Goal: Information Seeking & Learning: Learn about a topic

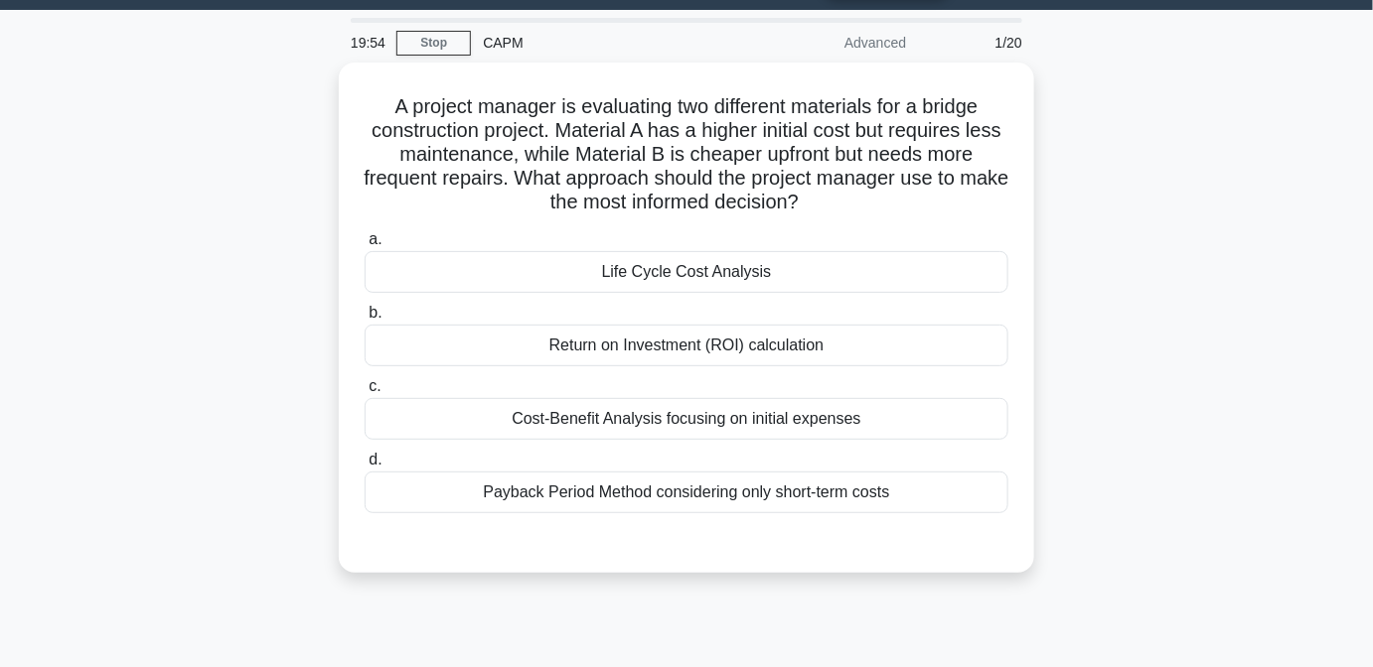
scroll to position [56, 0]
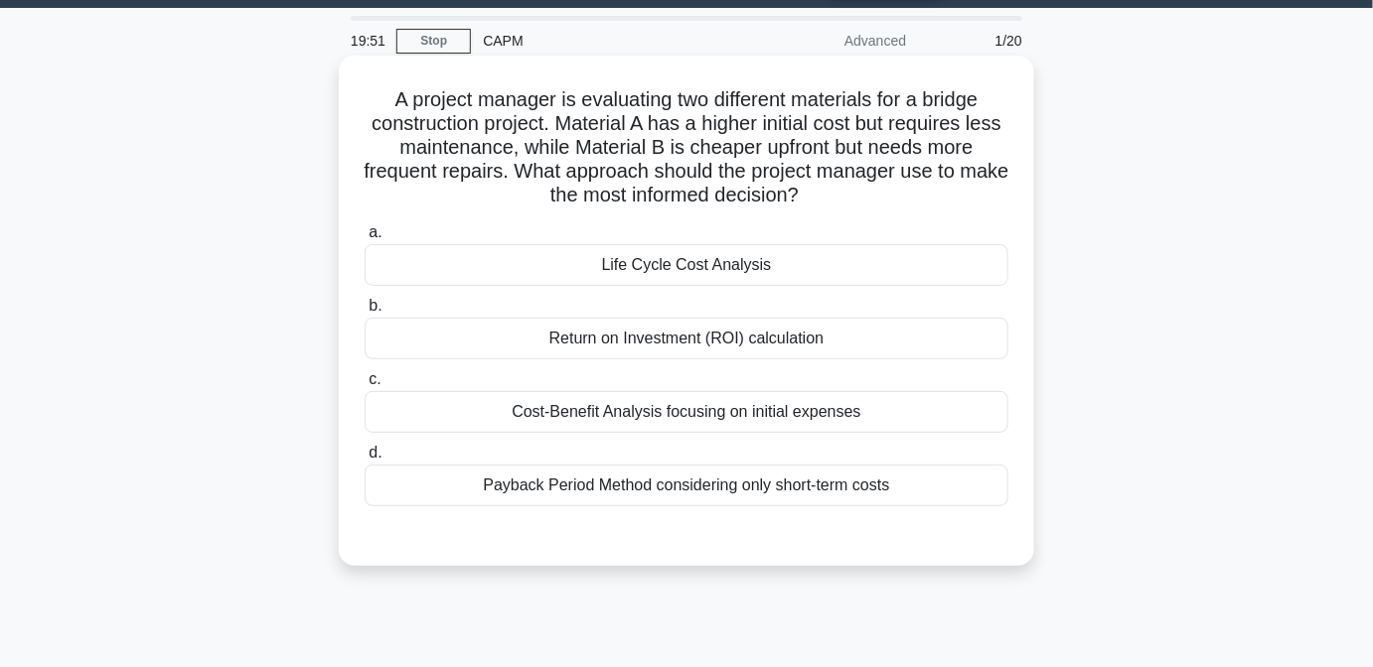
click at [778, 258] on div "Life Cycle Cost Analysis" at bounding box center [686, 265] width 644 height 42
click at [364, 239] on input "a. Life Cycle Cost Analysis" at bounding box center [364, 232] width 0 height 13
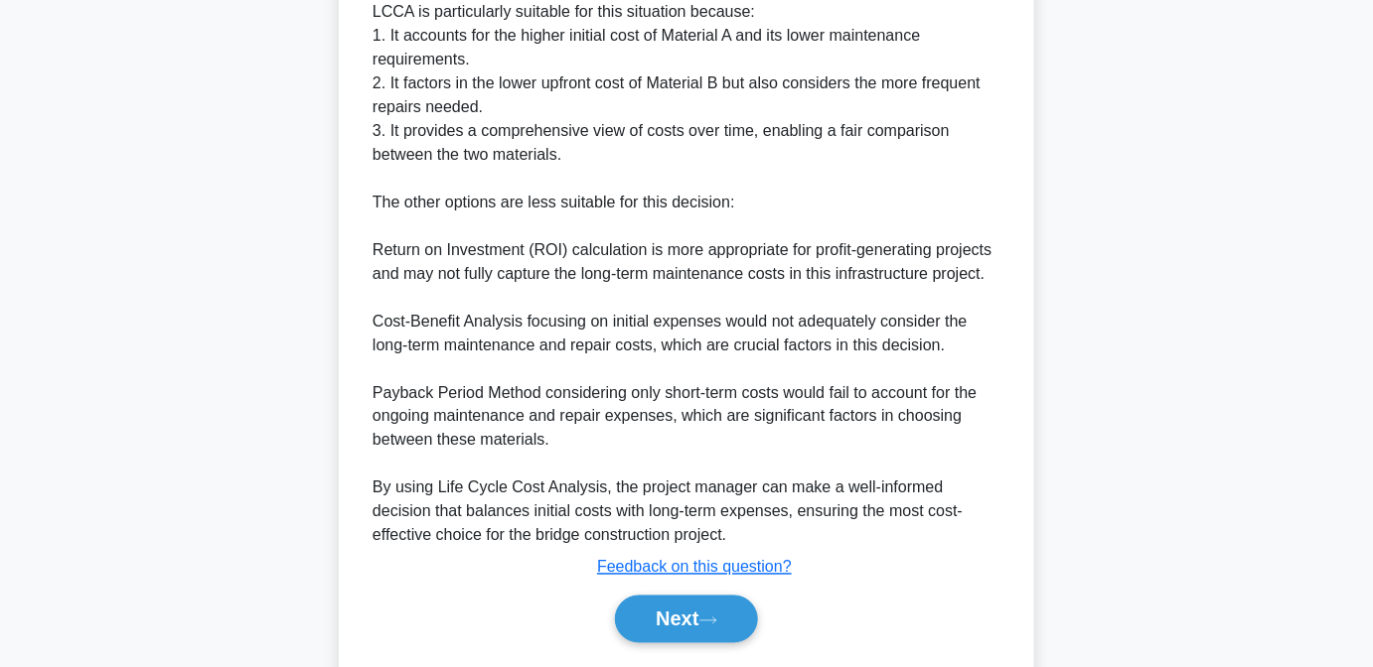
scroll to position [914, 0]
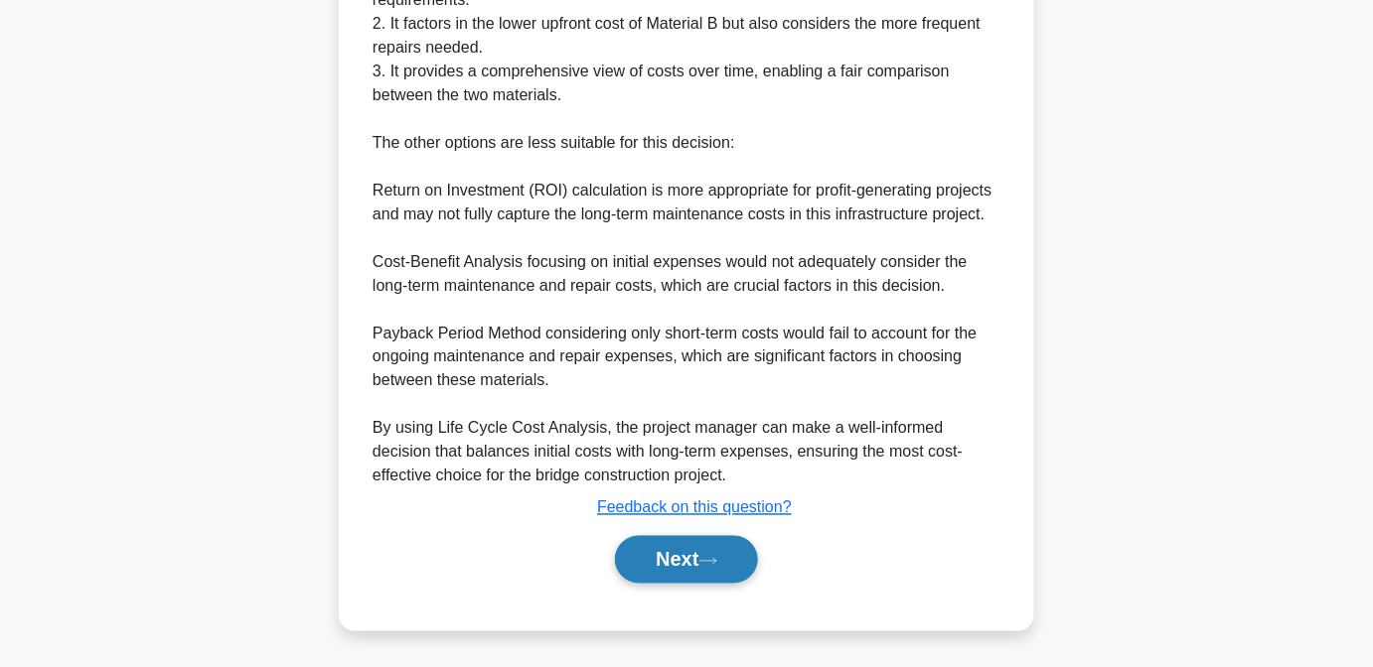
click at [654, 551] on button "Next" at bounding box center [686, 560] width 142 height 48
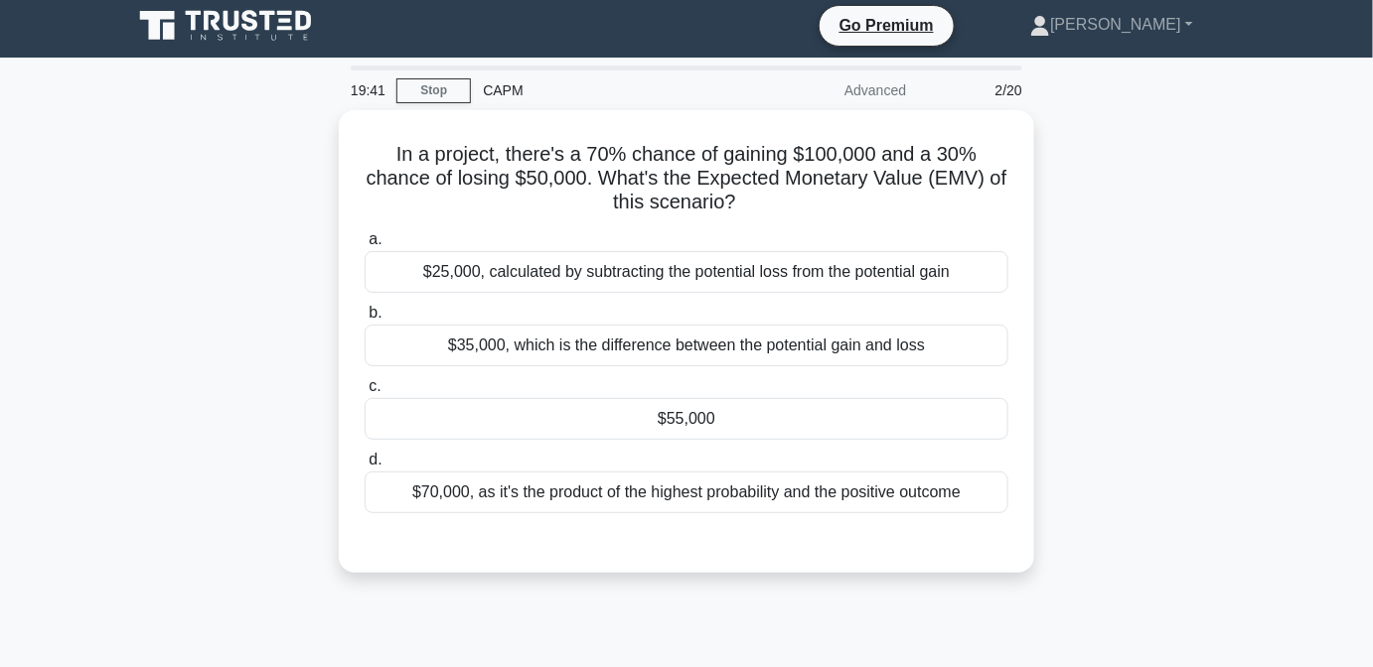
scroll to position [0, 0]
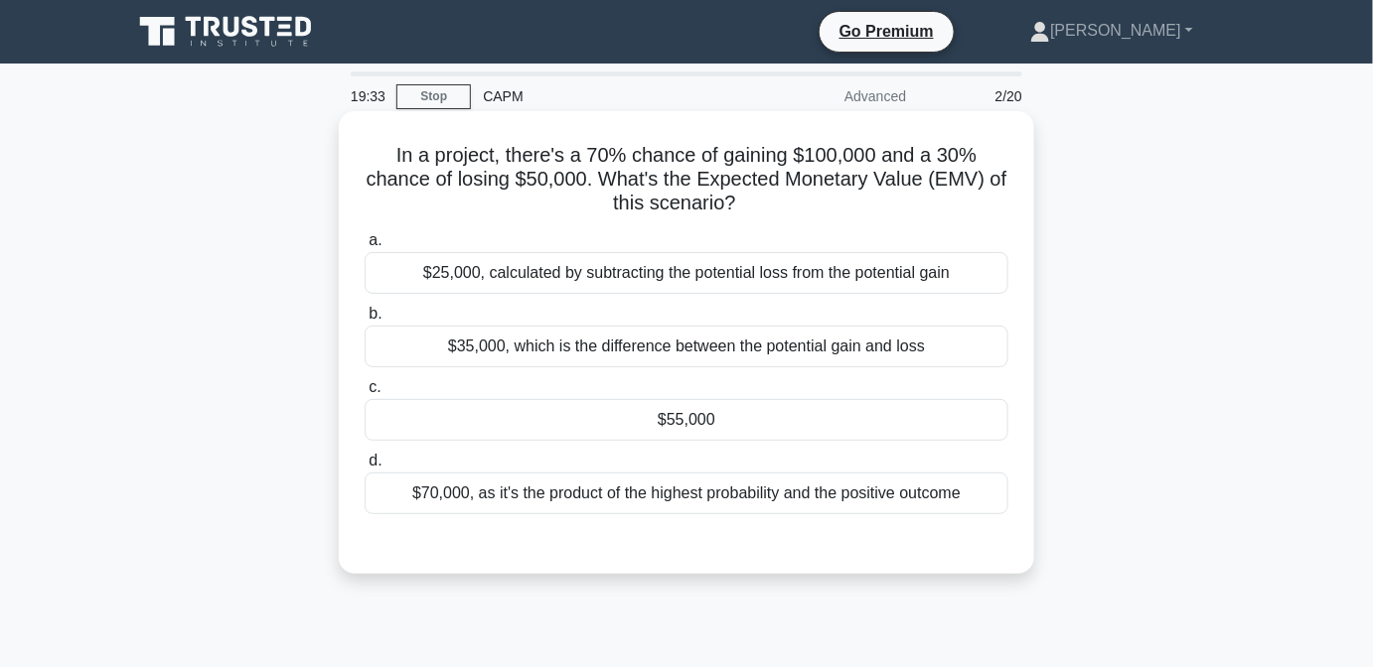
click at [774, 413] on div "$55,000" at bounding box center [686, 420] width 644 height 42
click at [364, 394] on input "c. $55,000" at bounding box center [364, 387] width 0 height 13
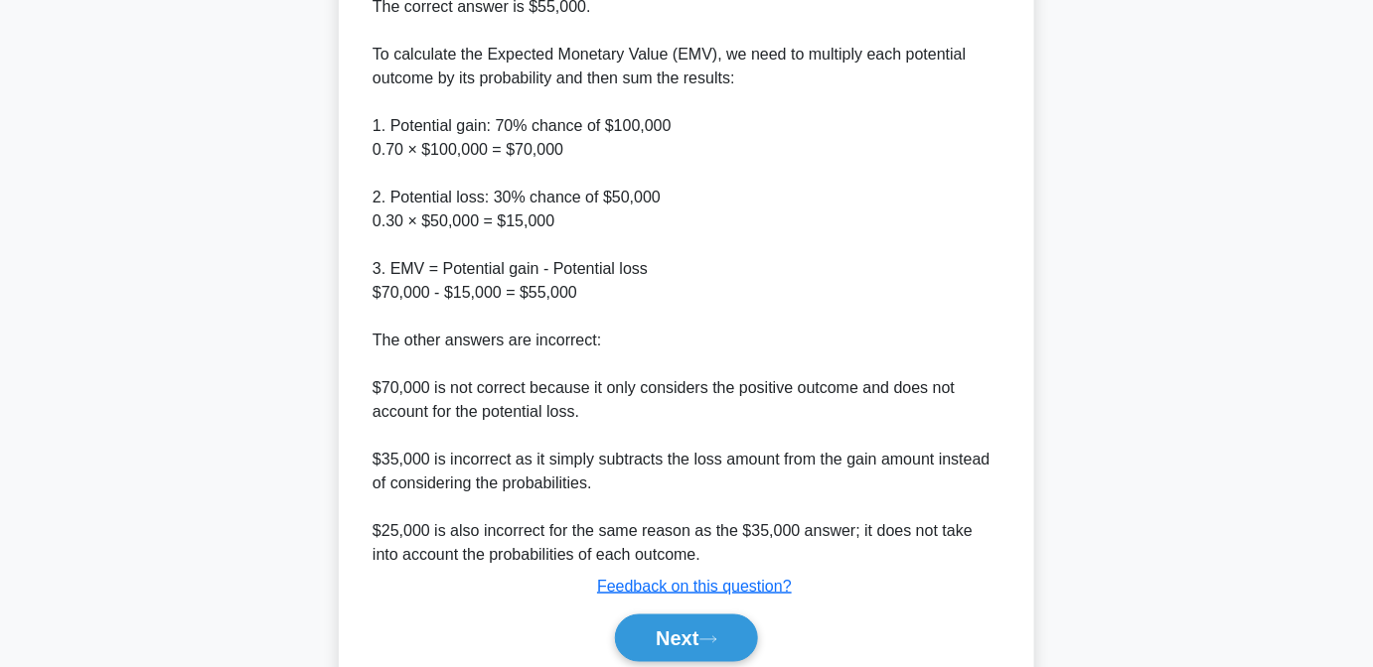
scroll to position [675, 0]
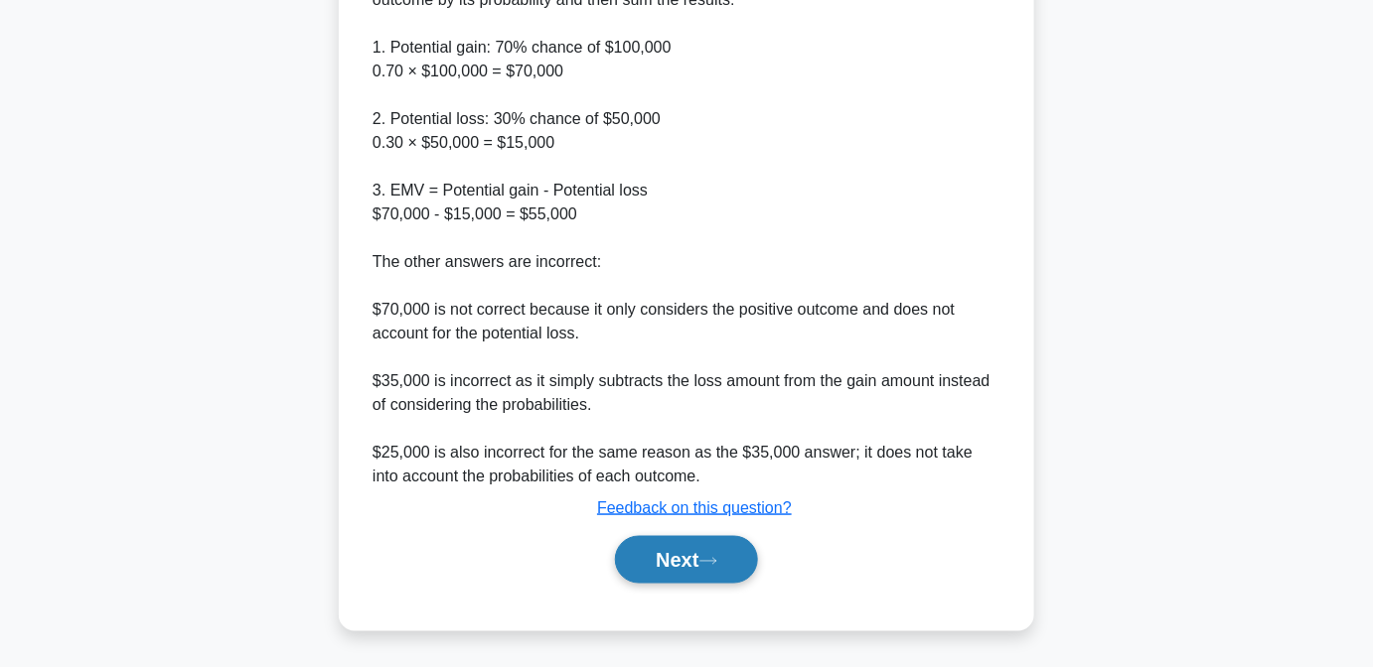
click at [707, 569] on button "Next" at bounding box center [686, 560] width 142 height 48
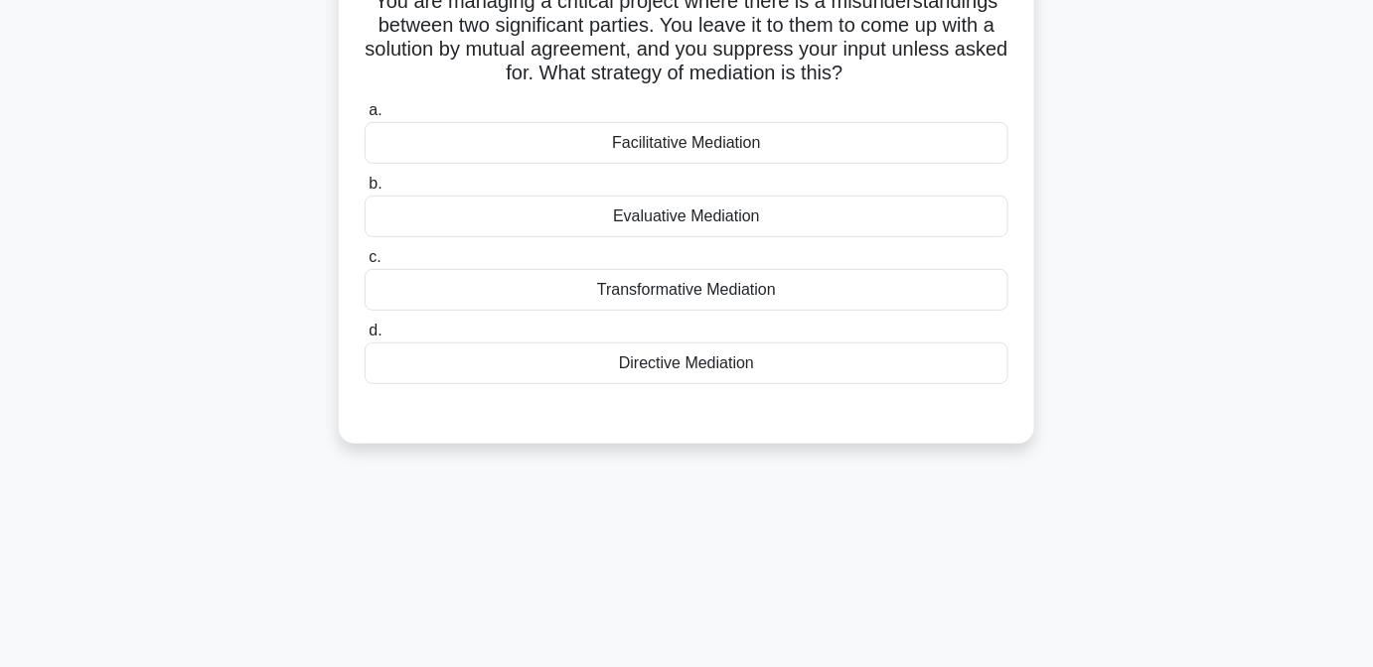
scroll to position [56, 0]
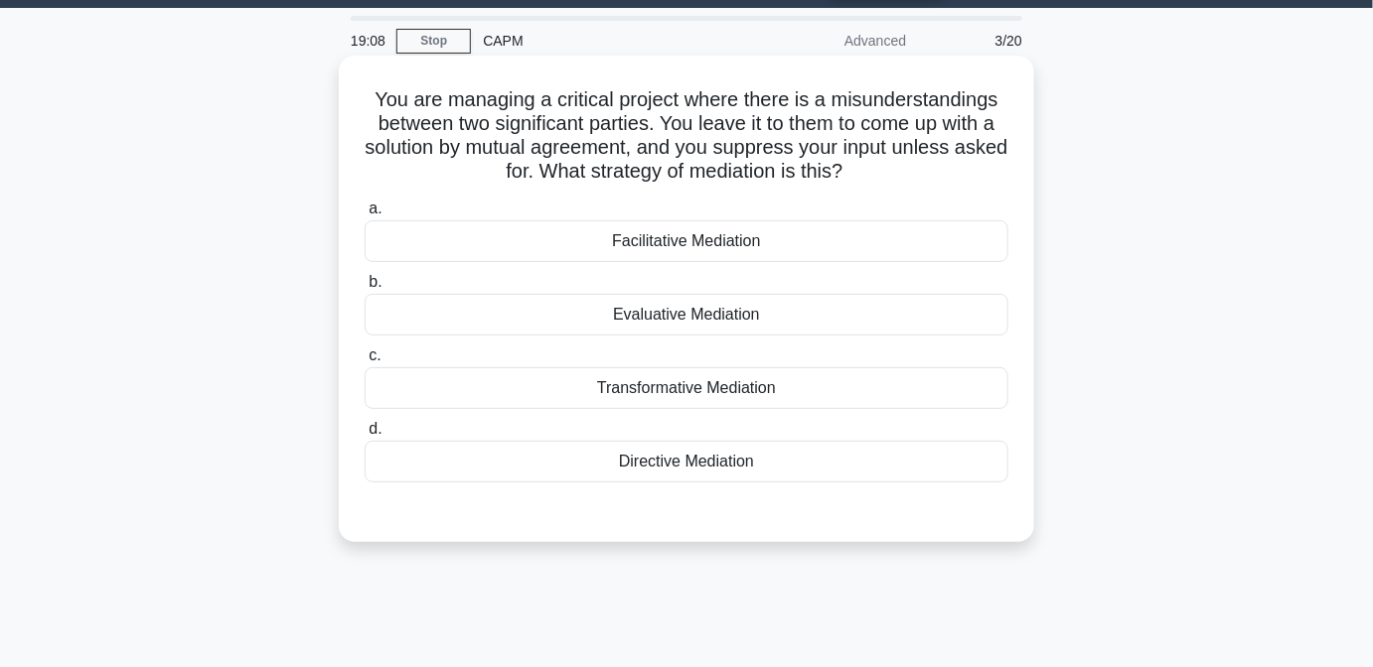
click at [647, 245] on div "Facilitative Mediation" at bounding box center [686, 241] width 644 height 42
click at [364, 216] on input "a. Facilitative Mediation" at bounding box center [364, 209] width 0 height 13
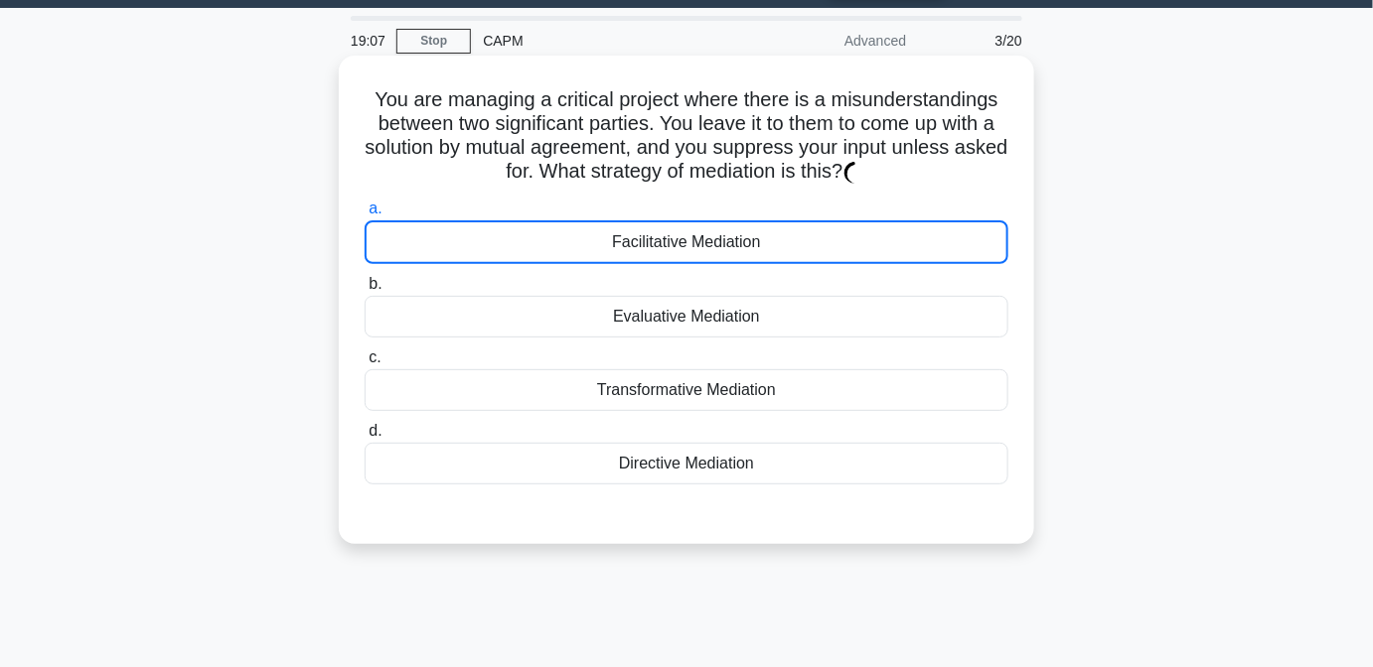
click at [647, 245] on div "Facilitative Mediation" at bounding box center [686, 242] width 644 height 44
click at [364, 216] on input "a. Facilitative Mediation" at bounding box center [364, 209] width 0 height 13
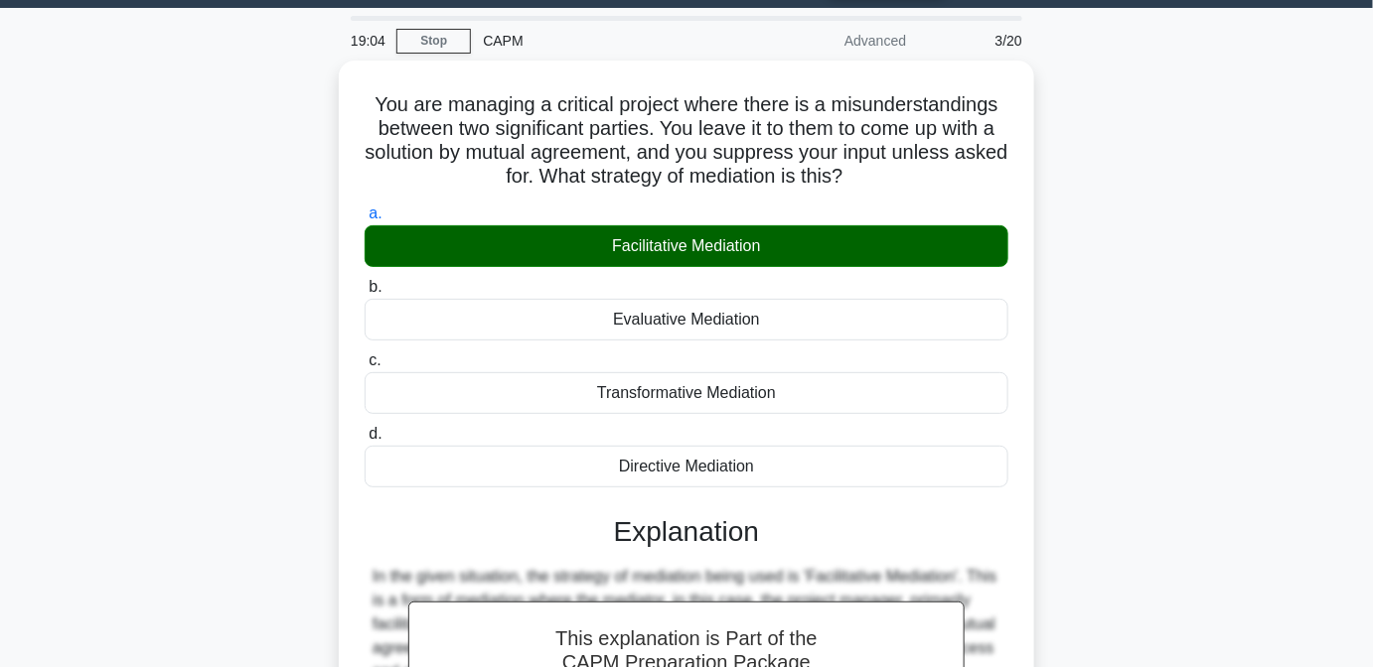
drag, startPoint x: 1385, startPoint y: 253, endPoint x: 1323, endPoint y: 110, distance: 156.1
click at [1323, 110] on main "19:04 Stop CAPM Advanced 3/20 You are managing a critical project where there i…" at bounding box center [686, 512] width 1373 height 1009
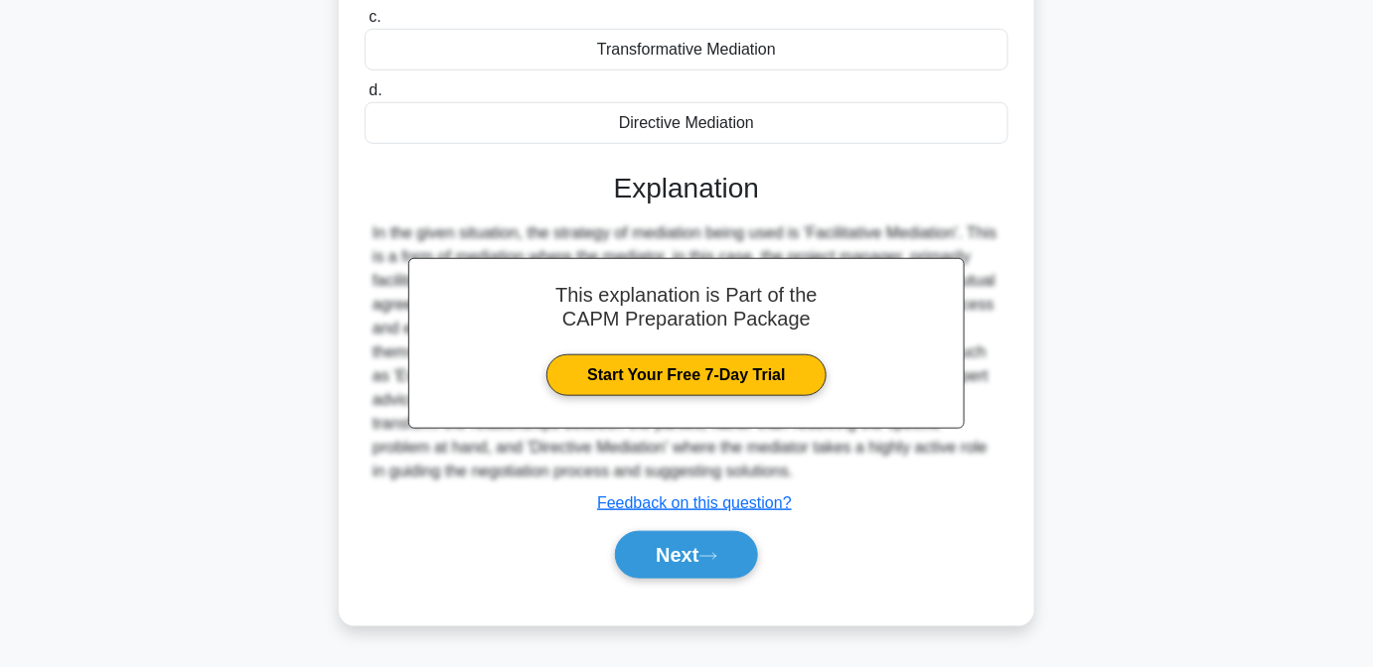
scroll to position [405, 0]
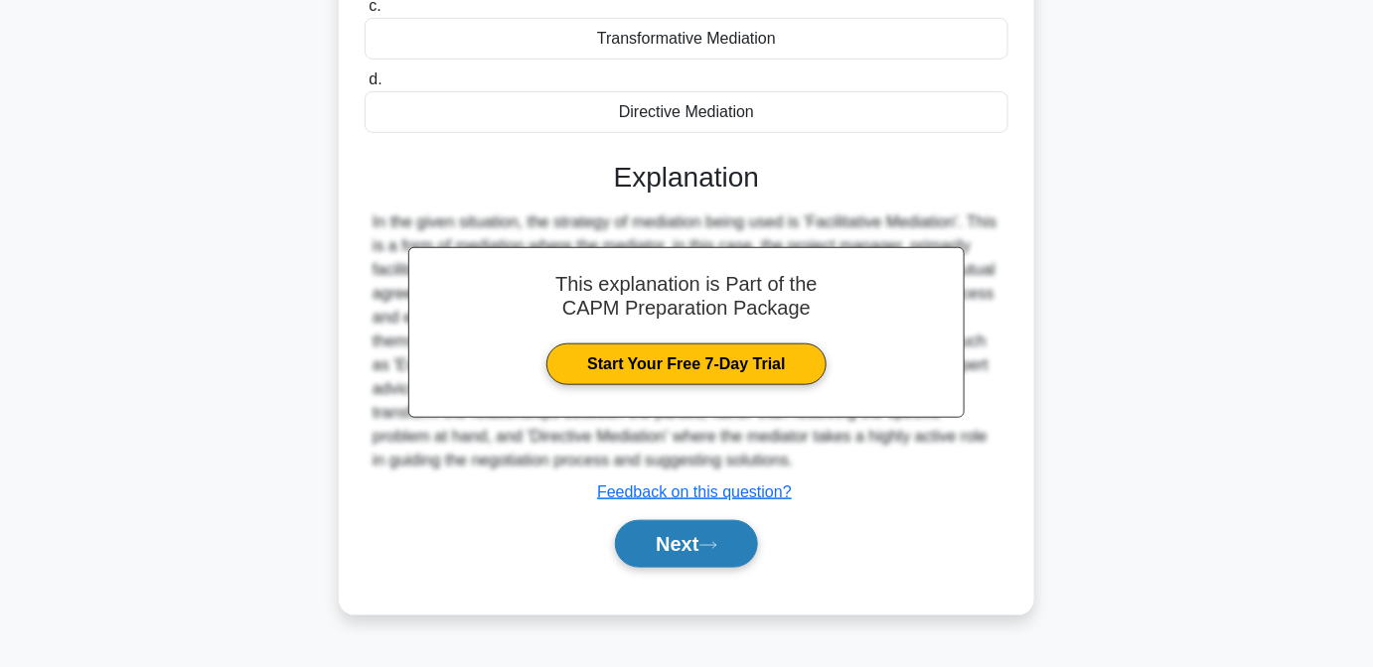
click at [701, 538] on button "Next" at bounding box center [686, 544] width 142 height 48
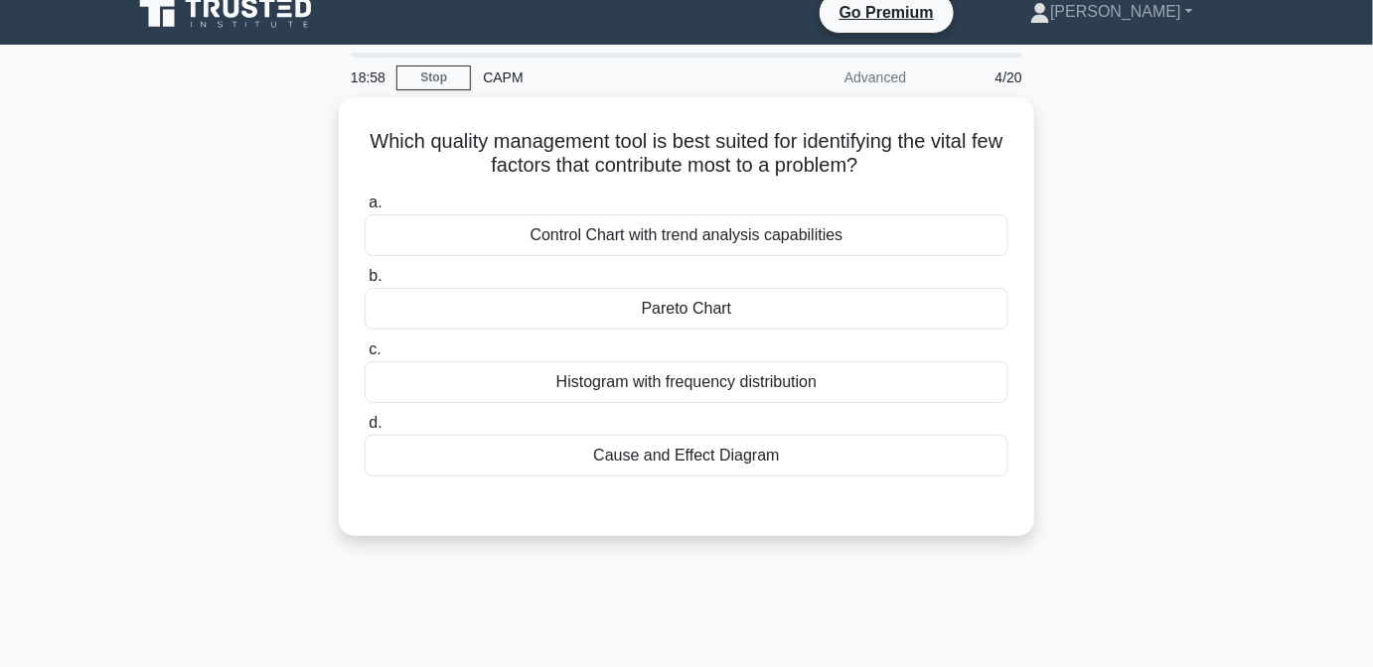
scroll to position [21, 0]
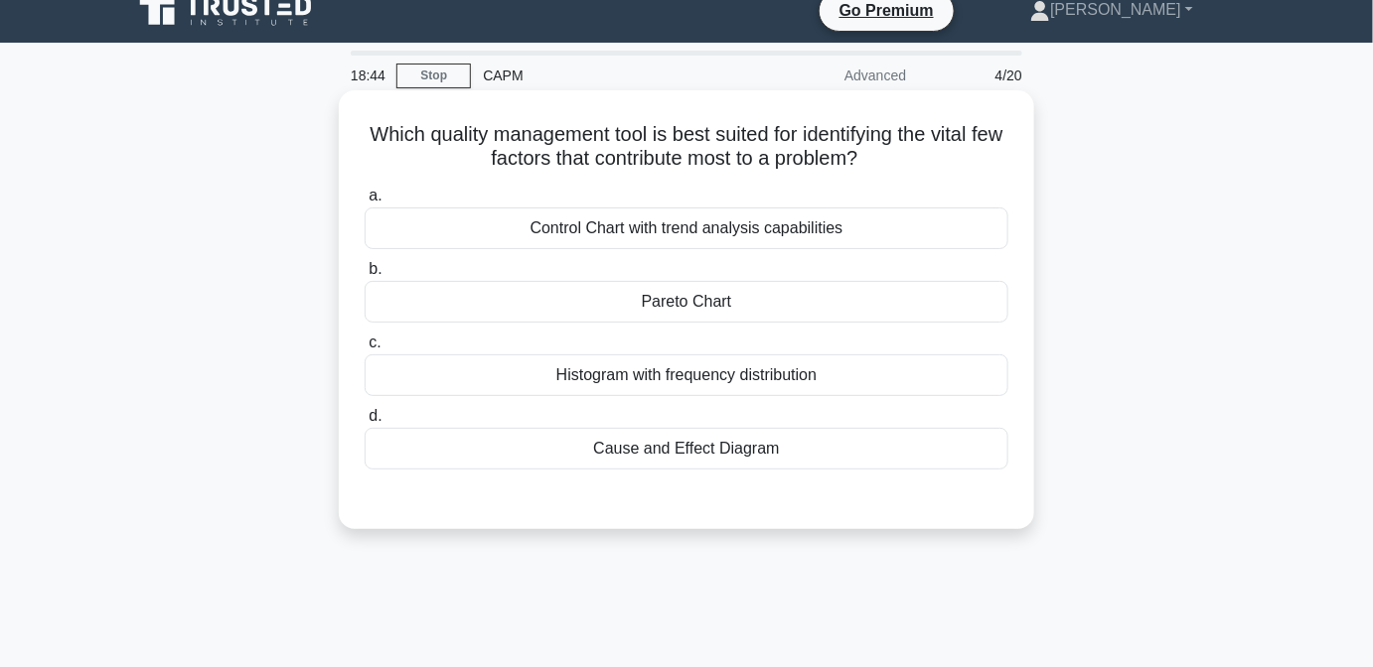
click at [758, 240] on div "Control Chart with trend analysis capabilities" at bounding box center [686, 229] width 644 height 42
click at [364, 203] on input "a. Control Chart with trend analysis capabilities" at bounding box center [364, 196] width 0 height 13
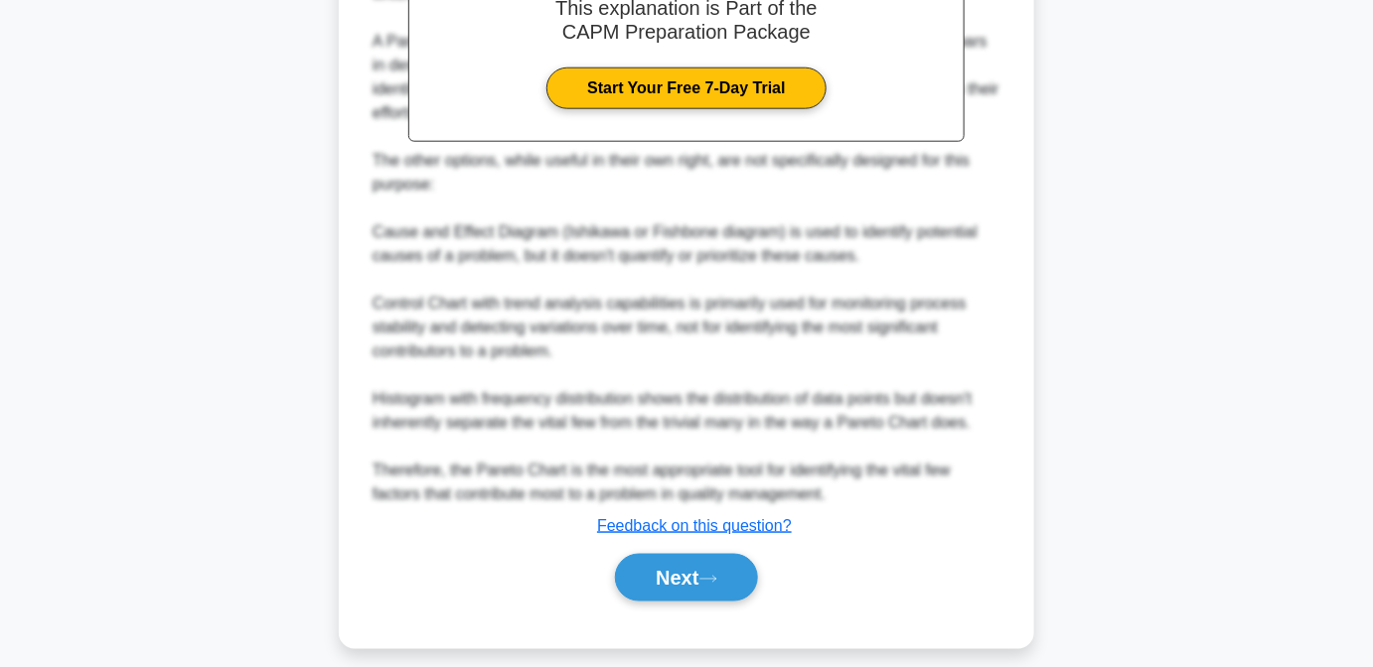
scroll to position [652, 0]
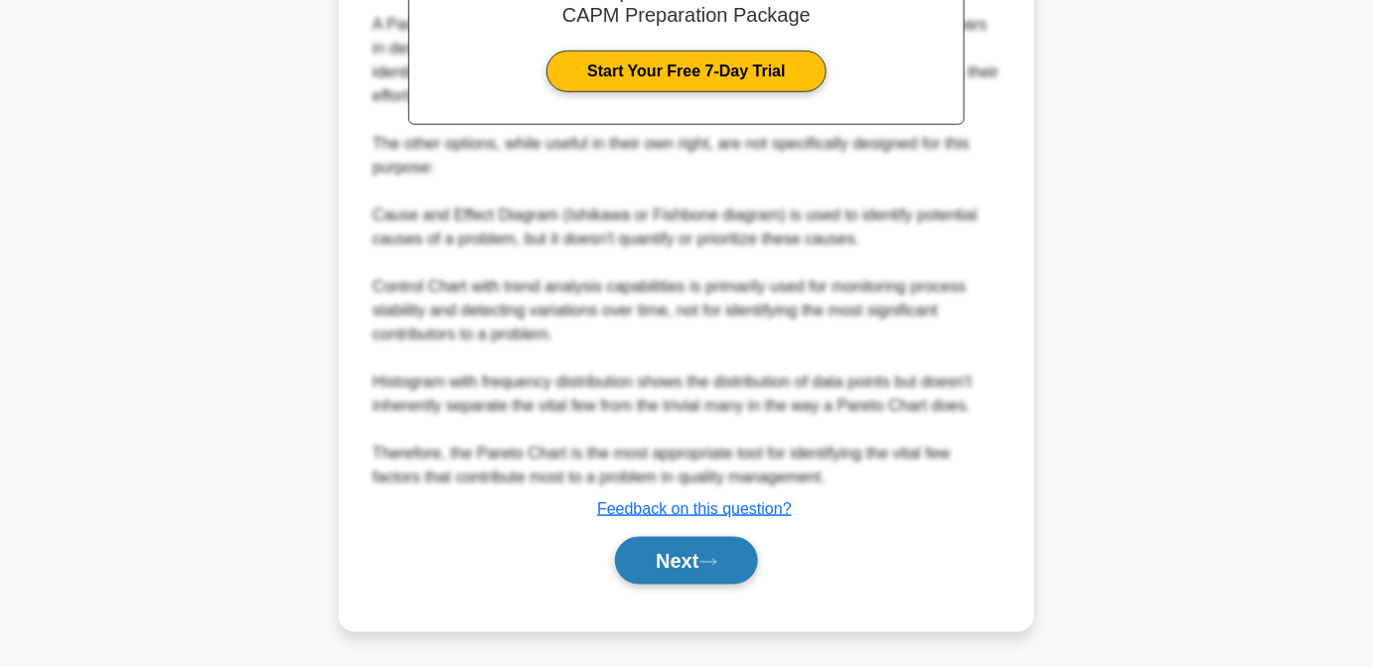
click at [717, 568] on icon at bounding box center [708, 562] width 18 height 11
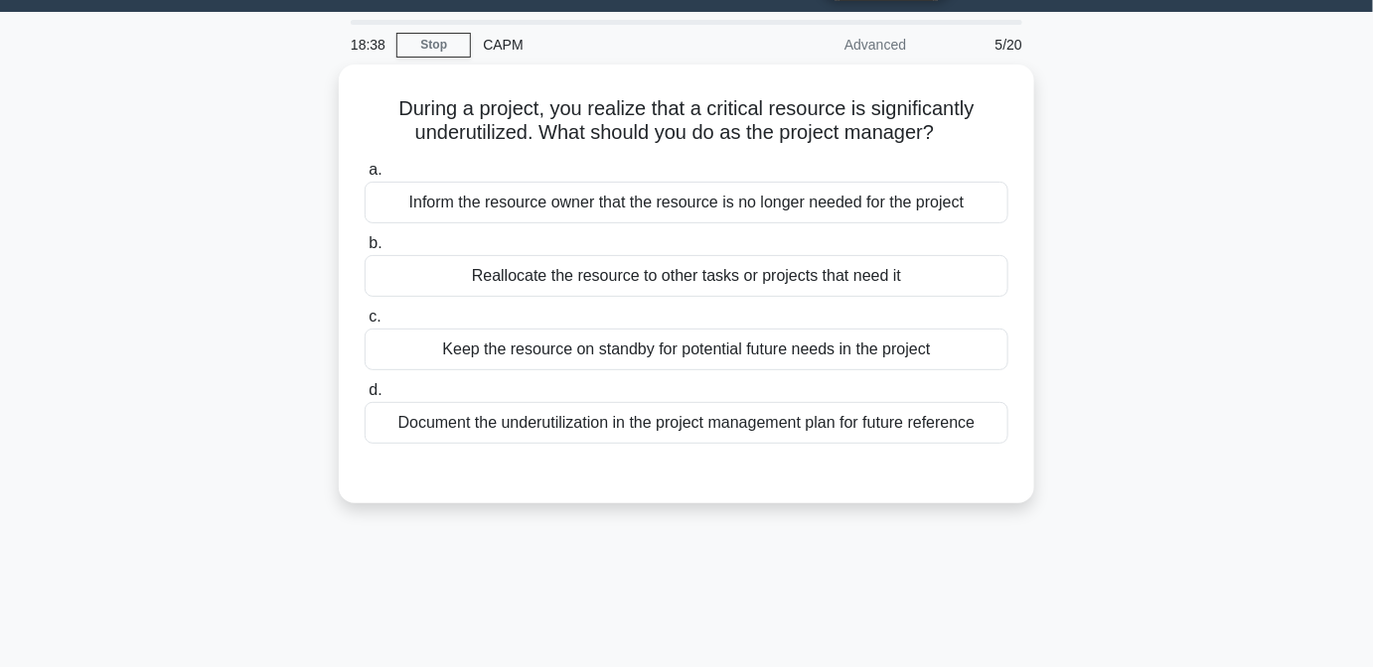
scroll to position [50, 0]
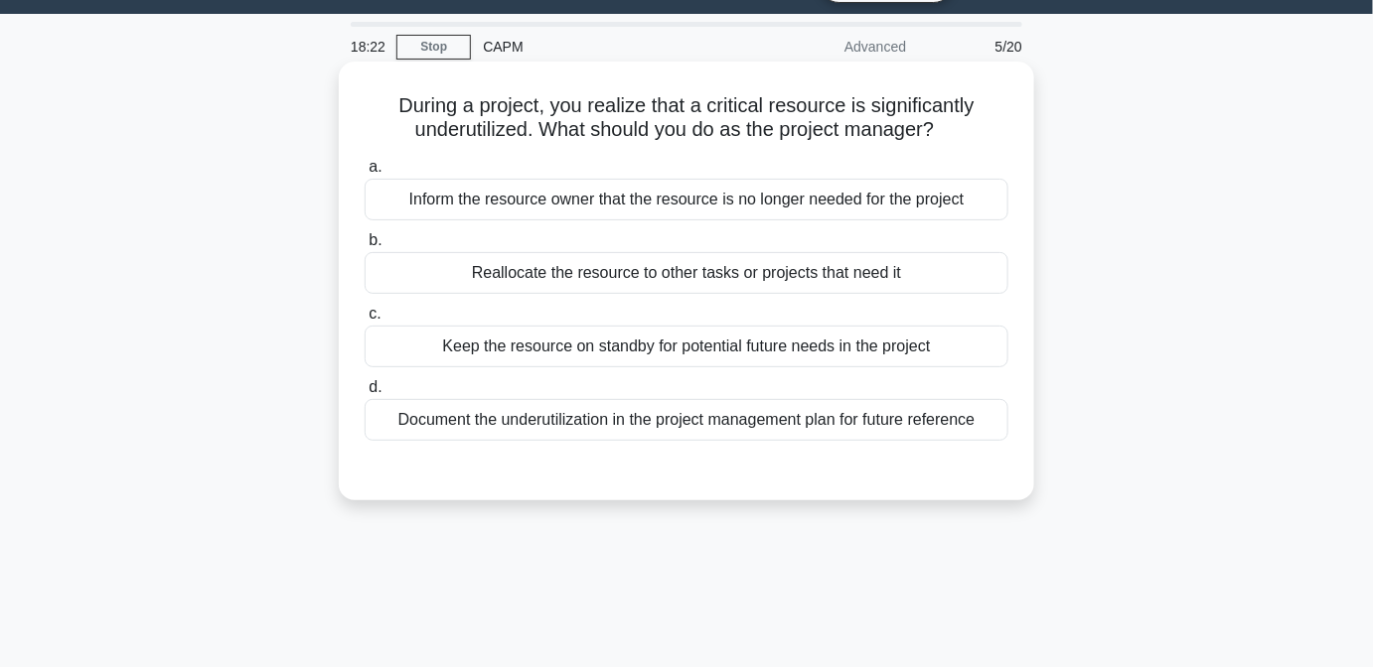
click at [879, 288] on div "Reallocate the resource to other tasks or projects that need it" at bounding box center [686, 273] width 644 height 42
click at [364, 247] on input "b. Reallocate the resource to other tasks or projects that need it" at bounding box center [364, 240] width 0 height 13
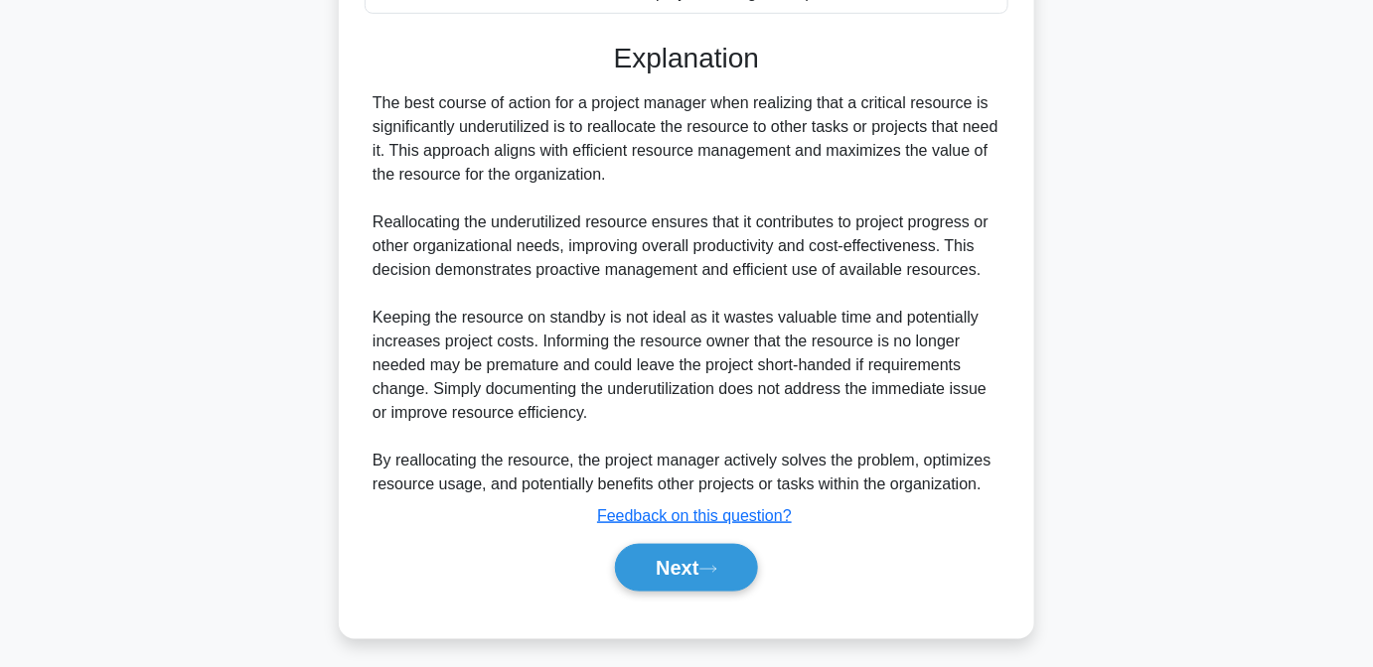
scroll to position [485, 0]
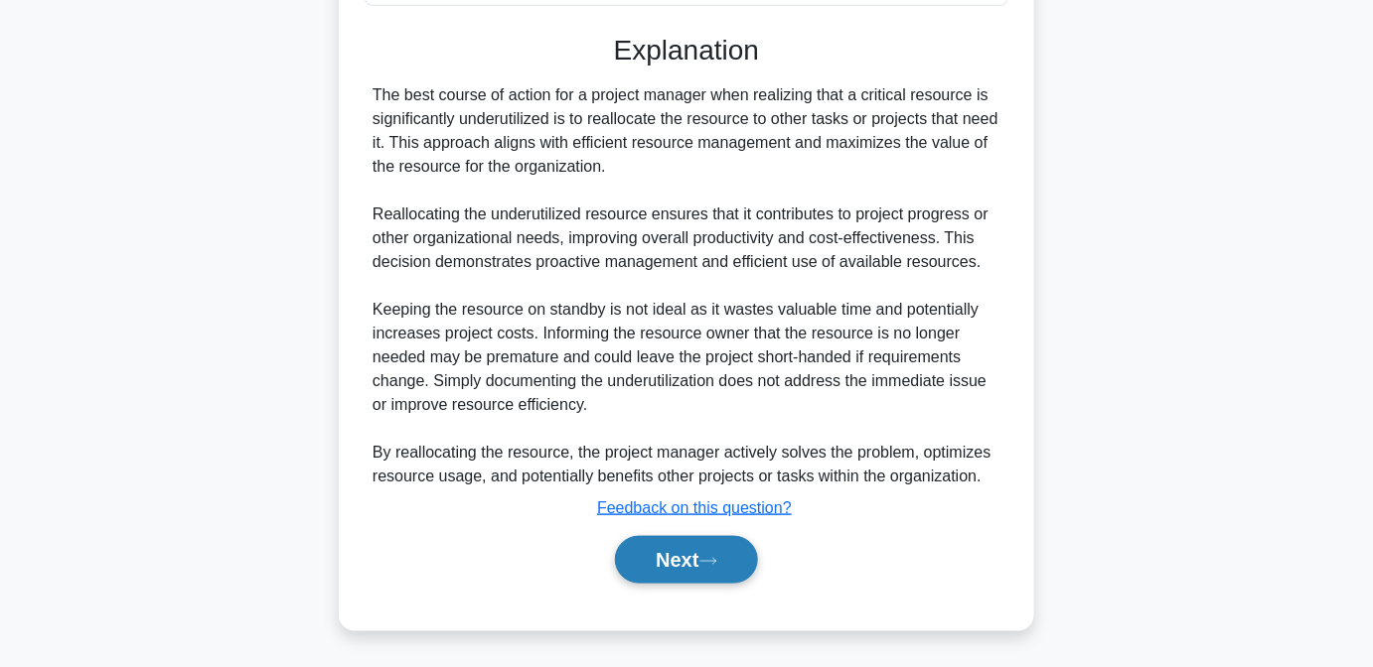
click at [717, 564] on icon at bounding box center [708, 561] width 18 height 11
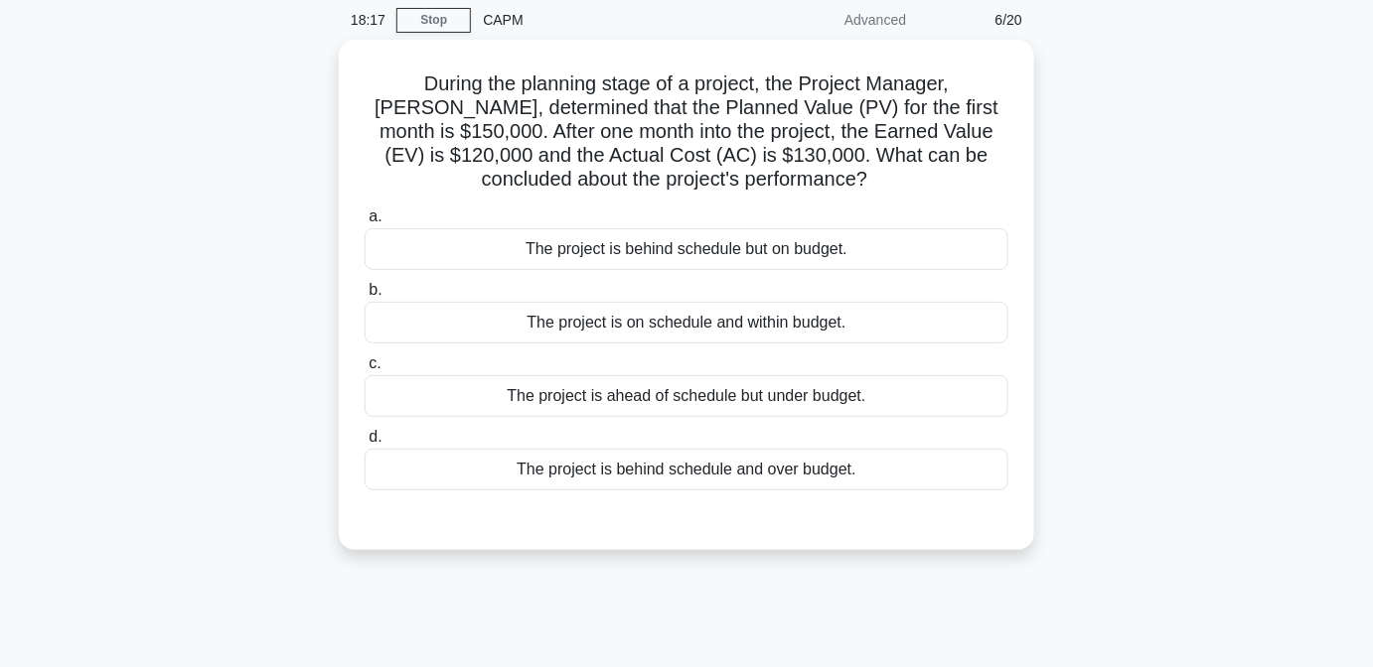
scroll to position [74, 0]
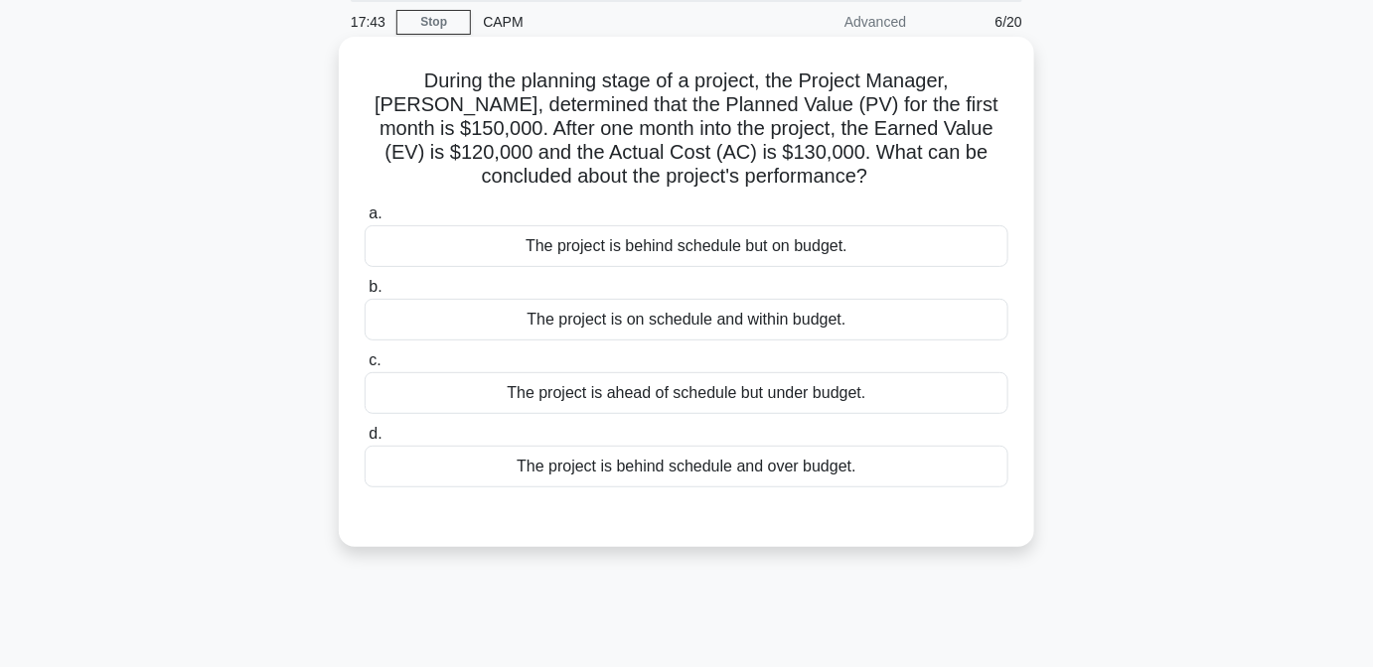
click at [675, 479] on div "The project is behind schedule and over budget." at bounding box center [686, 467] width 644 height 42
click at [364, 441] on input "d. The project is behind schedule and over budget." at bounding box center [364, 434] width 0 height 13
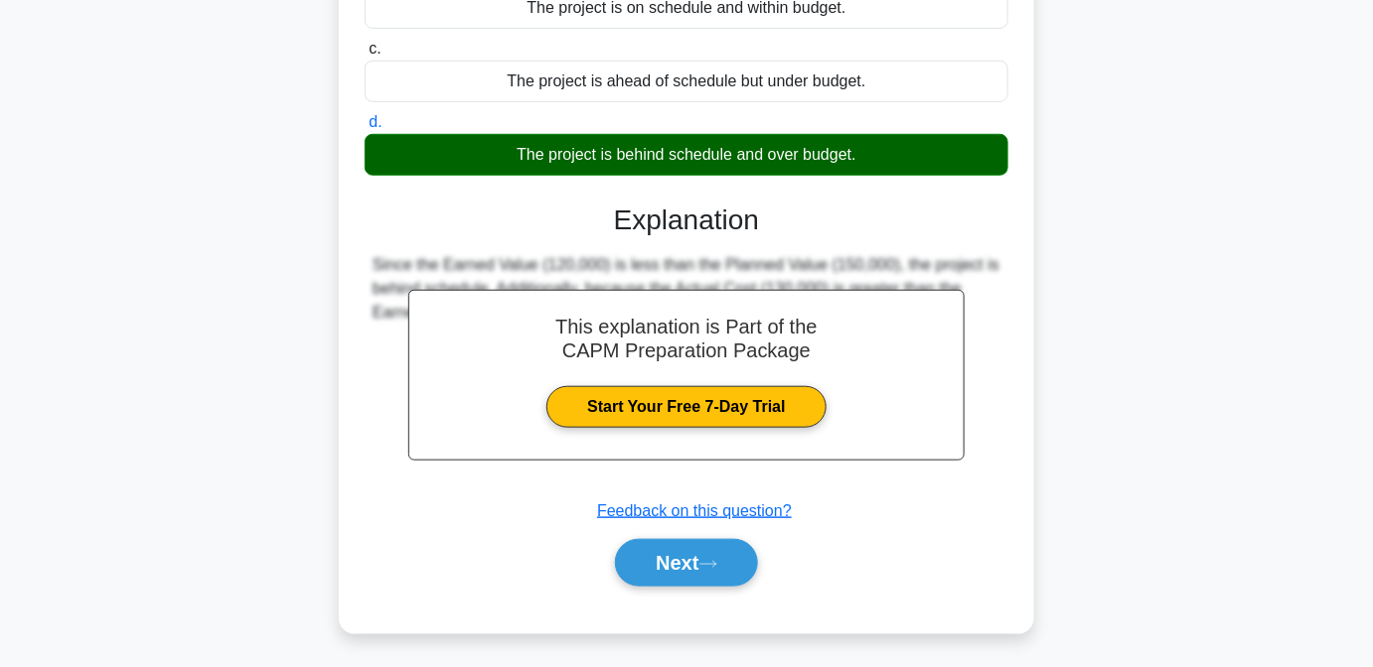
scroll to position [405, 0]
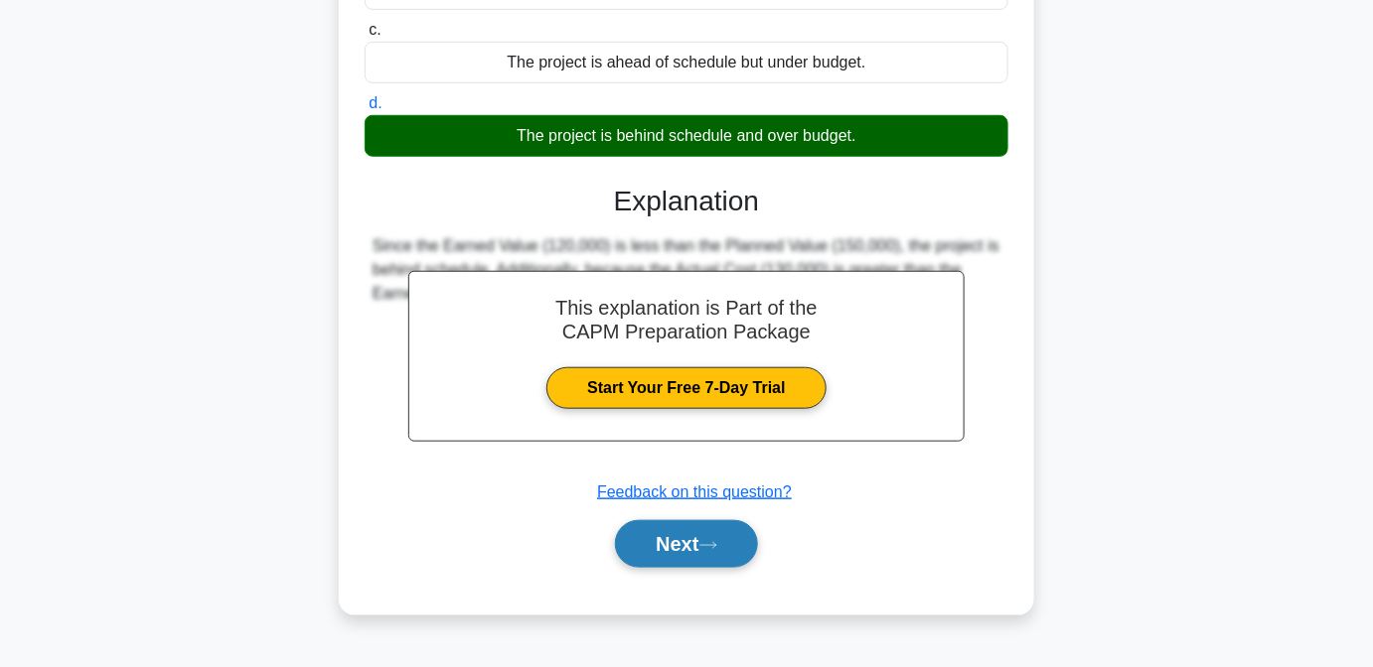
click at [707, 547] on icon at bounding box center [708, 545] width 18 height 11
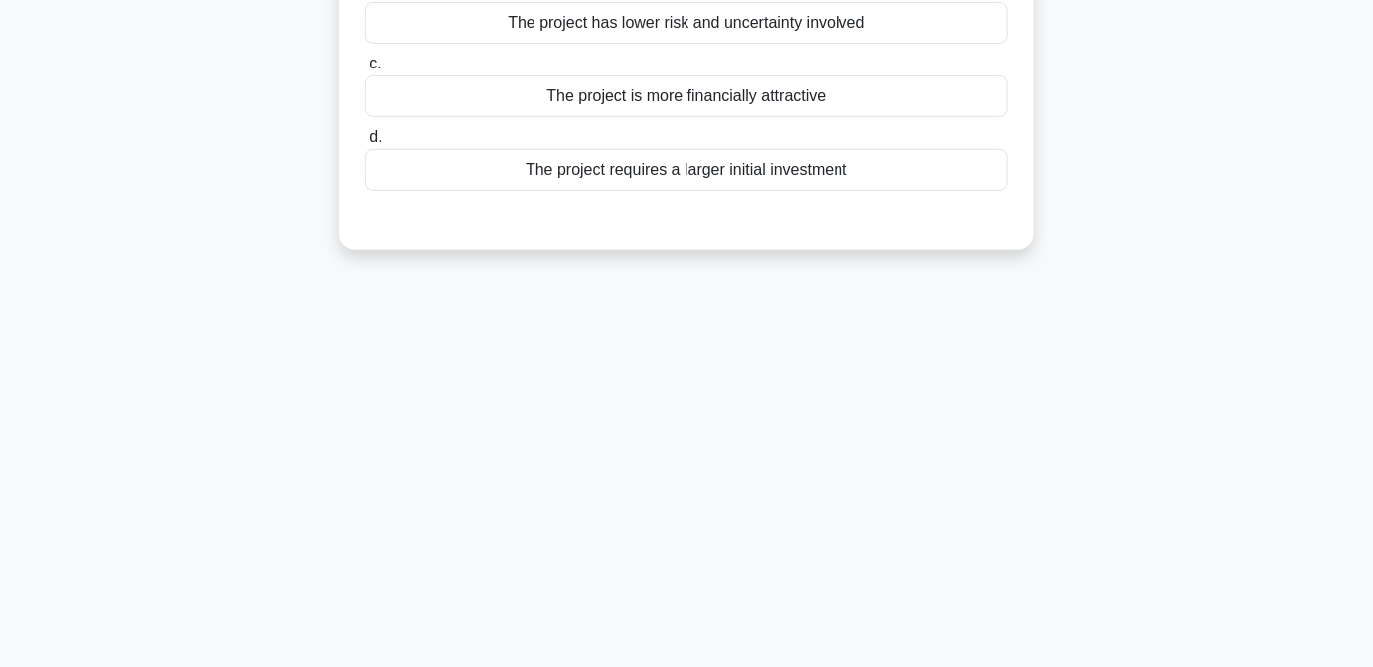
scroll to position [0, 0]
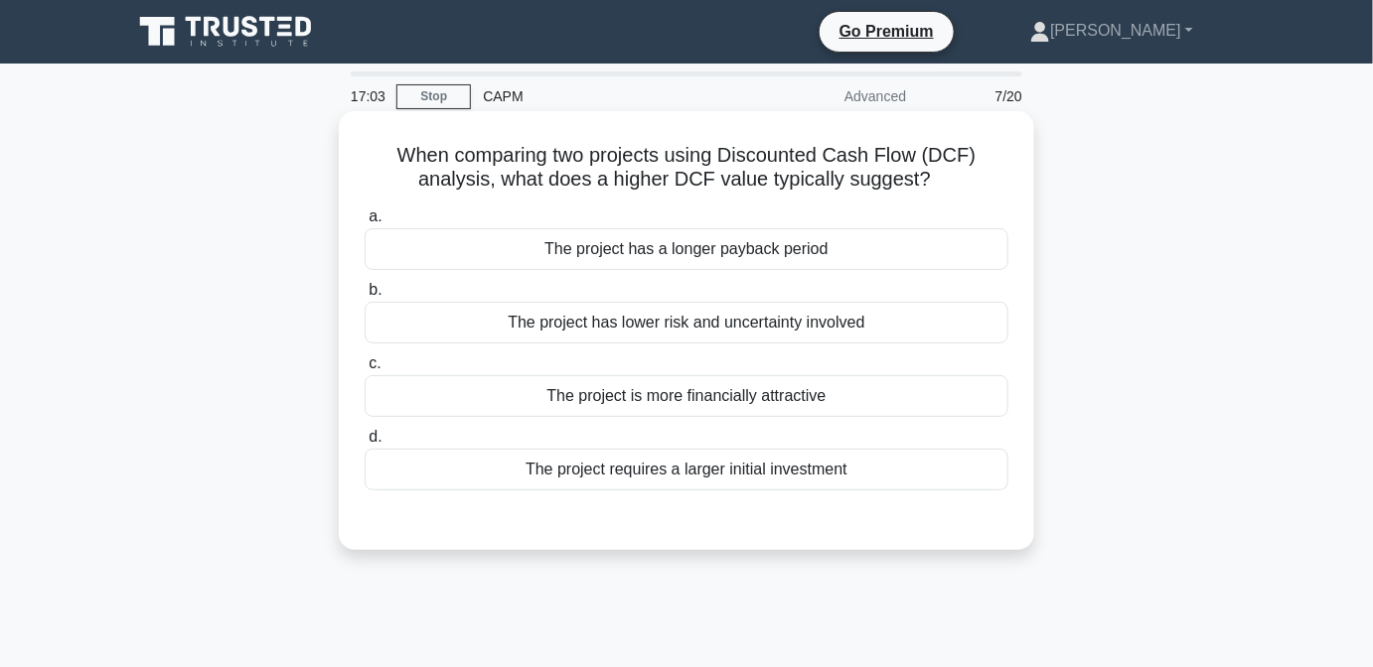
drag, startPoint x: 397, startPoint y: 152, endPoint x: 952, endPoint y: 180, distance: 555.9
click at [952, 180] on h5 "When comparing two projects using Discounted Cash Flow (DCF) analysis, what doe…" at bounding box center [686, 168] width 648 height 50
copy h5 "When comparing two projects using Discounted Cash Flow (DCF) analysis, what doe…"
click at [687, 393] on div "The project is more financially attractive" at bounding box center [686, 396] width 644 height 42
click at [364, 370] on input "c. The project is more financially attractive" at bounding box center [364, 364] width 0 height 13
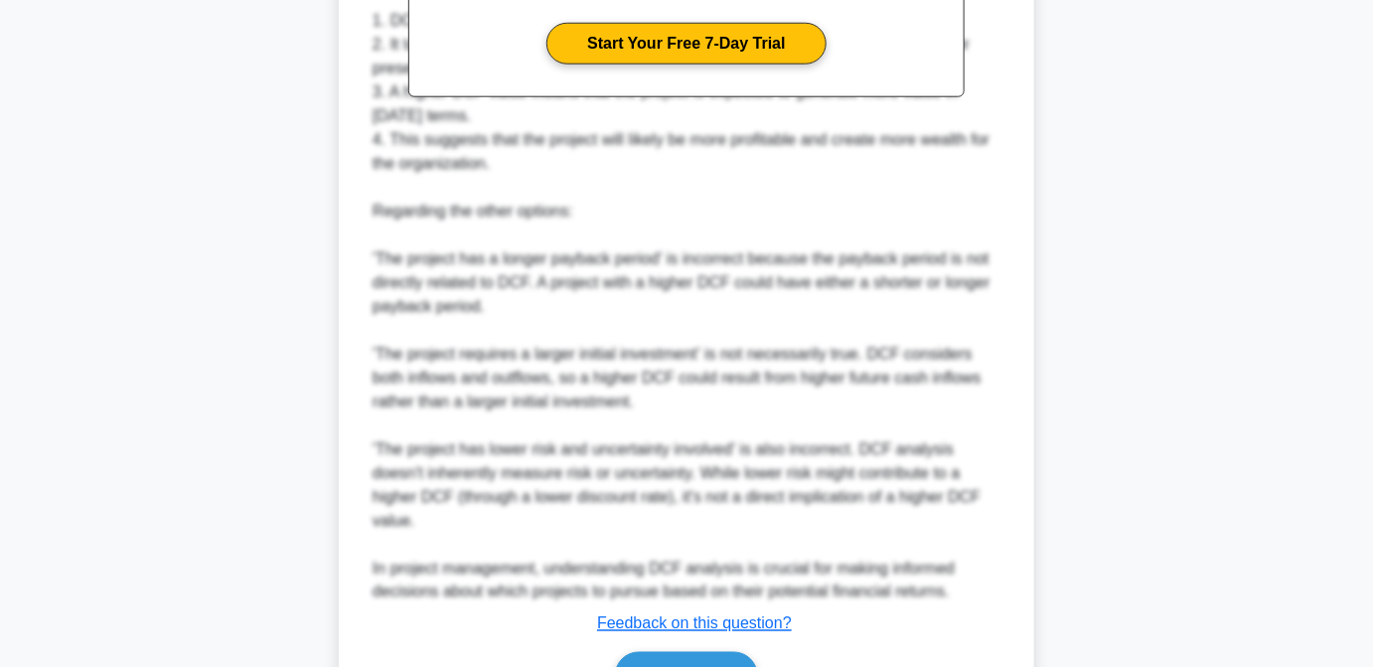
scroll to position [771, 0]
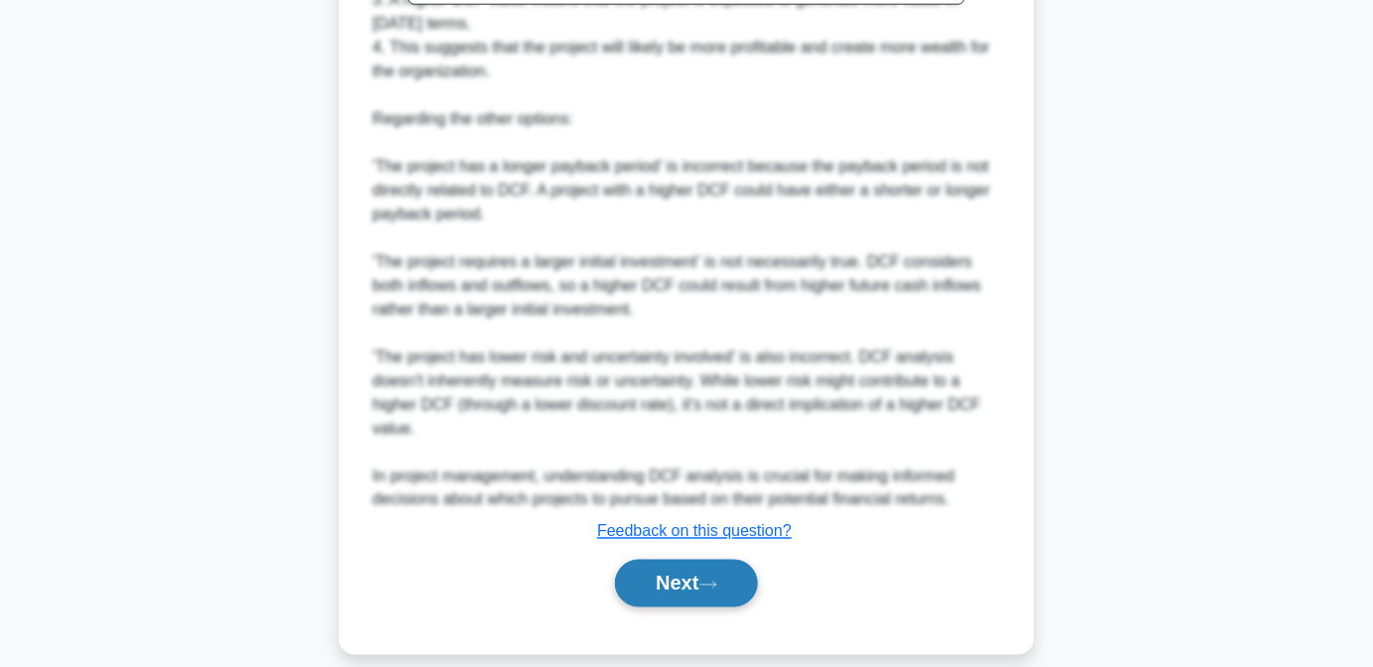
click at [673, 560] on button "Next" at bounding box center [686, 584] width 142 height 48
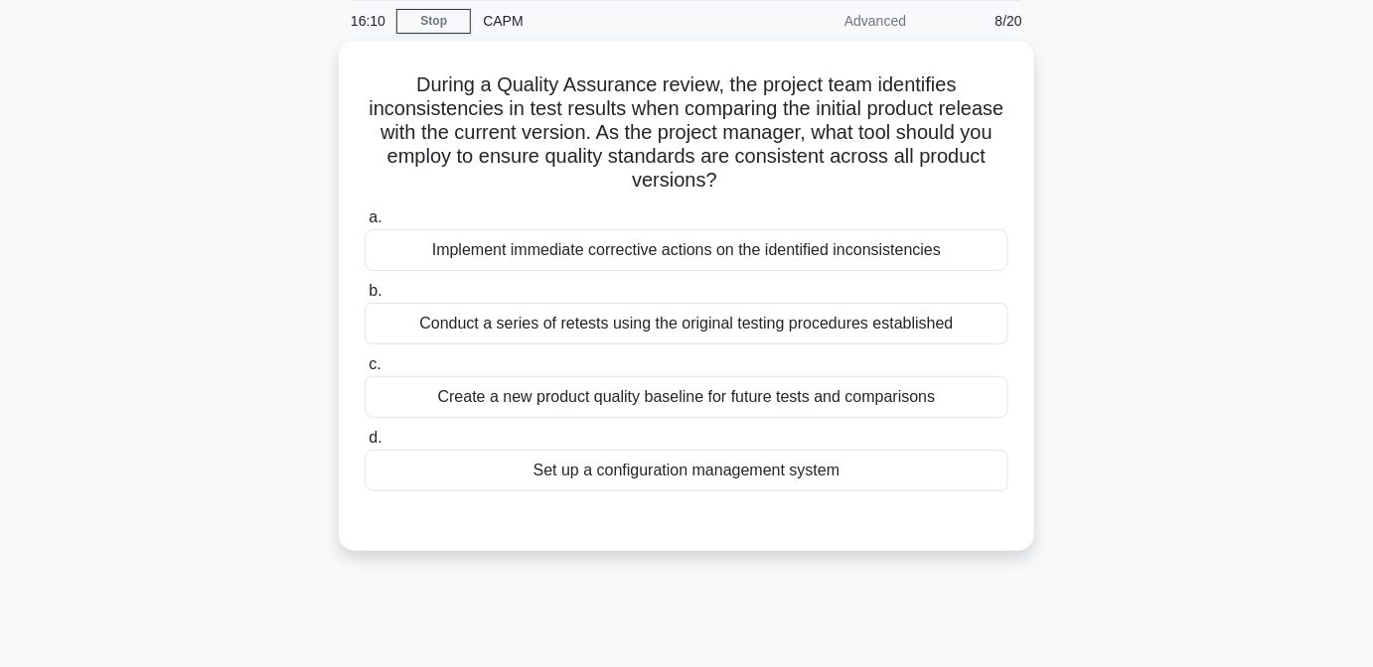
scroll to position [95, 0]
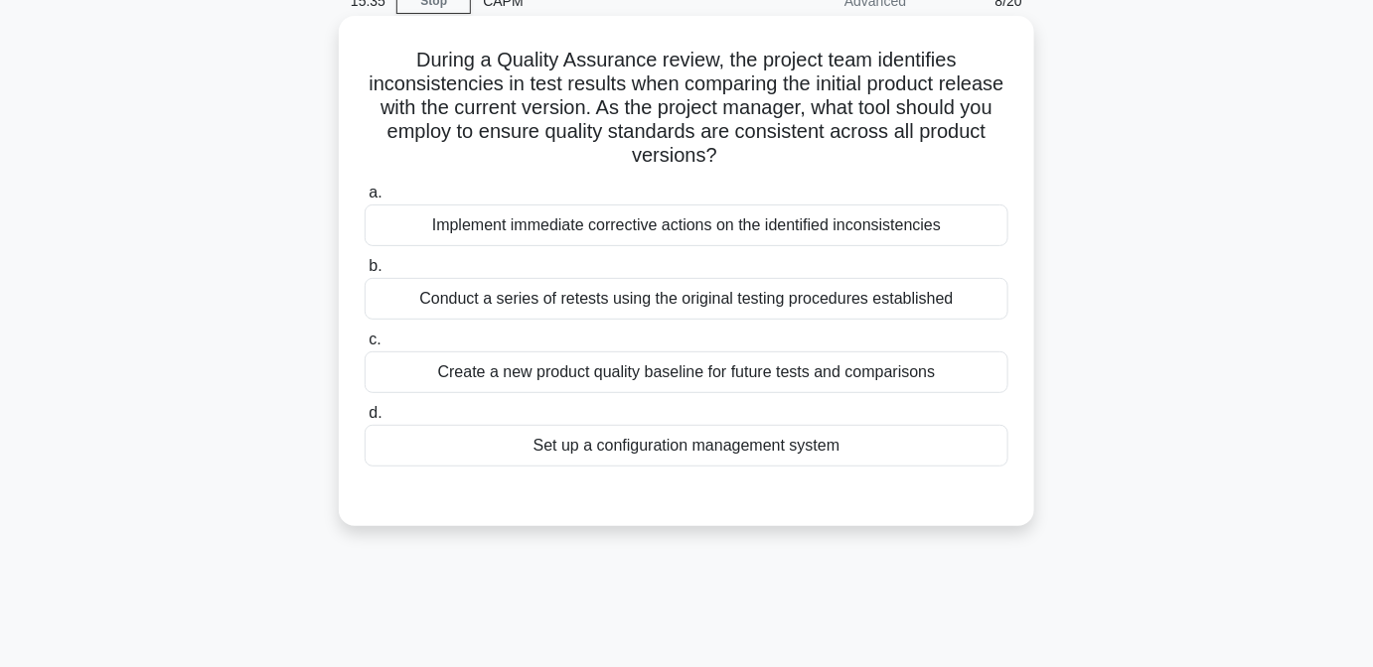
click at [789, 450] on div "Set up a configuration management system" at bounding box center [686, 446] width 644 height 42
click at [364, 420] on input "d. Set up a configuration management system" at bounding box center [364, 413] width 0 height 13
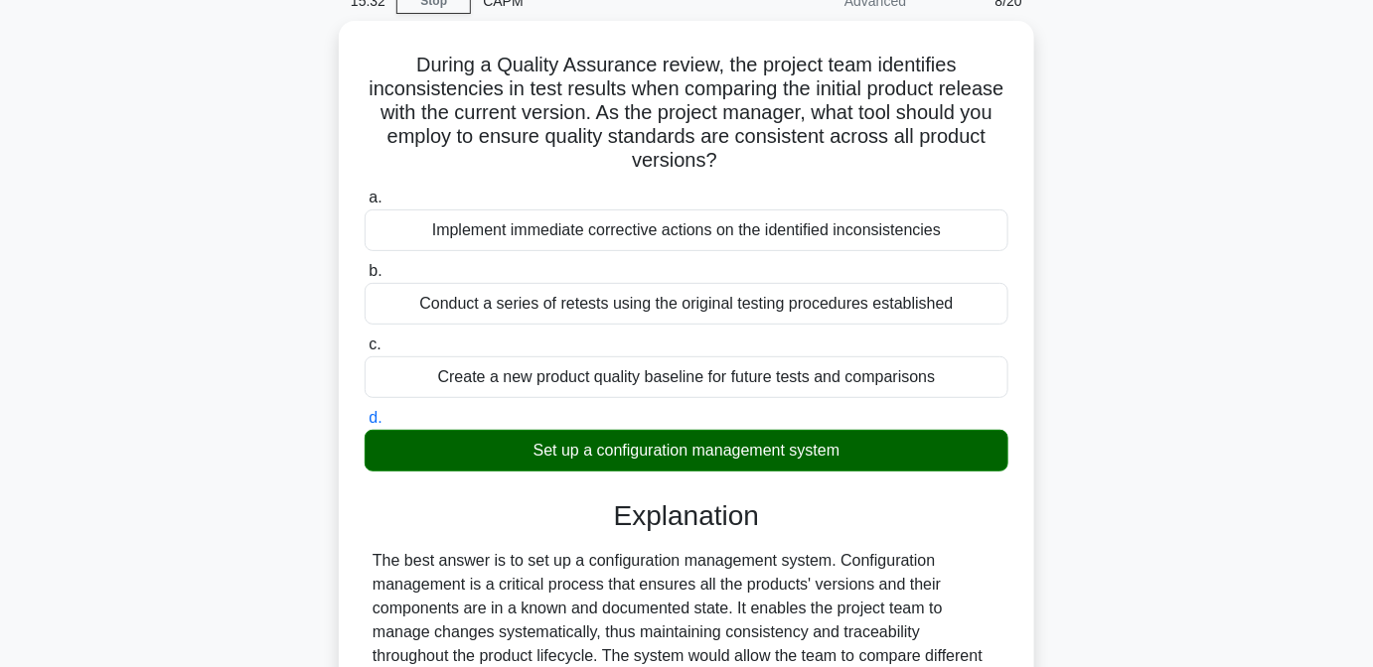
drag, startPoint x: 1385, startPoint y: 81, endPoint x: 1358, endPoint y: 142, distance: 66.7
click at [1358, 142] on main "15:32 Stop CAPM Advanced 8/20 During a Quality Assurance review, the project te…" at bounding box center [686, 536] width 1373 height 1136
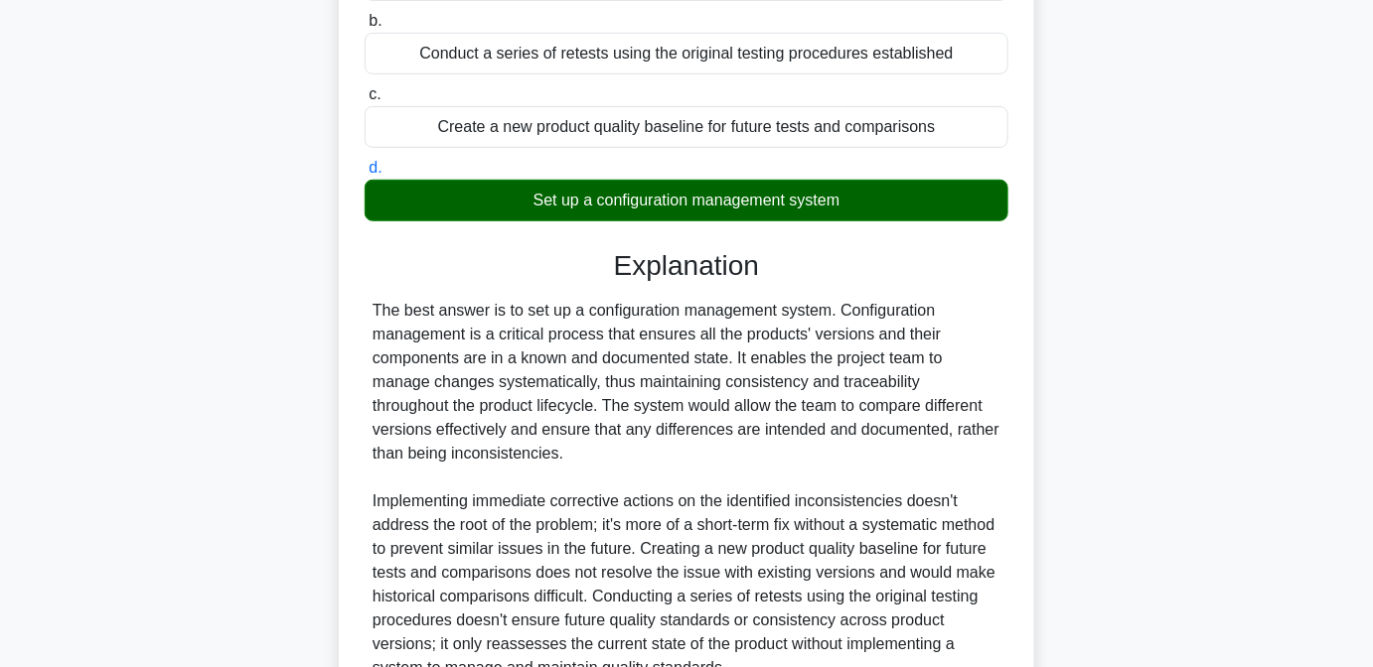
scroll to position [532, 0]
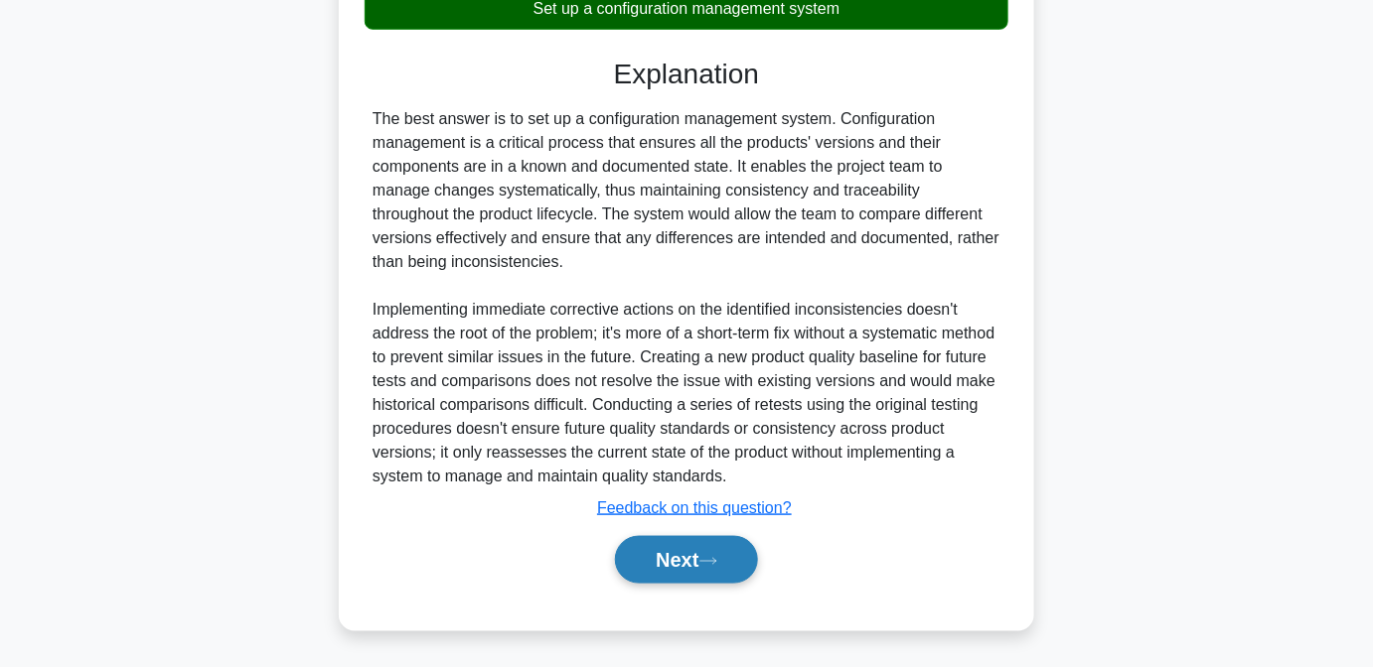
click at [731, 569] on button "Next" at bounding box center [686, 560] width 142 height 48
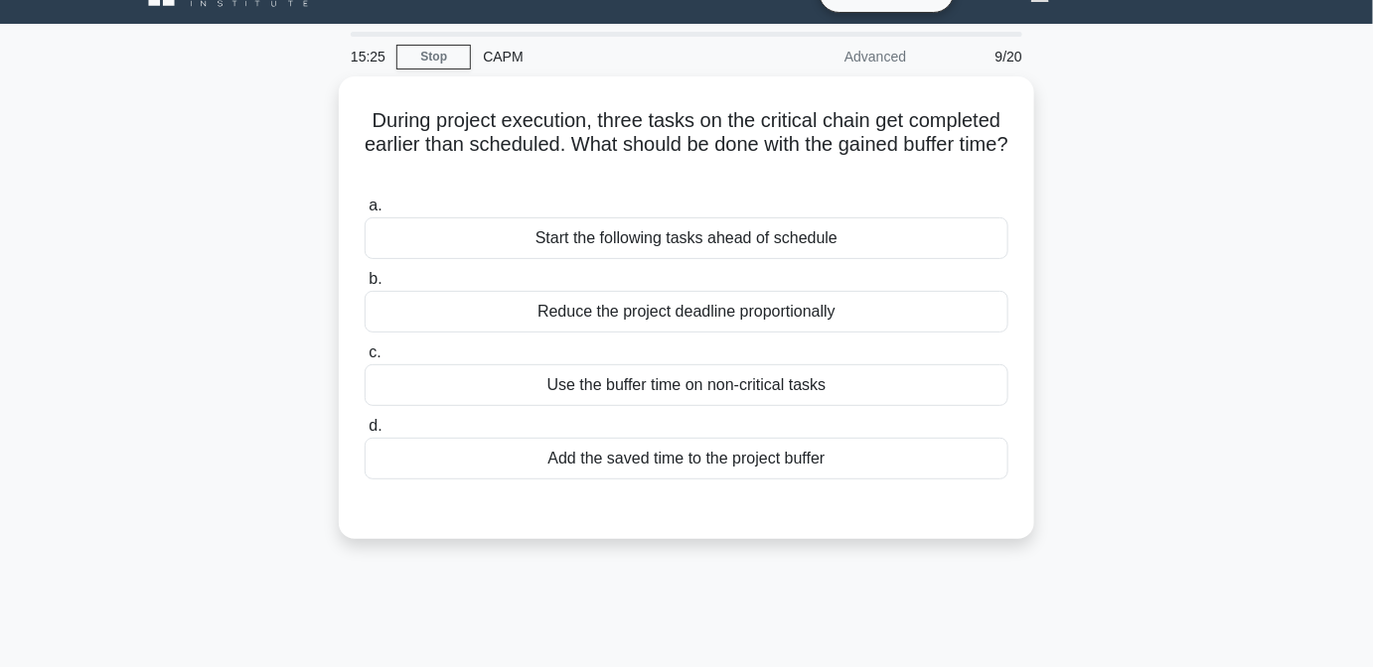
scroll to position [40, 0]
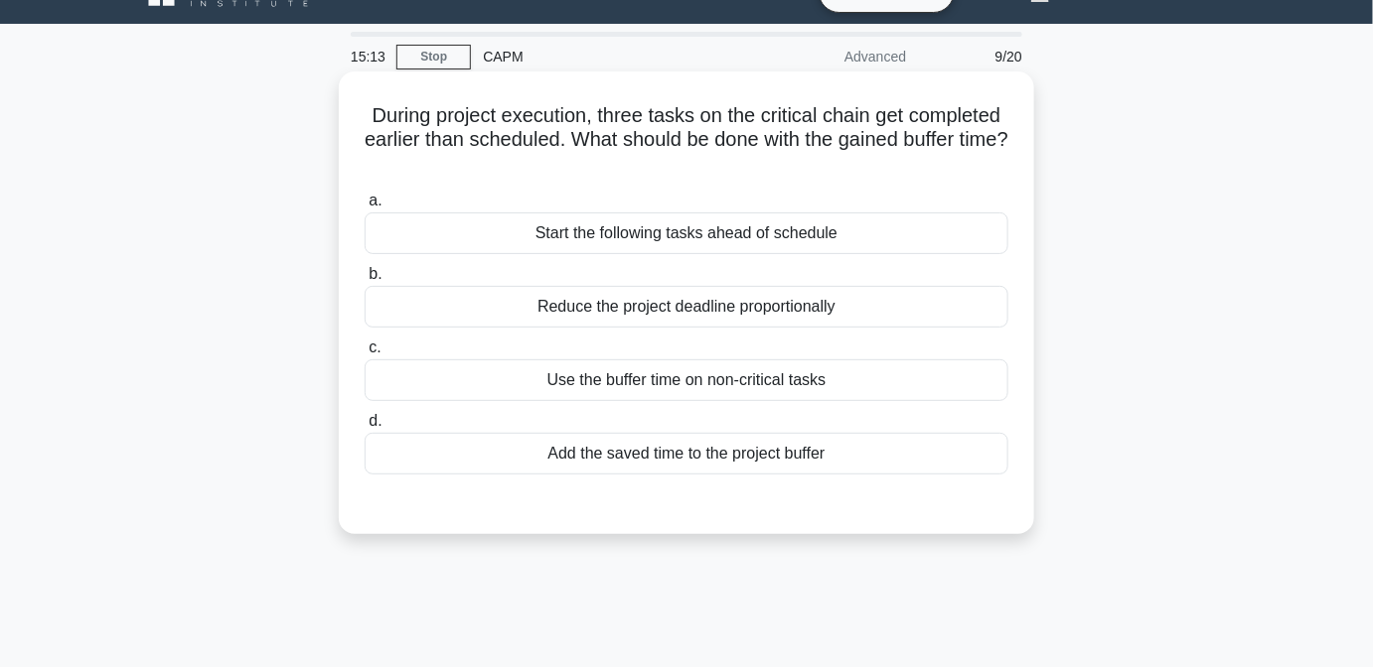
click at [850, 368] on div "Use the buffer time on non-critical tasks" at bounding box center [686, 381] width 644 height 42
click at [364, 355] on input "c. Use the buffer time on non-critical tasks" at bounding box center [364, 348] width 0 height 13
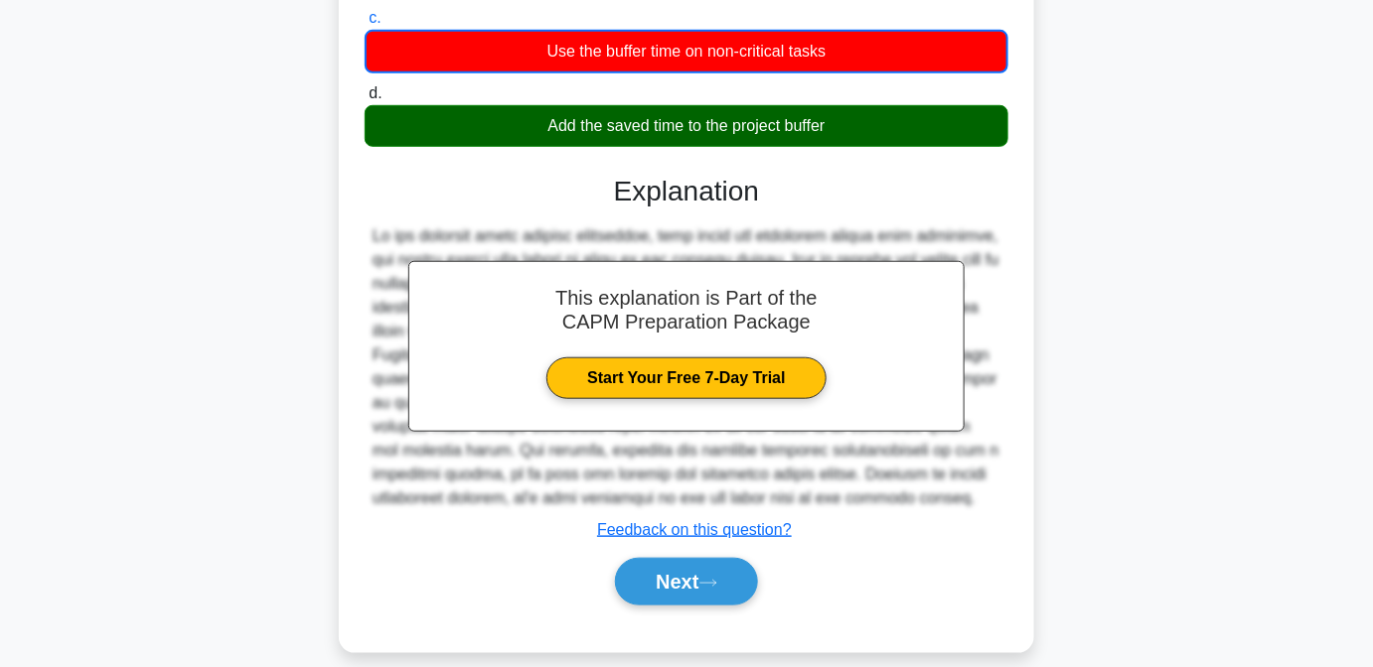
scroll to position [405, 0]
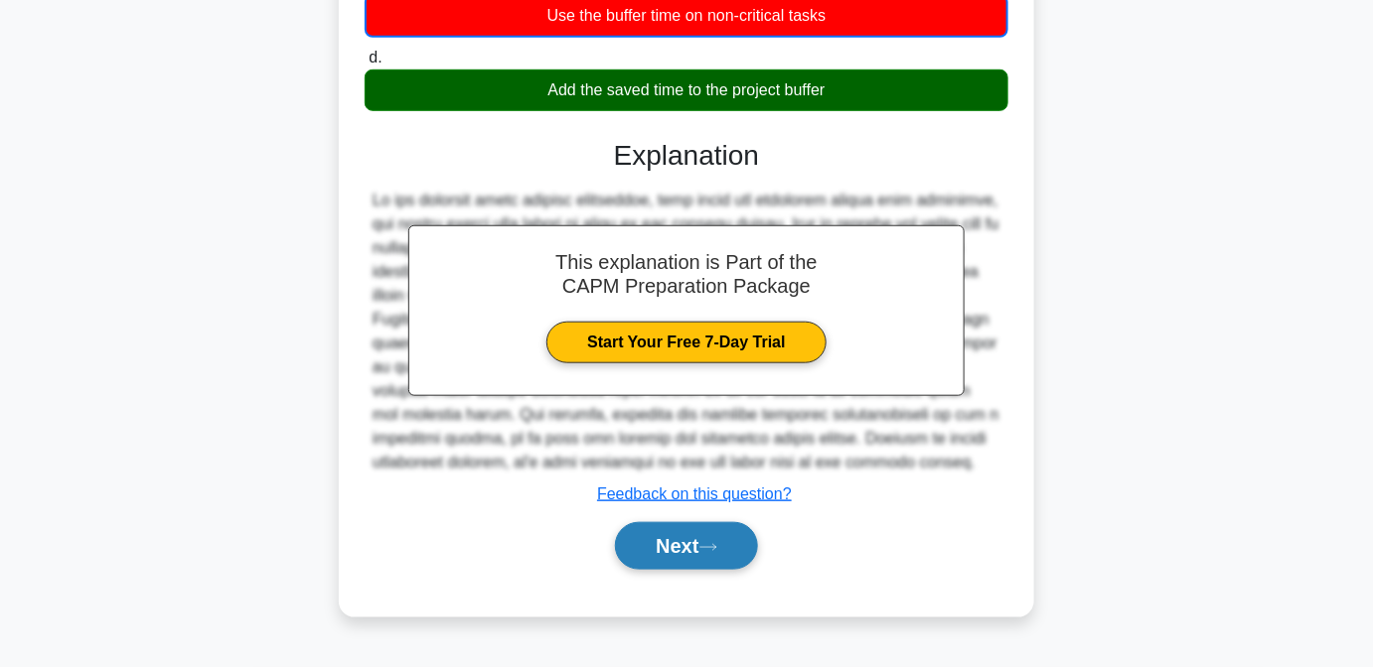
click at [714, 543] on icon at bounding box center [708, 547] width 18 height 11
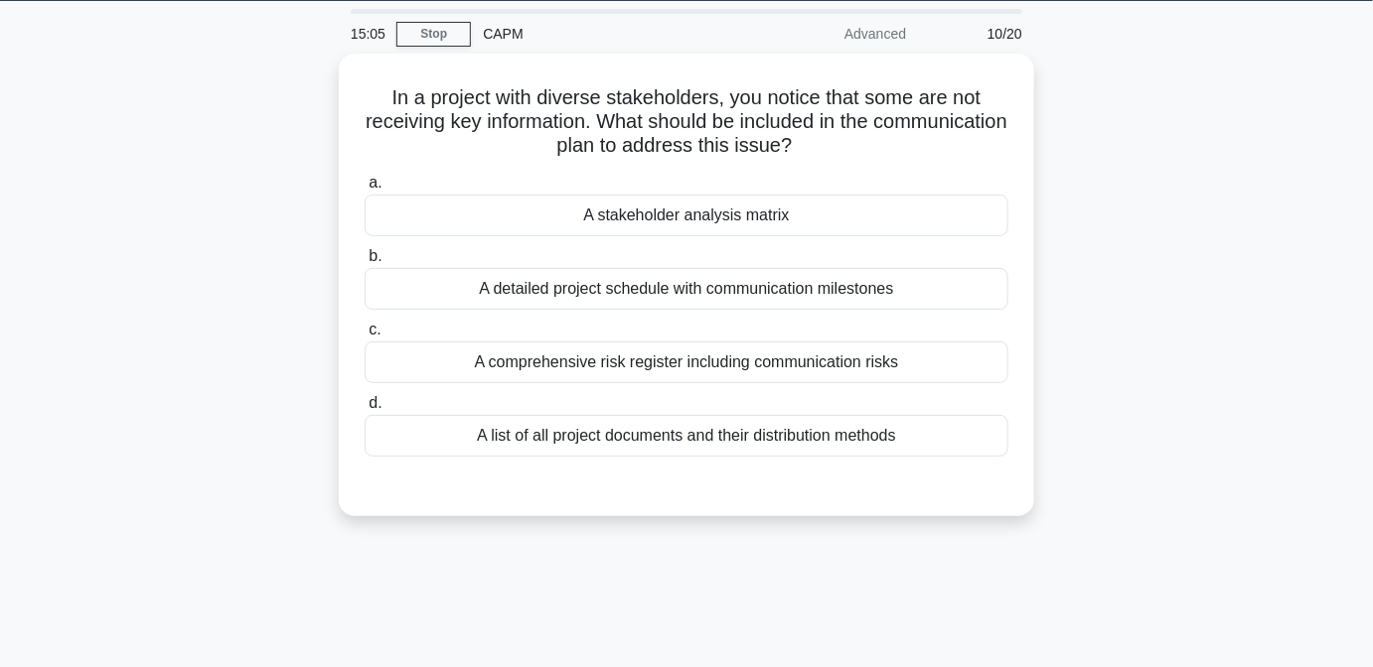
scroll to position [56, 0]
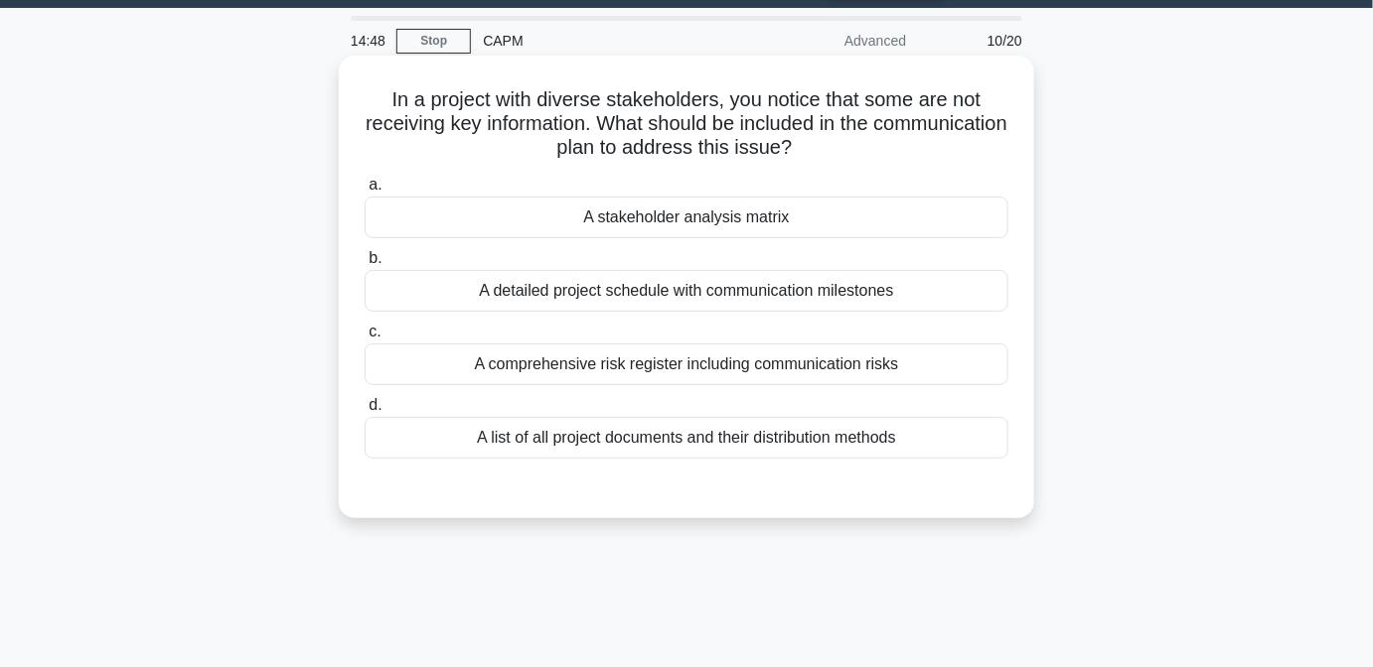
click at [747, 217] on div "A stakeholder analysis matrix" at bounding box center [686, 218] width 644 height 42
click at [364, 192] on input "a. A stakeholder analysis matrix" at bounding box center [364, 185] width 0 height 13
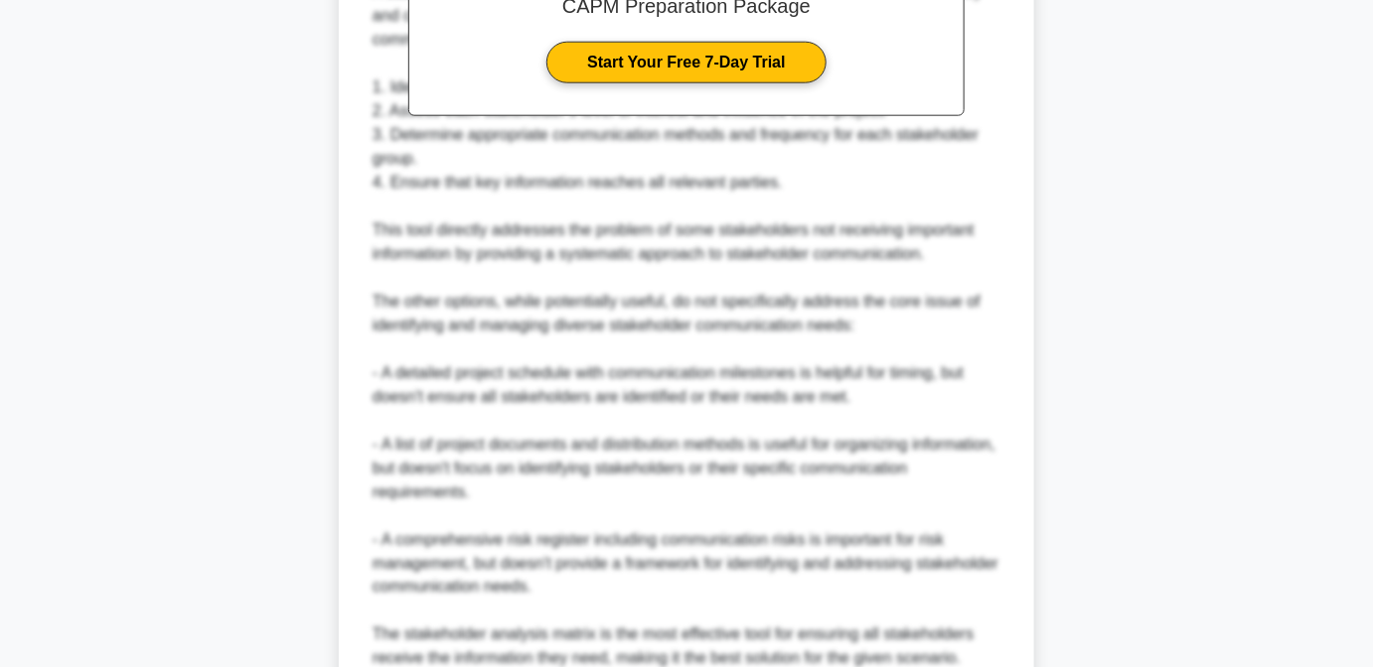
scroll to position [757, 0]
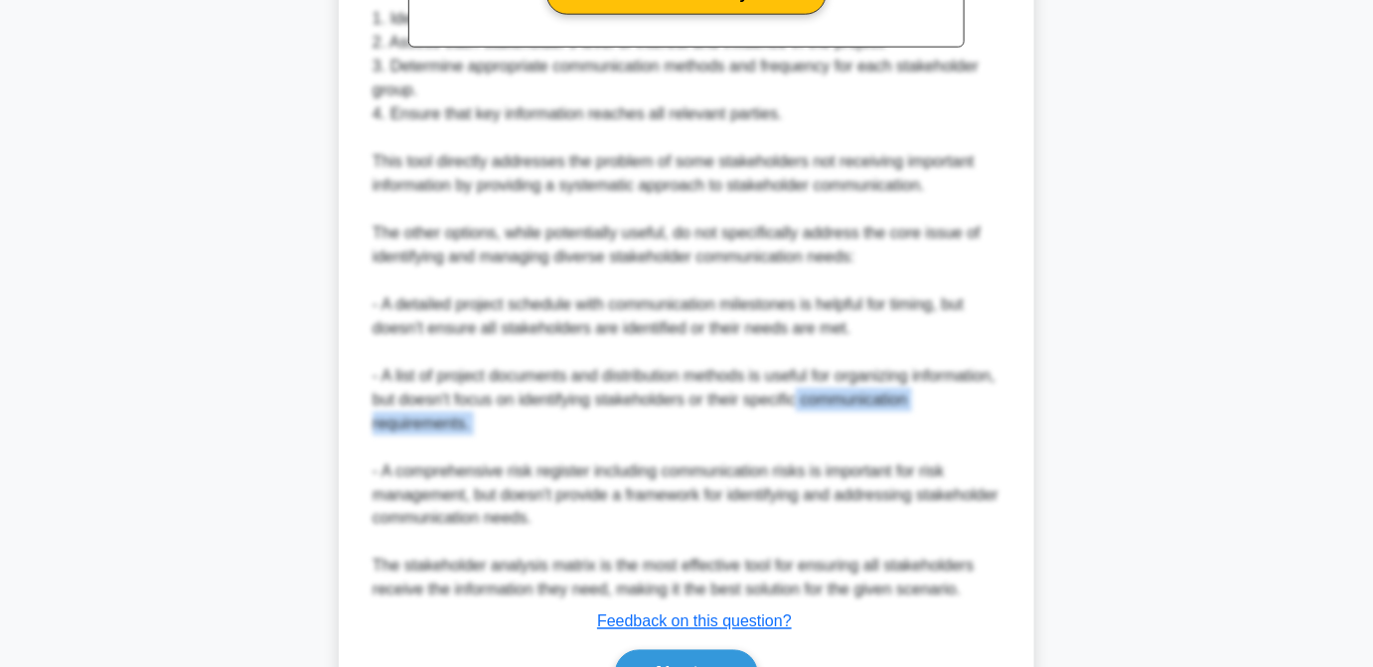
drag, startPoint x: 1369, startPoint y: 395, endPoint x: 1371, endPoint y: 447, distance: 51.7
click at [1371, 447] on main "14:44 Stop CAPM Advanced 10/20 In a project with diverse stakeholders, you noti…" at bounding box center [686, 42] width 1373 height 1470
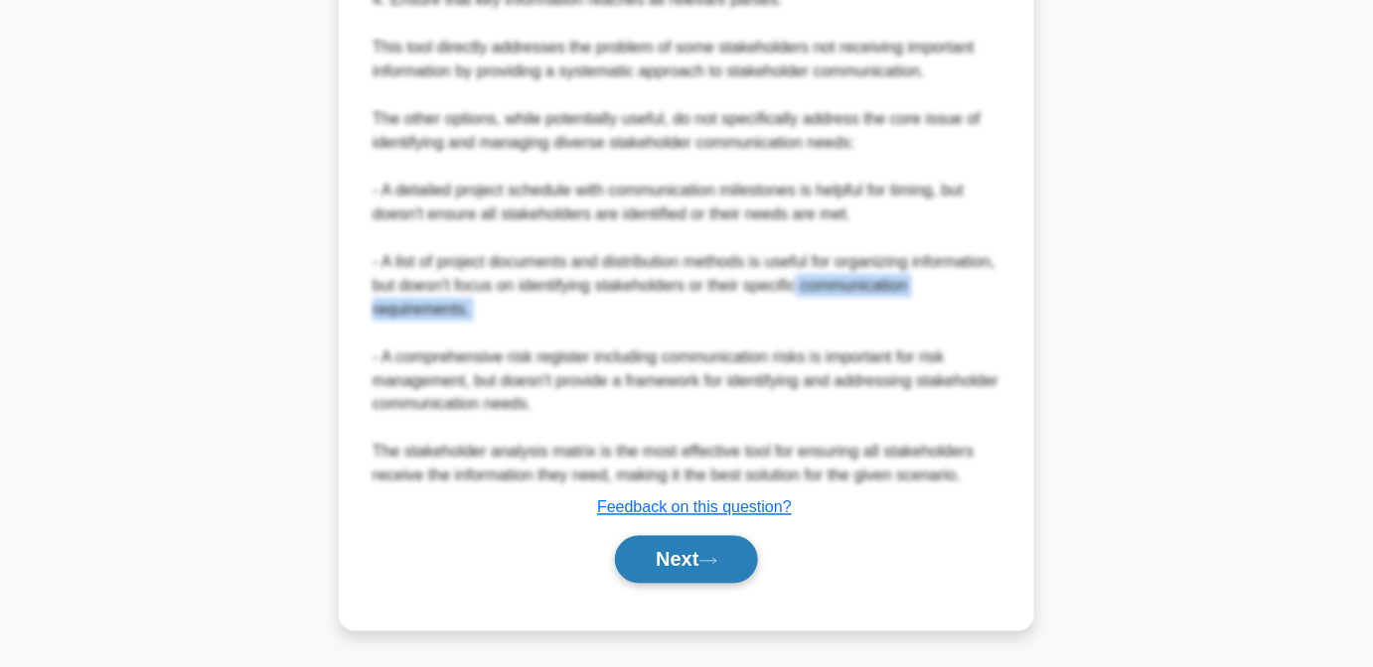
click at [733, 555] on button "Next" at bounding box center [686, 560] width 142 height 48
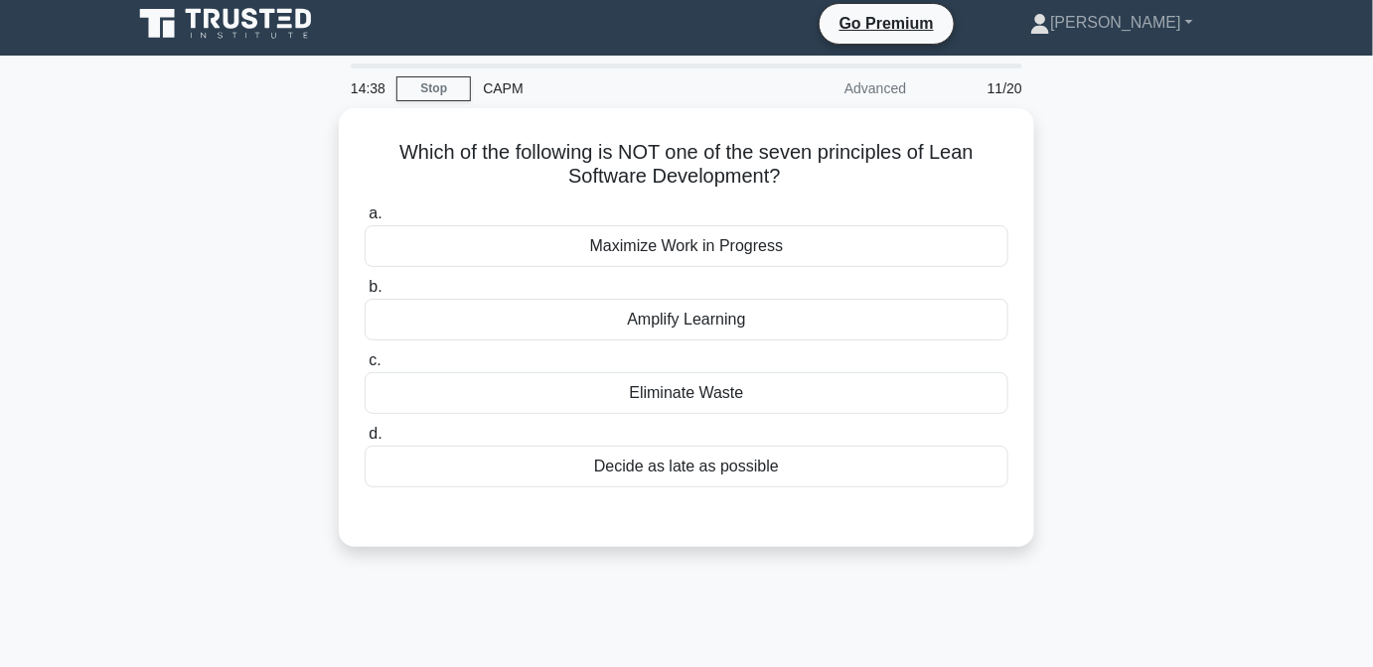
scroll to position [6, 0]
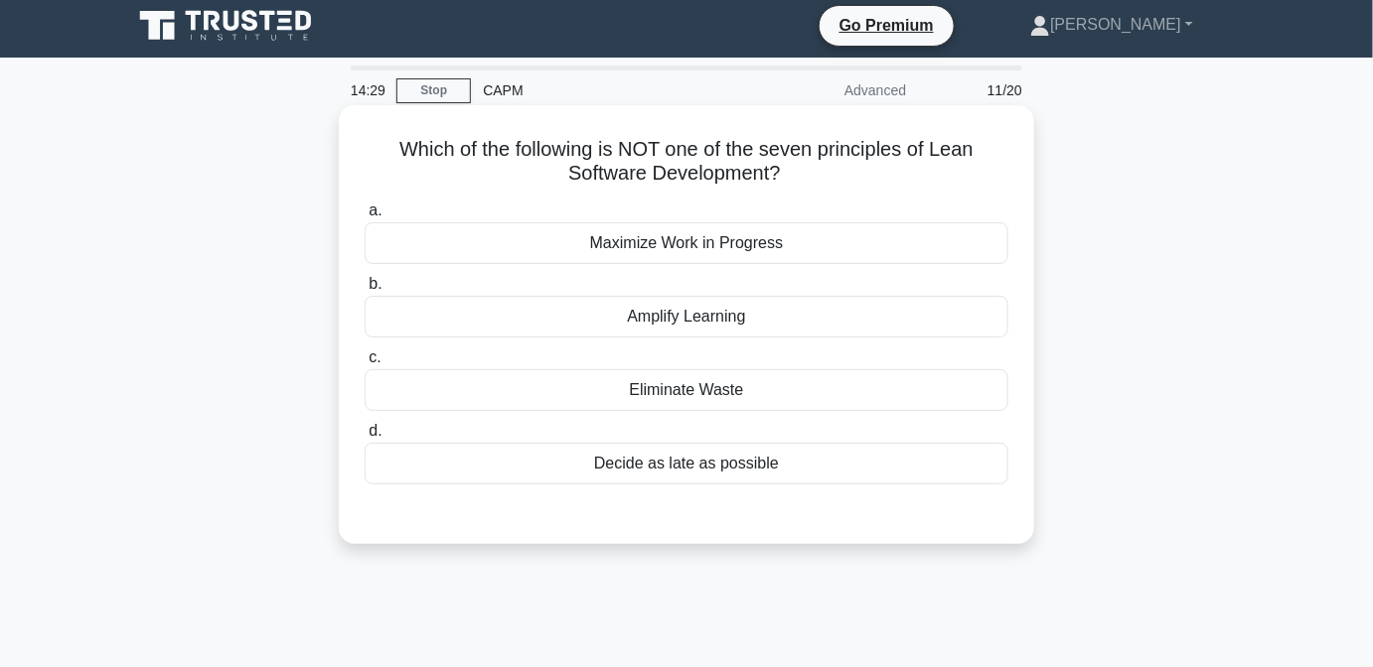
click at [733, 466] on div "Decide as late as possible" at bounding box center [686, 464] width 644 height 42
click at [364, 438] on input "d. Decide as late as possible" at bounding box center [364, 431] width 0 height 13
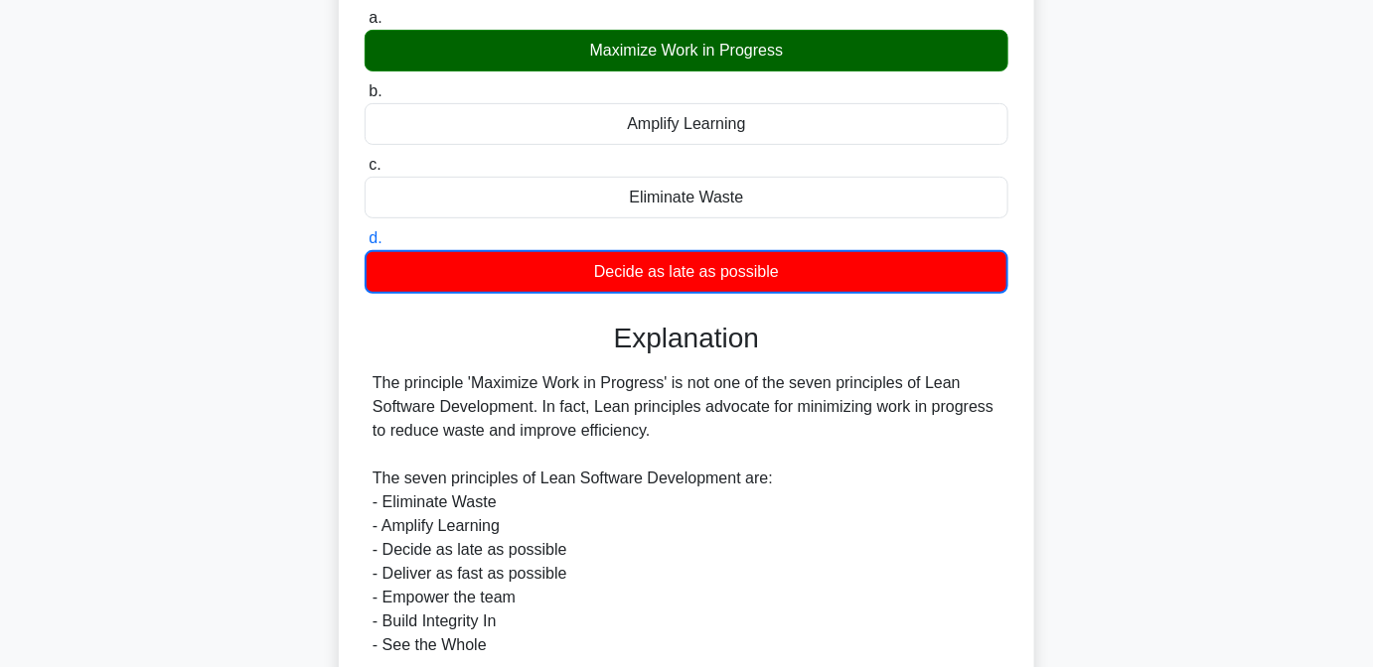
scroll to position [438, 0]
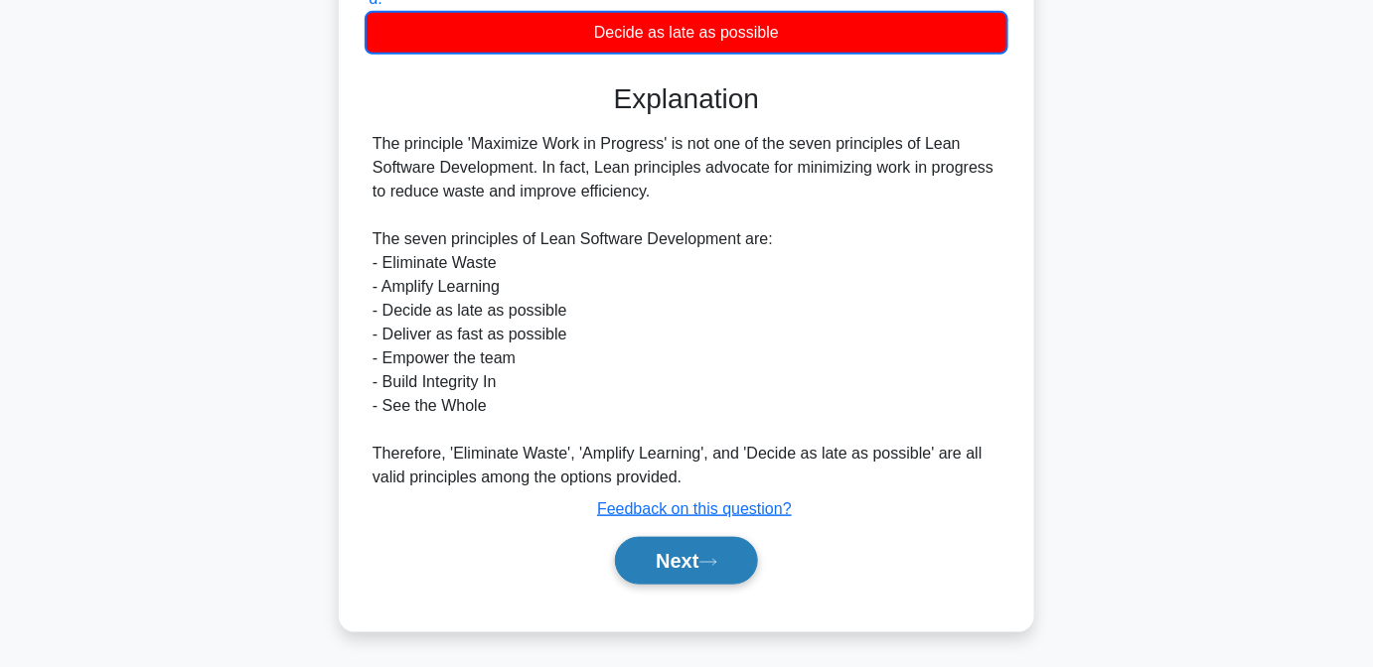
click at [712, 564] on icon at bounding box center [708, 562] width 18 height 11
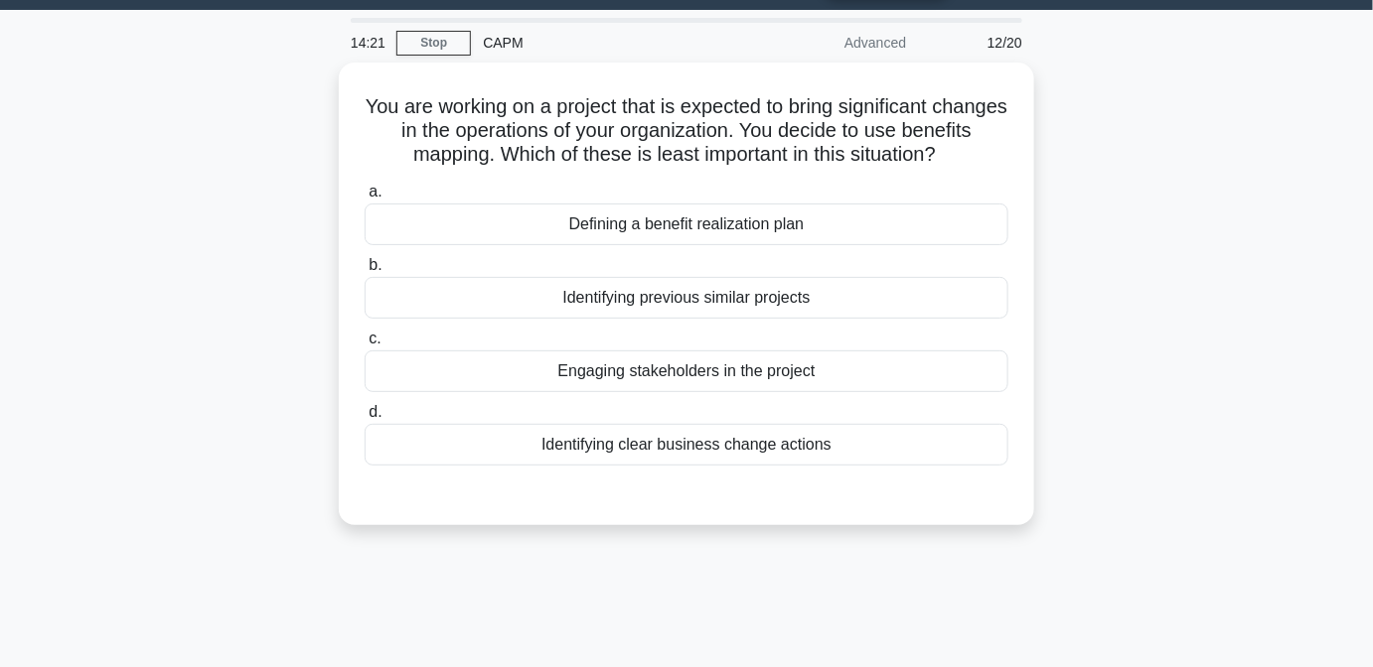
scroll to position [56, 0]
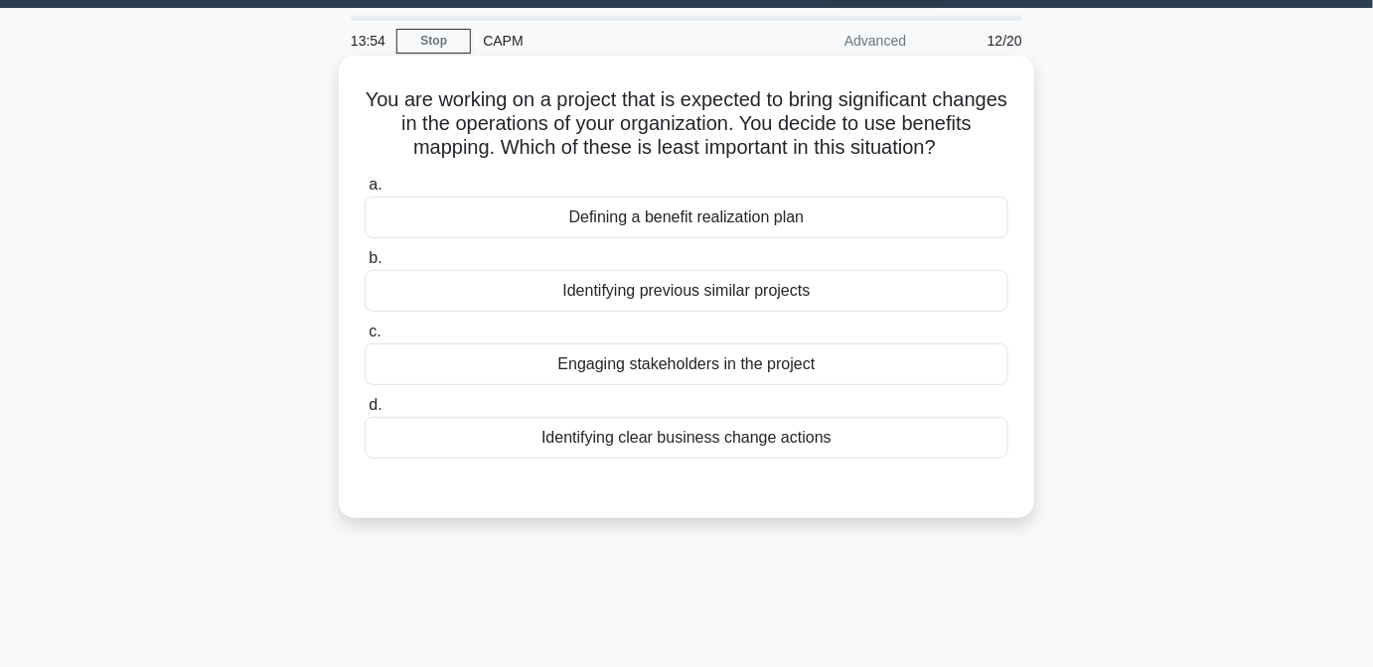
click at [863, 308] on div "Identifying previous similar projects" at bounding box center [686, 291] width 644 height 42
click at [364, 265] on input "b. Identifying previous similar projects" at bounding box center [364, 258] width 0 height 13
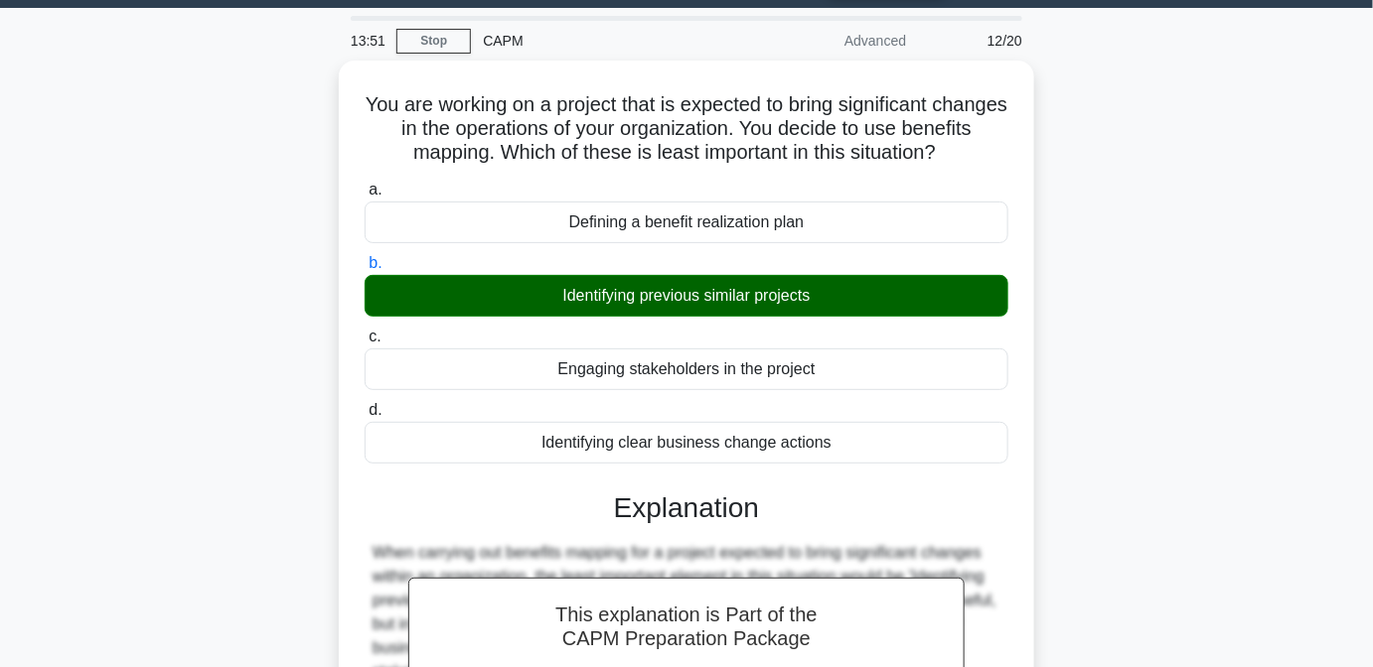
drag, startPoint x: 1385, startPoint y: 375, endPoint x: 1158, endPoint y: 597, distance: 317.4
click at [1158, 597] on div "You are working on a project that is expected to bring significant changes in t…" at bounding box center [686, 503] width 1132 height 885
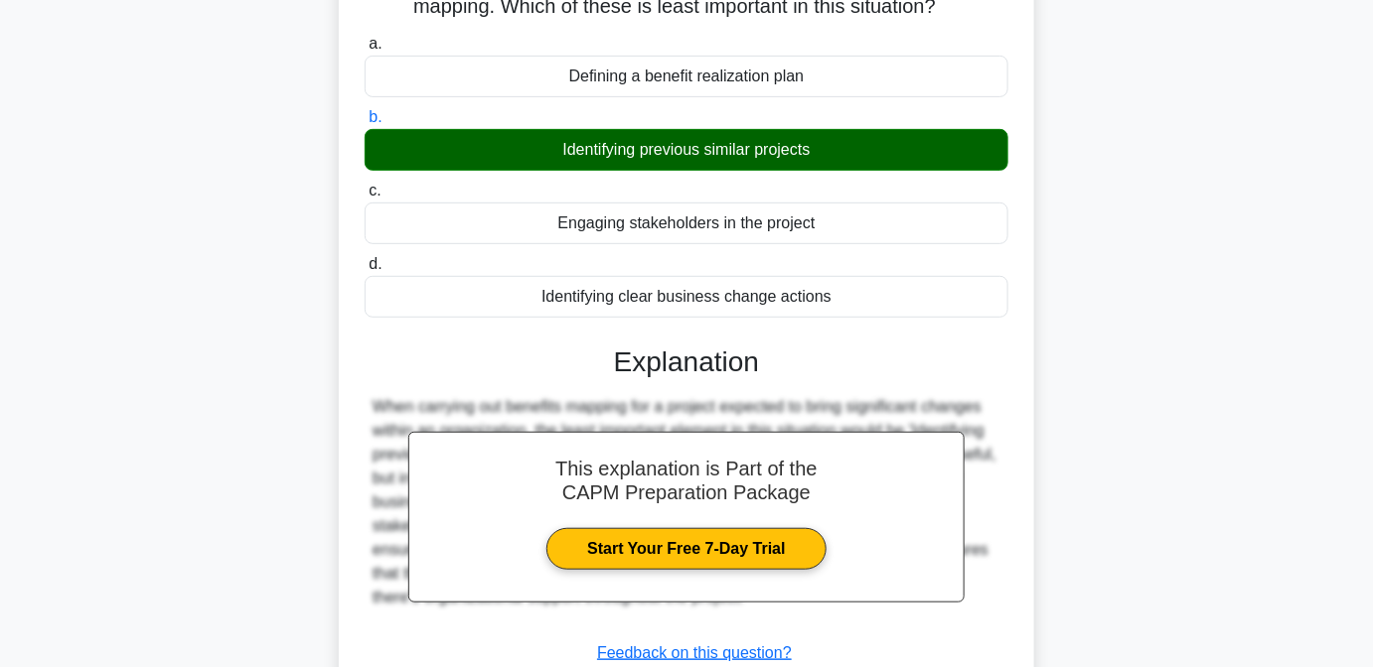
scroll to position [405, 0]
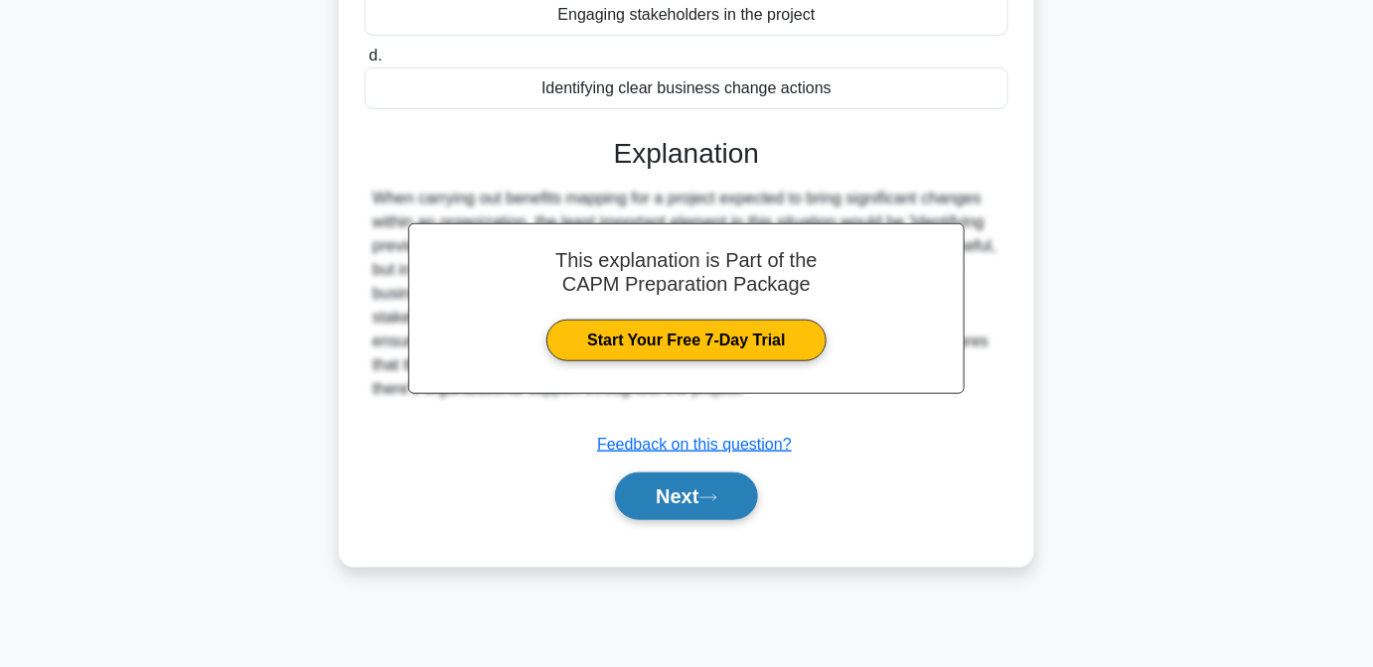
click at [675, 520] on button "Next" at bounding box center [686, 497] width 142 height 48
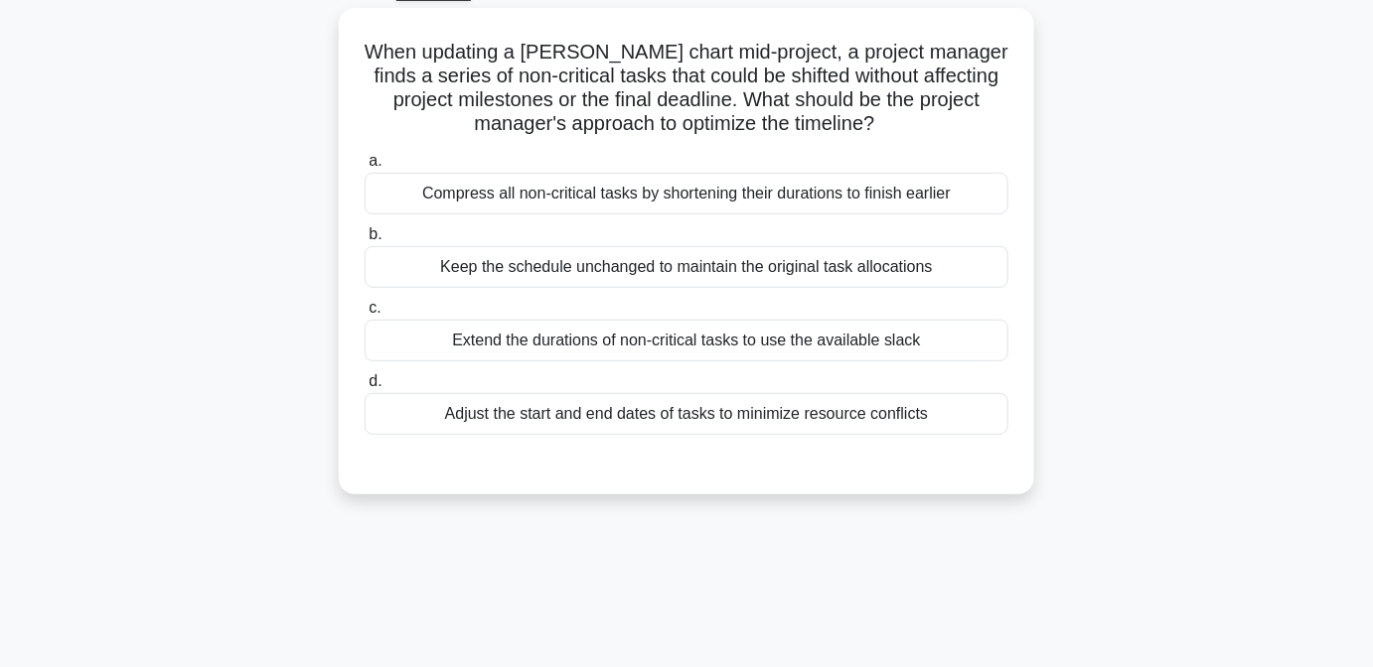
scroll to position [111, 0]
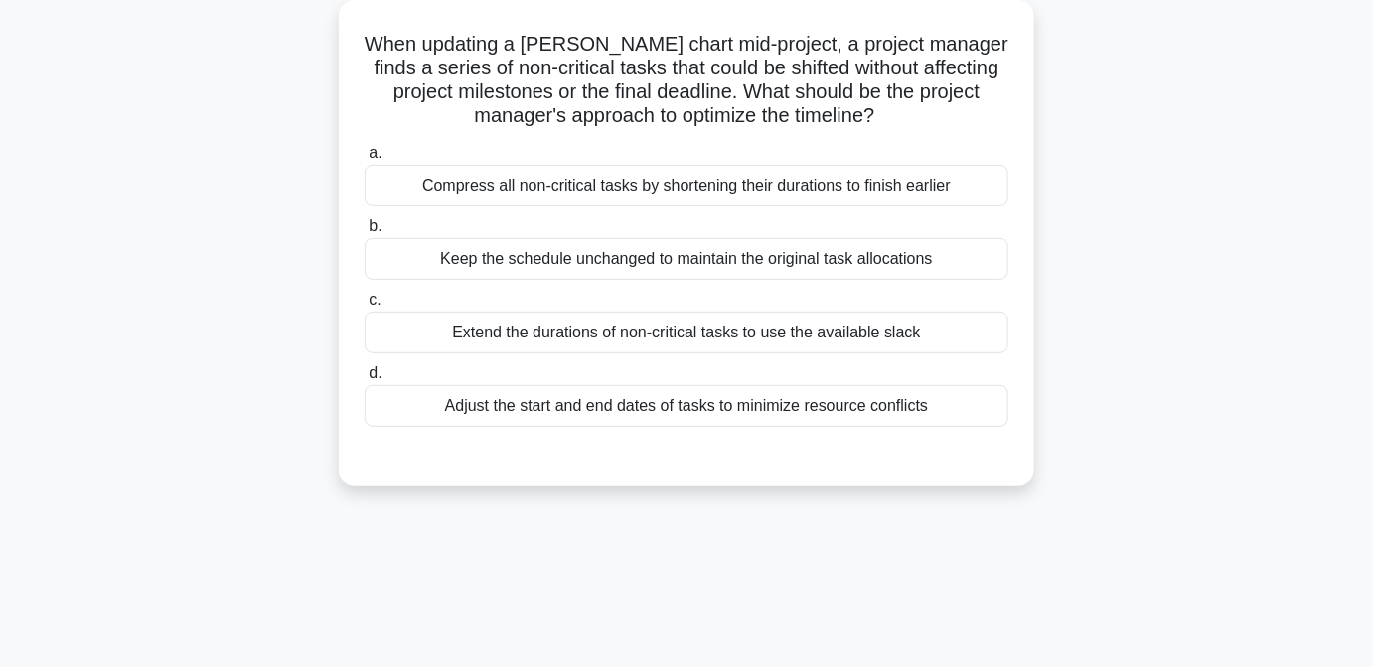
click at [953, 409] on div "Adjust the start and end dates of tasks to minimize resource conflicts" at bounding box center [686, 406] width 644 height 42
click at [364, 380] on input "d. Adjust the start and end dates of tasks to minimize resource conflicts" at bounding box center [364, 373] width 0 height 13
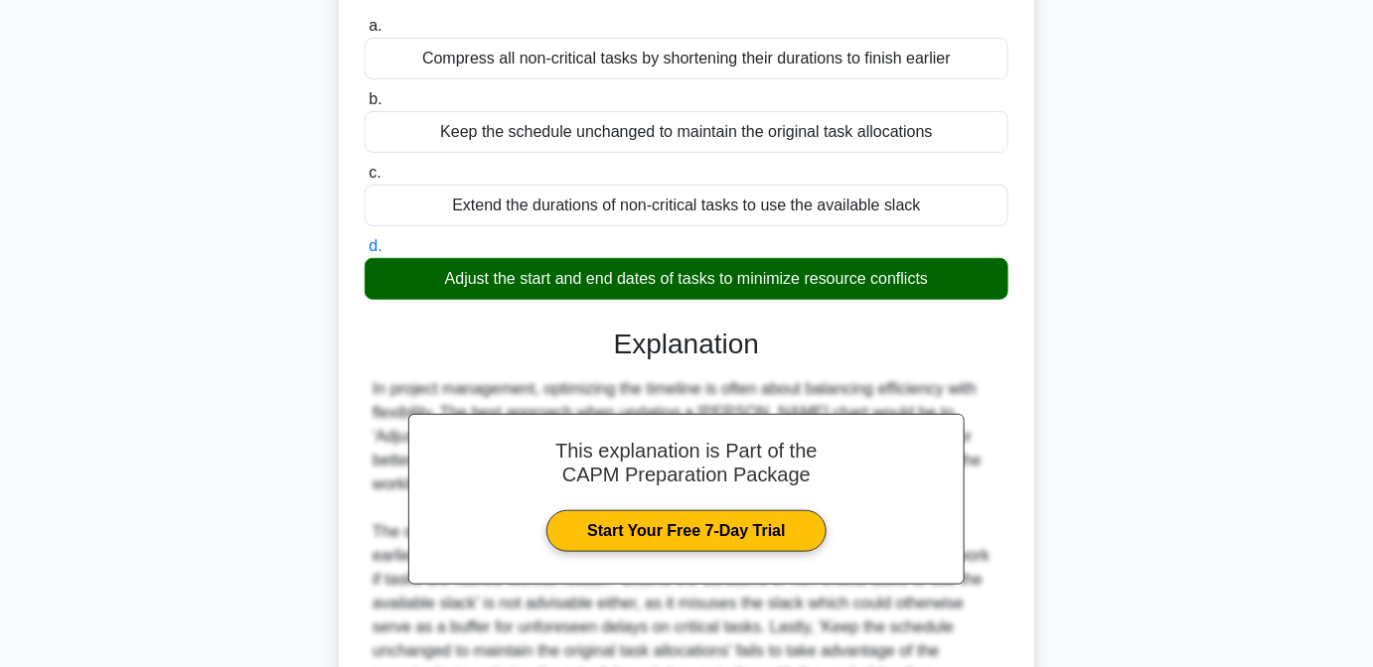
scroll to position [437, 0]
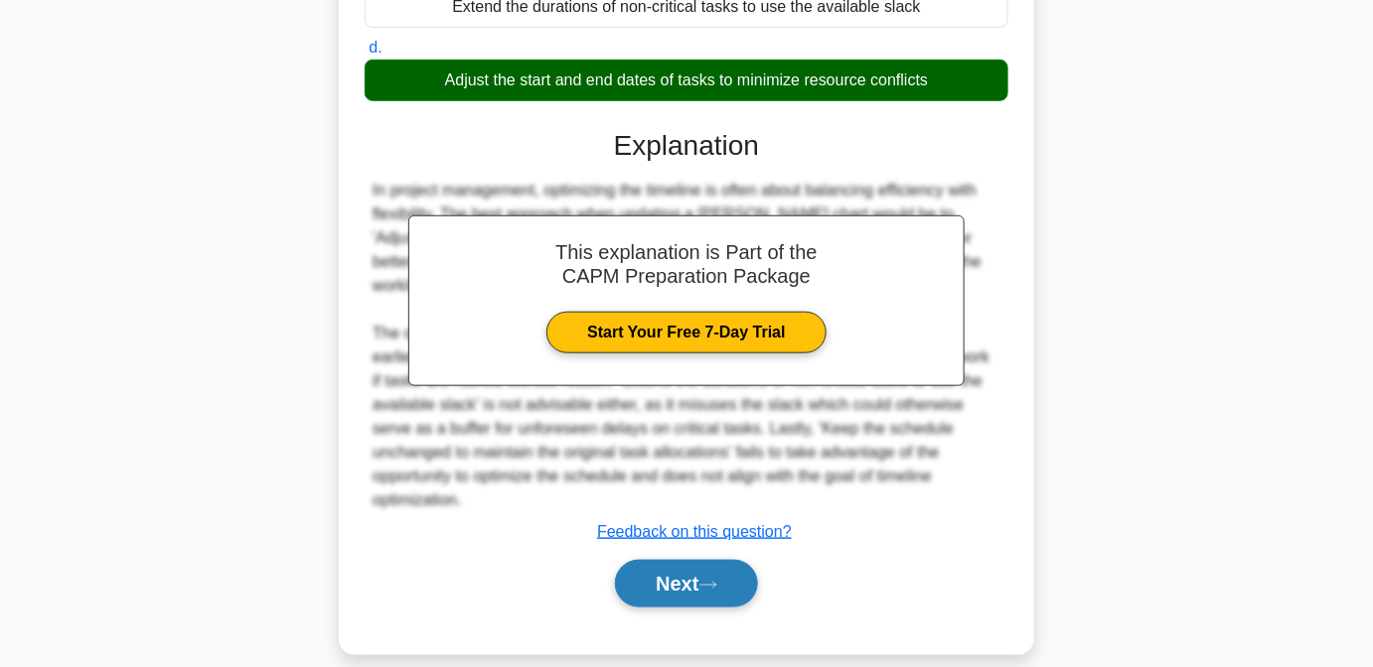
click at [710, 582] on button "Next" at bounding box center [686, 584] width 142 height 48
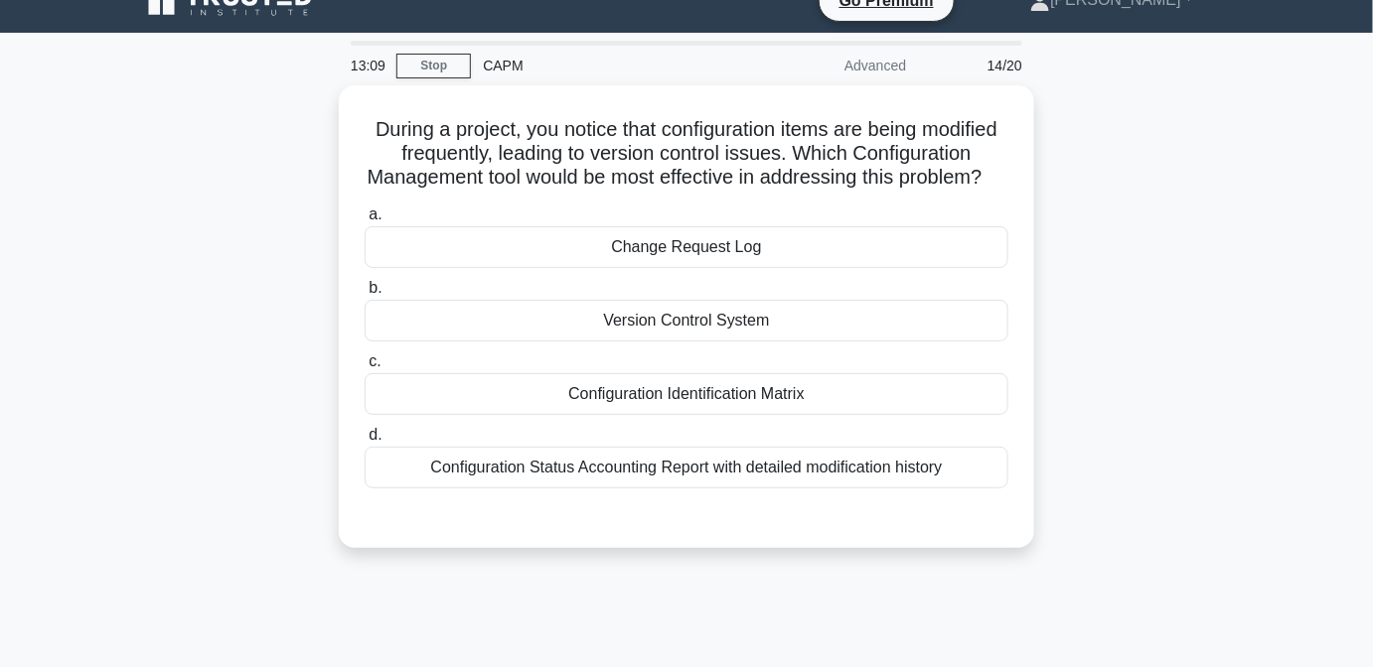
scroll to position [29, 0]
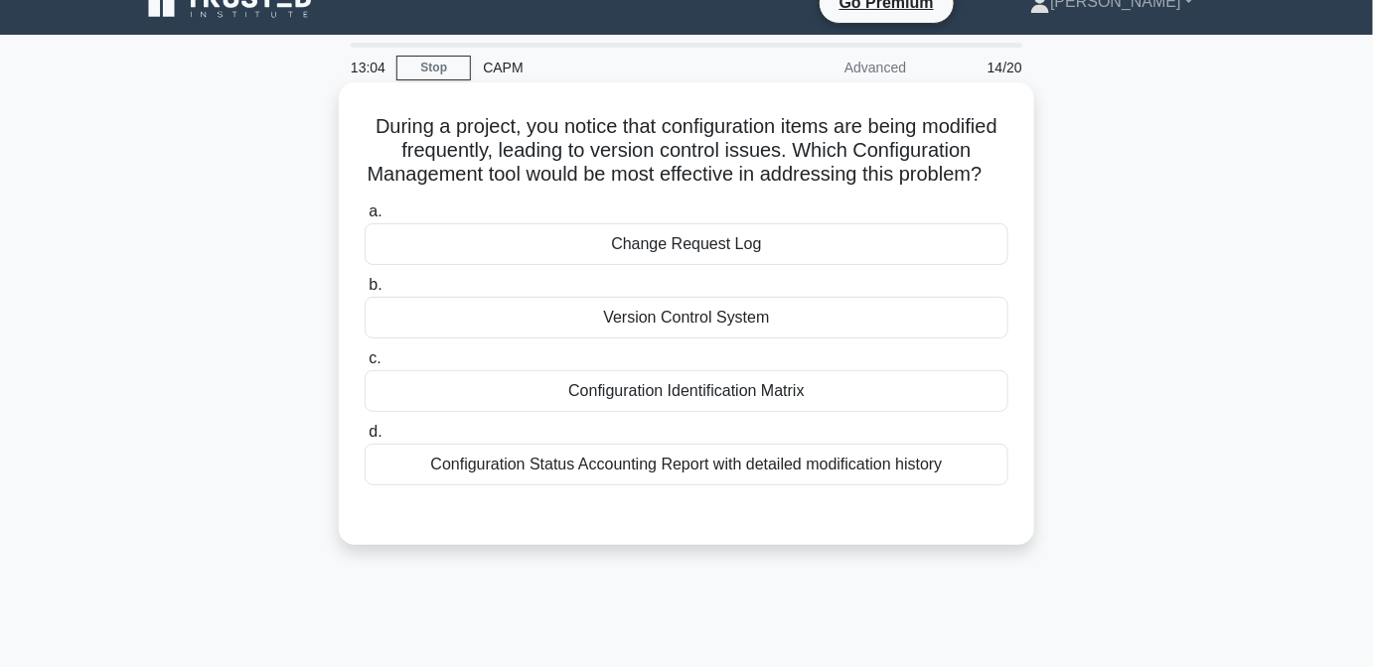
click at [971, 265] on div "Change Request Log" at bounding box center [686, 244] width 644 height 42
click at [364, 218] on input "a. Change Request Log" at bounding box center [364, 212] width 0 height 13
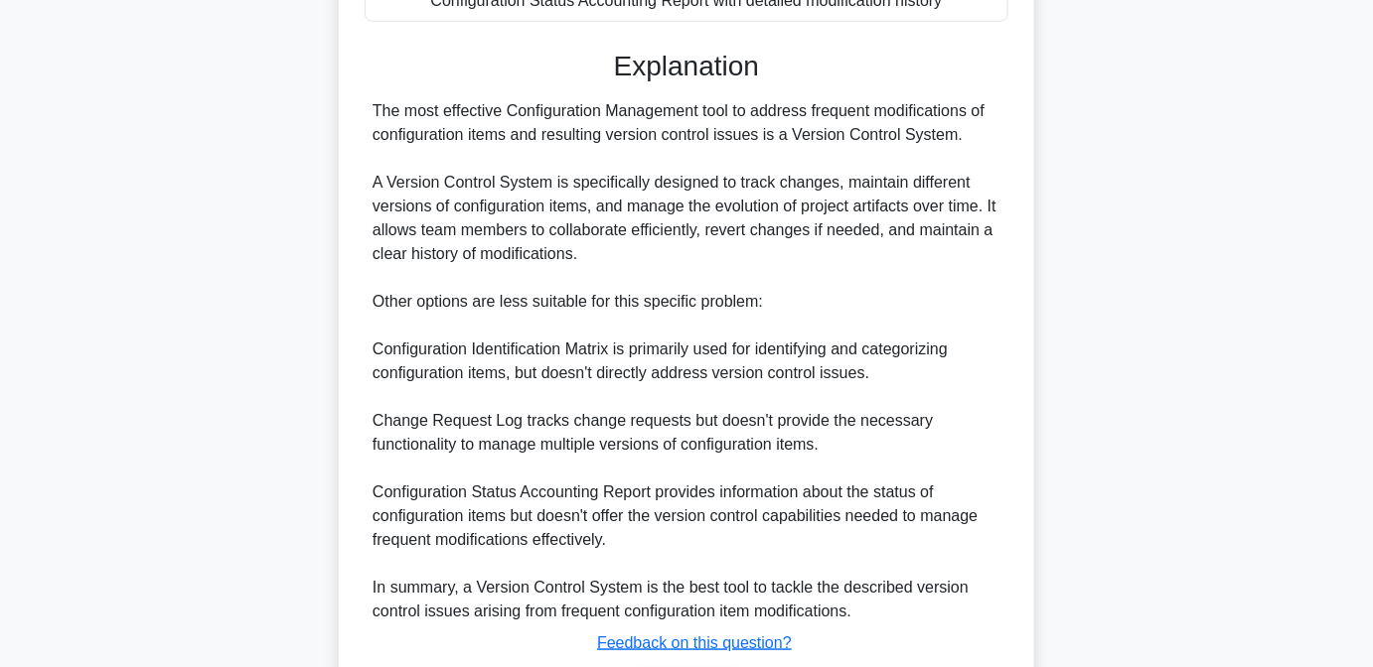
scroll to position [652, 0]
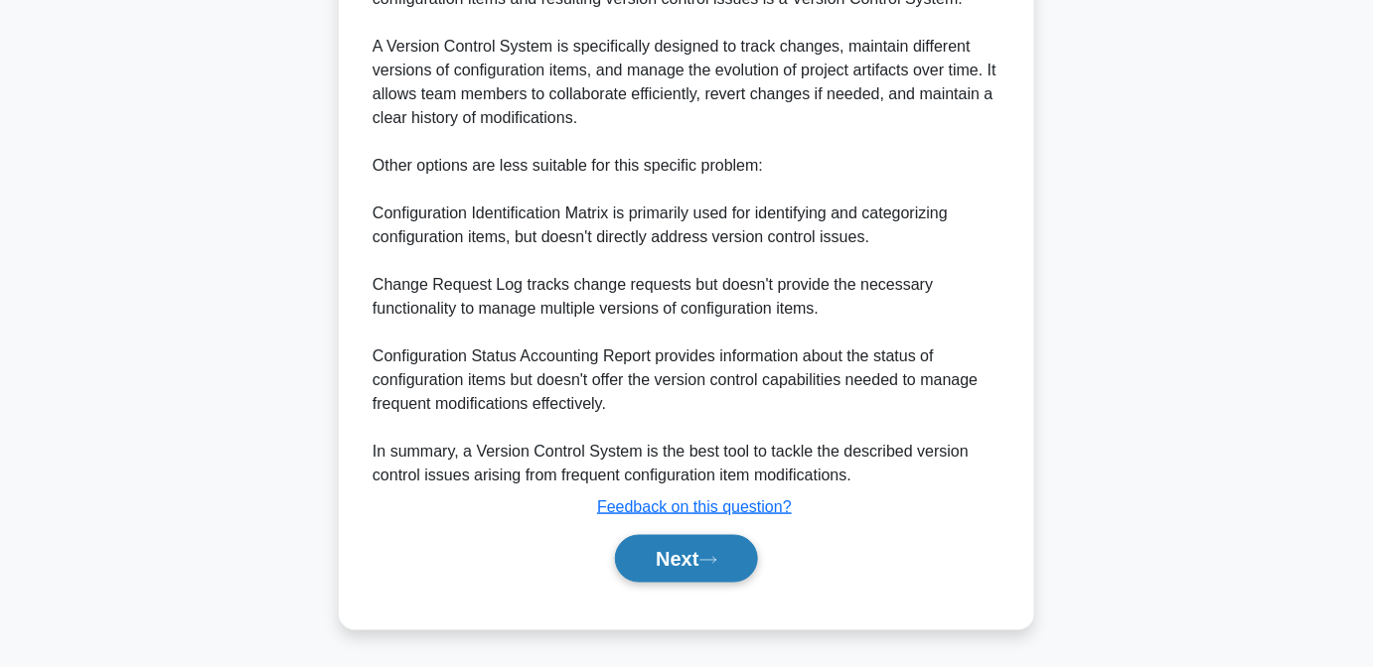
click at [711, 570] on button "Next" at bounding box center [686, 559] width 142 height 48
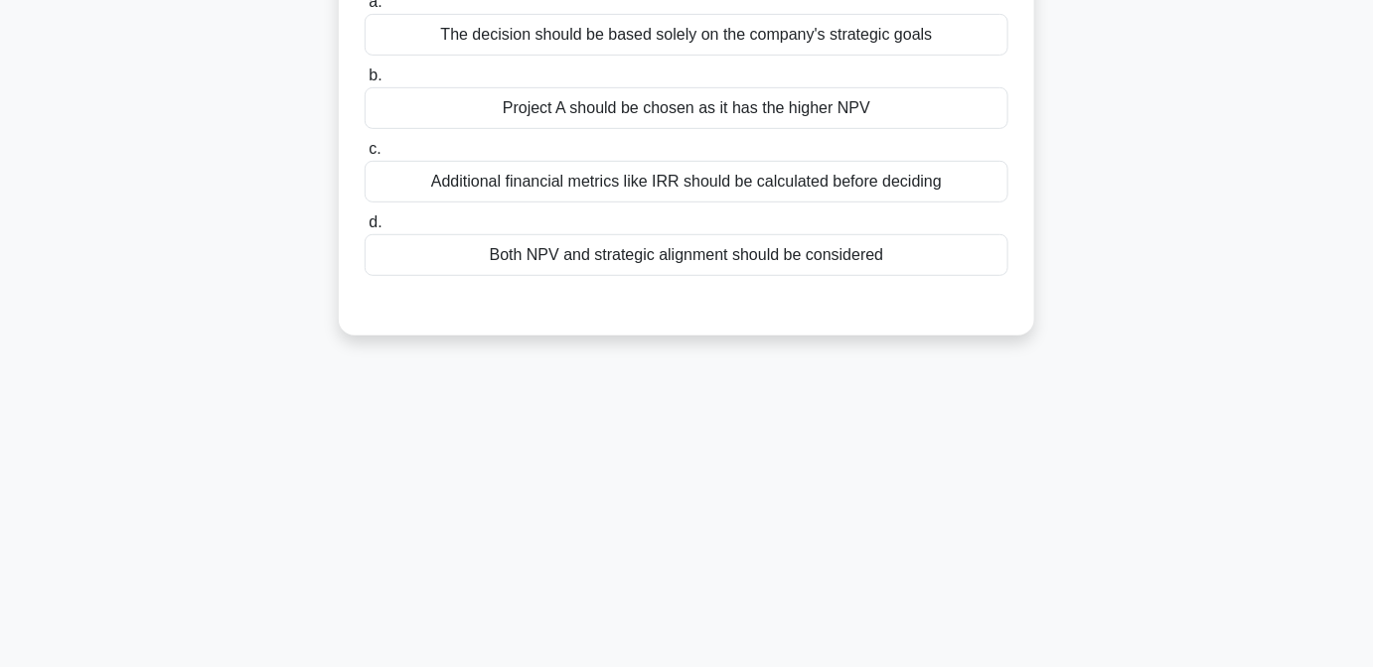
scroll to position [0, 0]
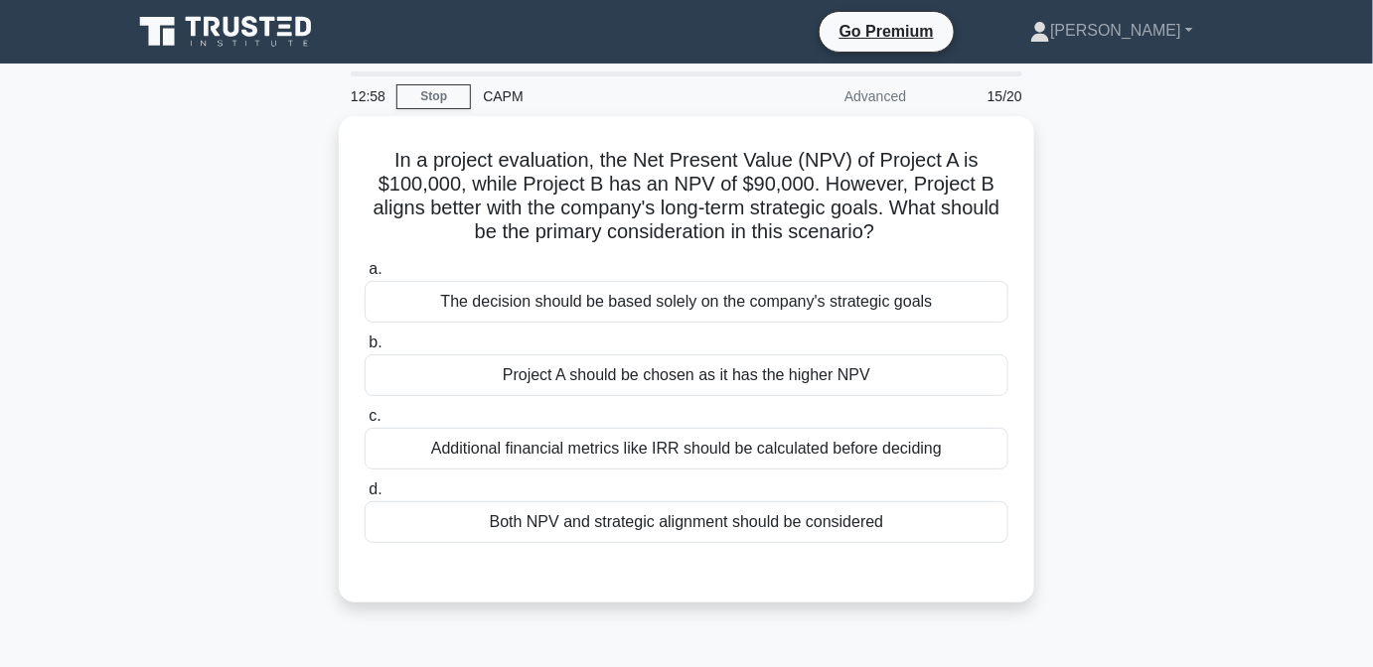
click at [1087, 418] on div "In a project evaluation, the Net Present Value (NPV) of Project A is $100,000, …" at bounding box center [686, 371] width 1132 height 510
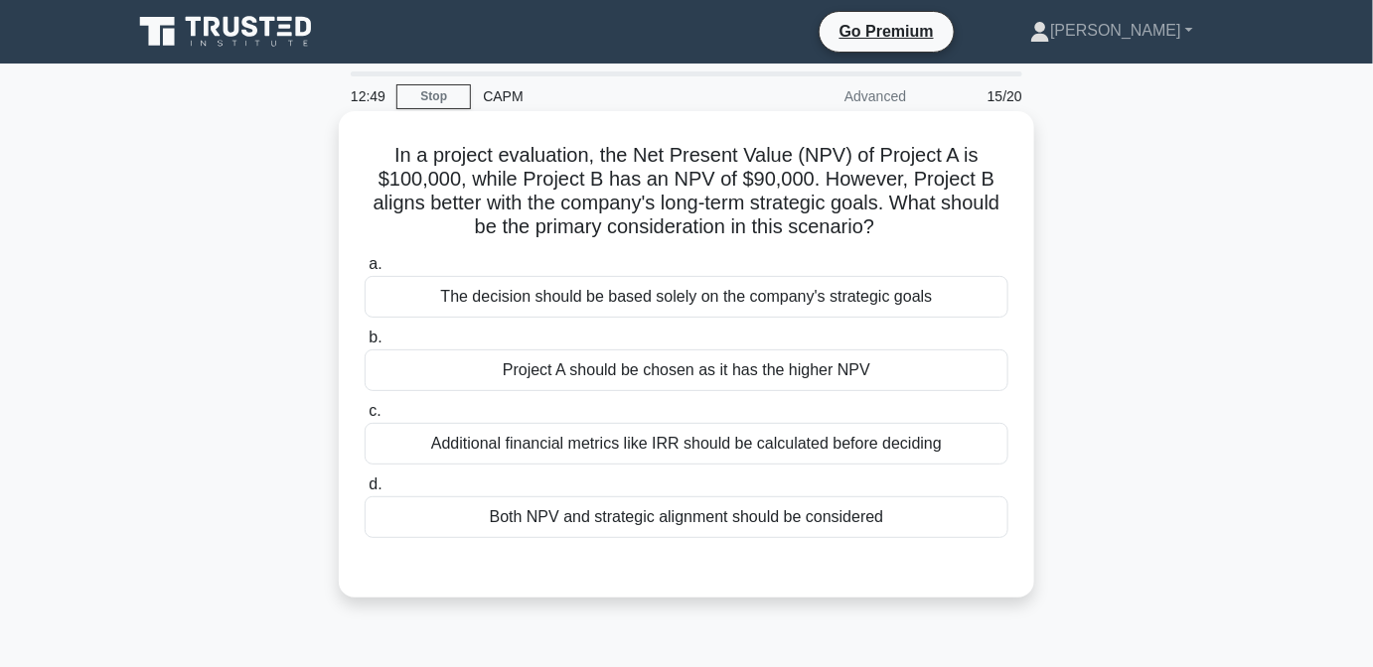
click at [868, 536] on div "Both NPV and strategic alignment should be considered" at bounding box center [686, 518] width 644 height 42
click at [364, 492] on input "d. Both NPV and strategic alignment should be considered" at bounding box center [364, 485] width 0 height 13
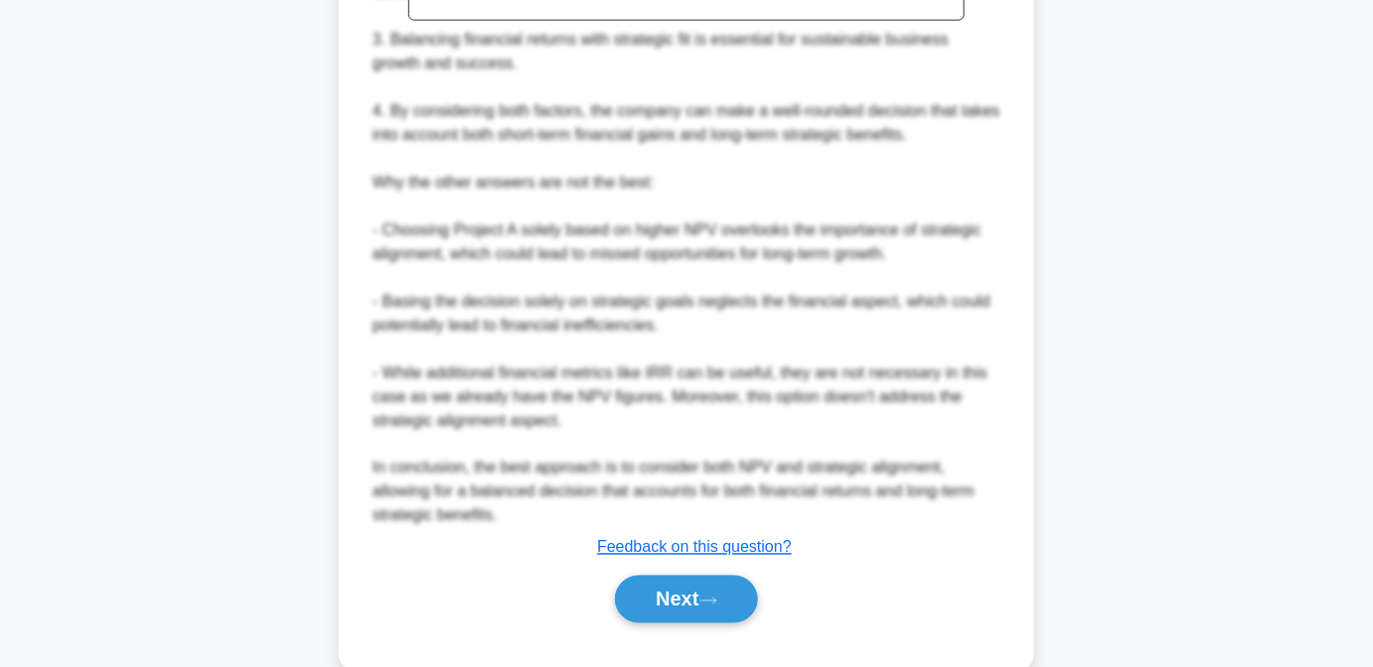
scroll to position [842, 0]
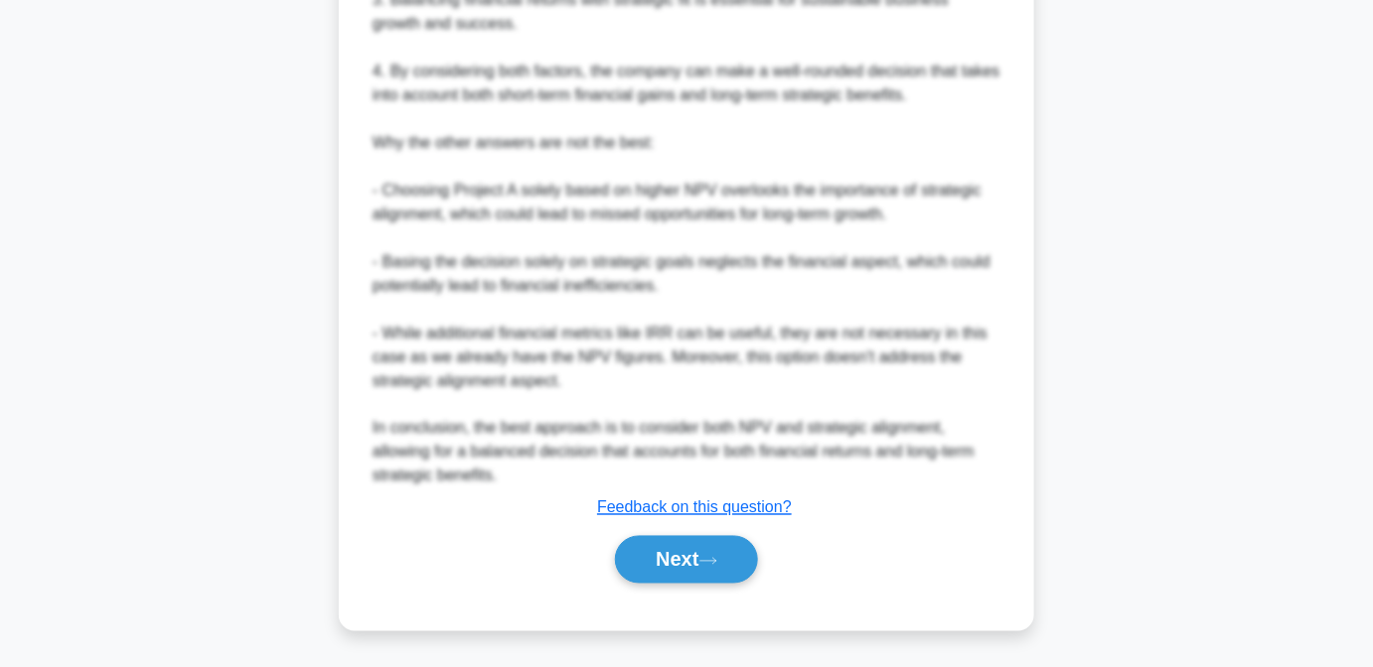
click at [827, 564] on div "Next" at bounding box center [687, 560] width 652 height 48
click at [743, 575] on button "Next" at bounding box center [686, 560] width 142 height 48
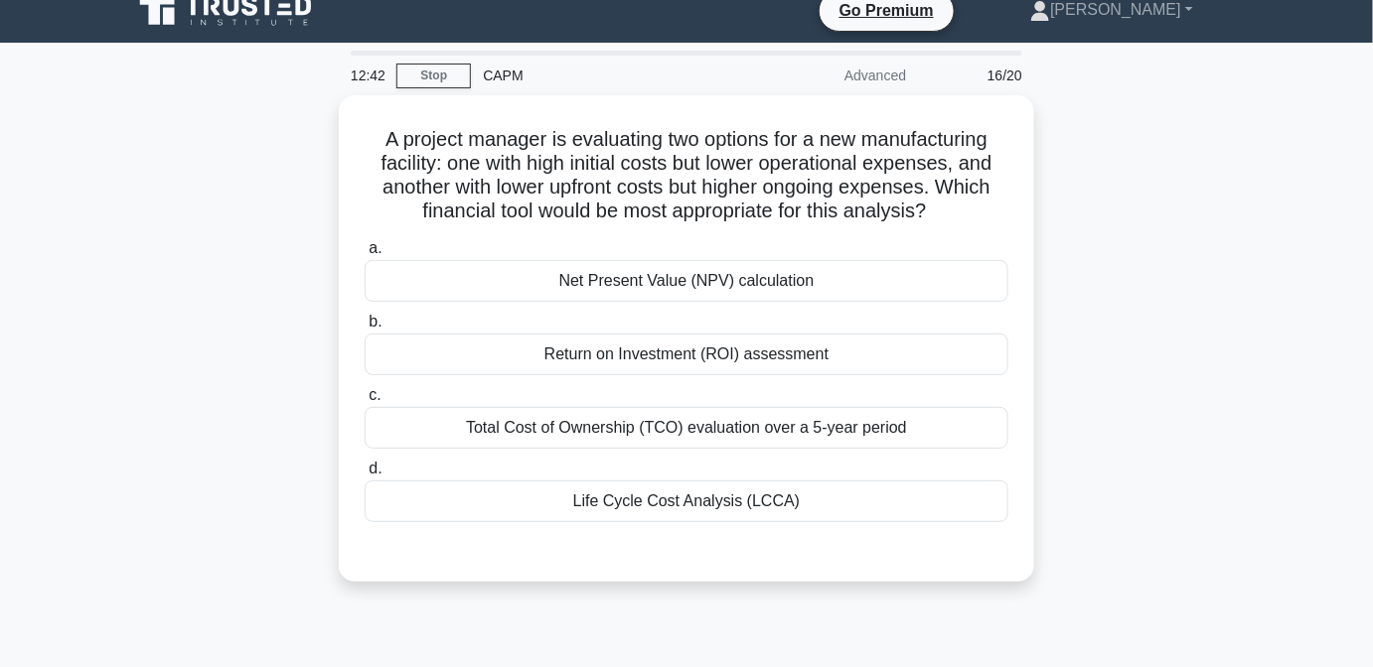
scroll to position [27, 0]
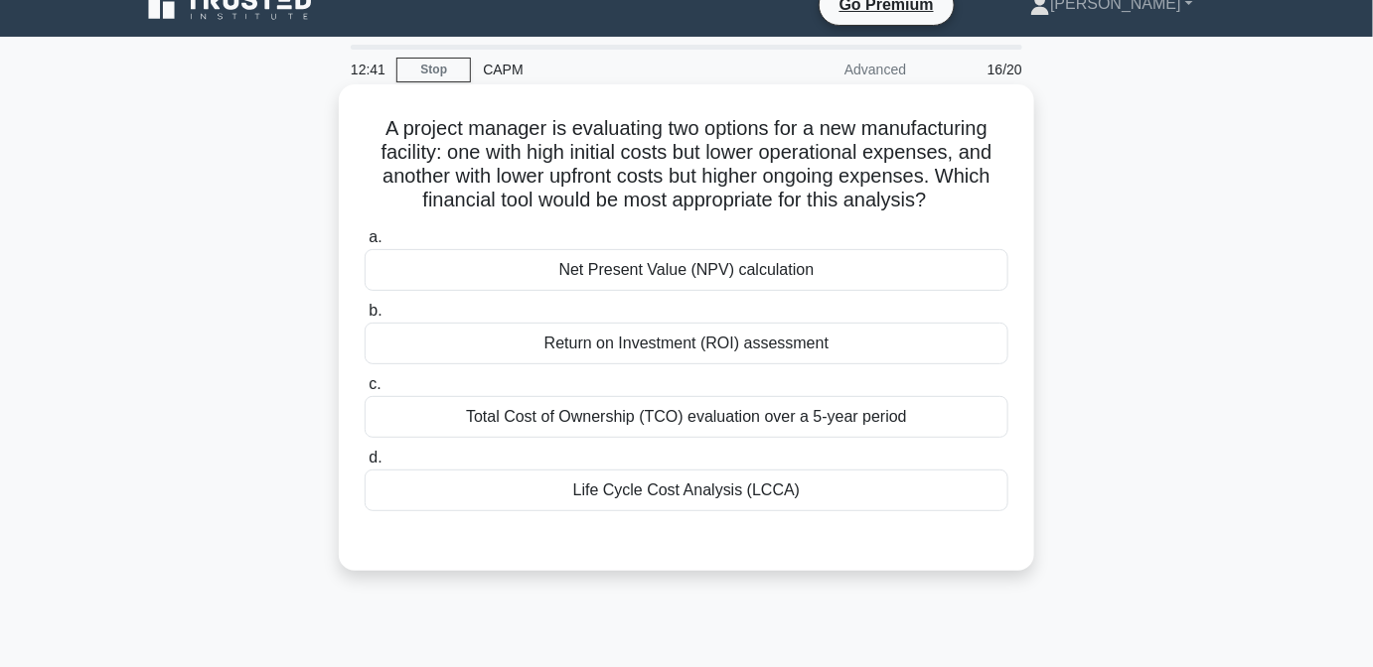
click at [847, 509] on div "Life Cycle Cost Analysis (LCCA)" at bounding box center [686, 491] width 644 height 42
click at [364, 465] on input "d. Life Cycle Cost Analysis (LCCA)" at bounding box center [364, 458] width 0 height 13
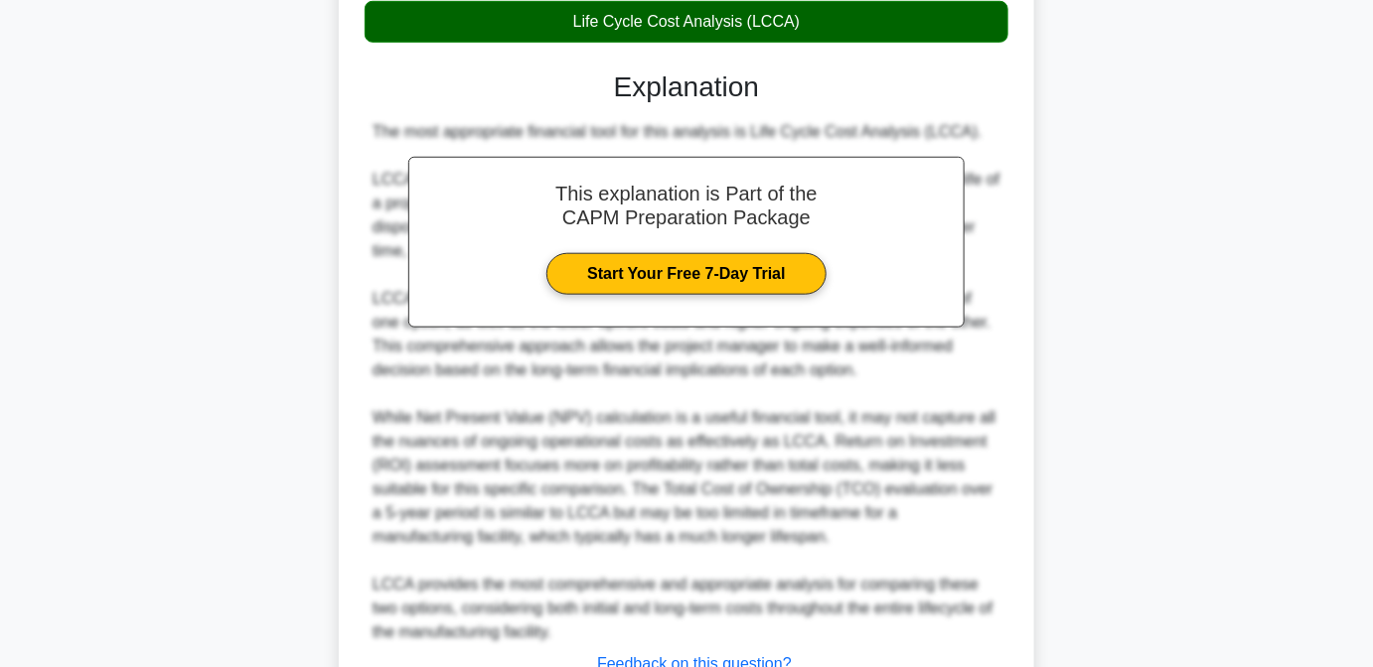
scroll to position [652, 0]
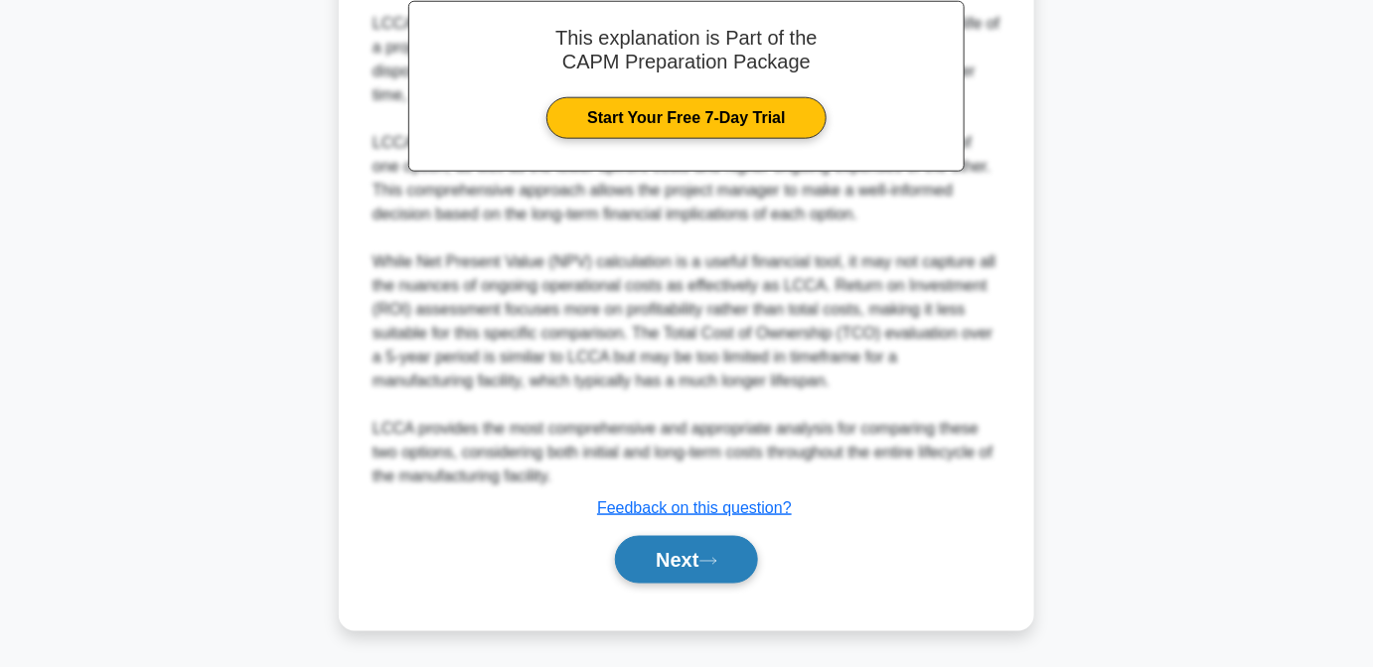
click at [744, 565] on button "Next" at bounding box center [686, 560] width 142 height 48
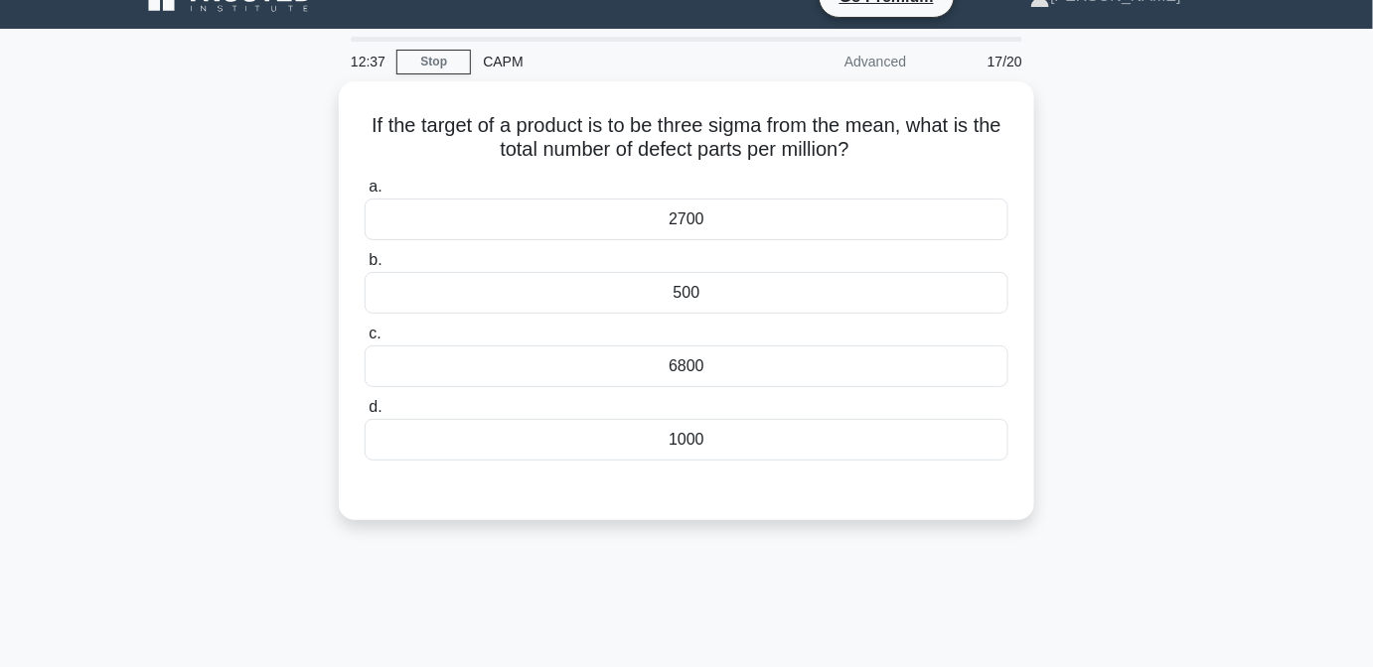
scroll to position [0, 0]
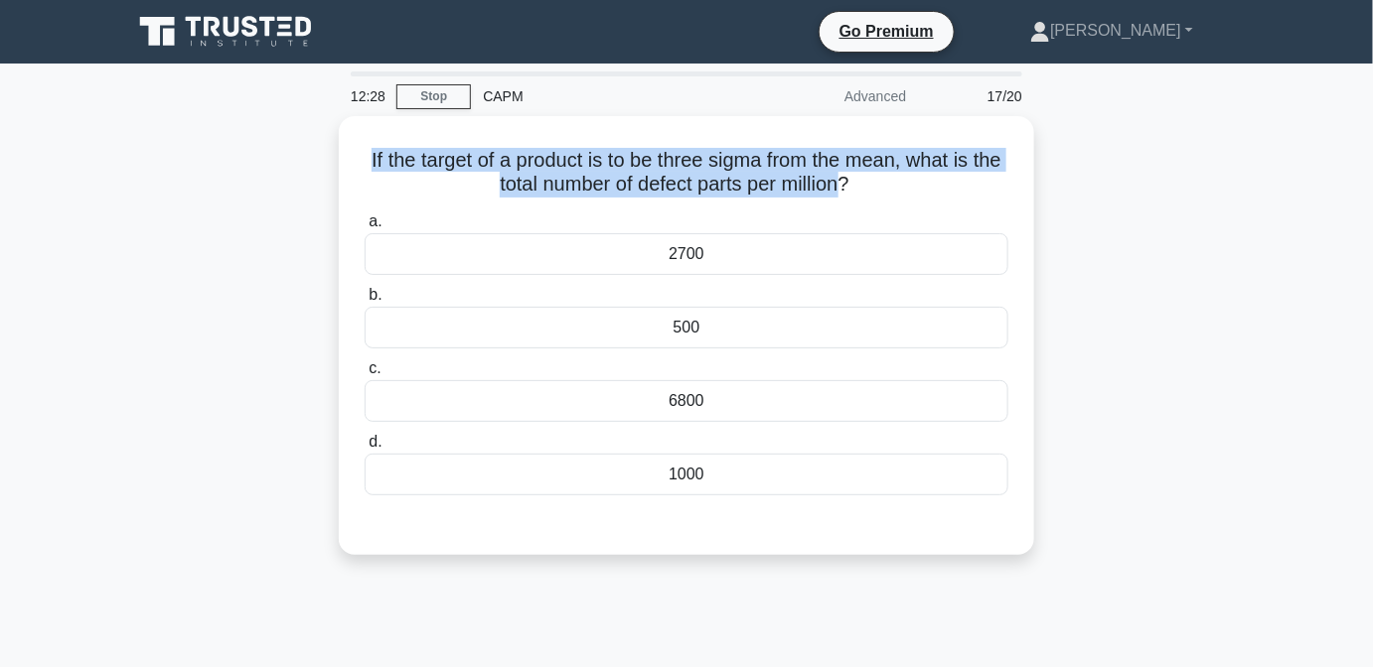
drag, startPoint x: 867, startPoint y: 184, endPoint x: 333, endPoint y: 136, distance: 536.4
click at [333, 136] on div "If the target of a product is to be three sigma from the mean, what is the tota…" at bounding box center [686, 347] width 1132 height 463
copy h5 "If the target of a product is to be three sigma from the mean, what is the tota…"
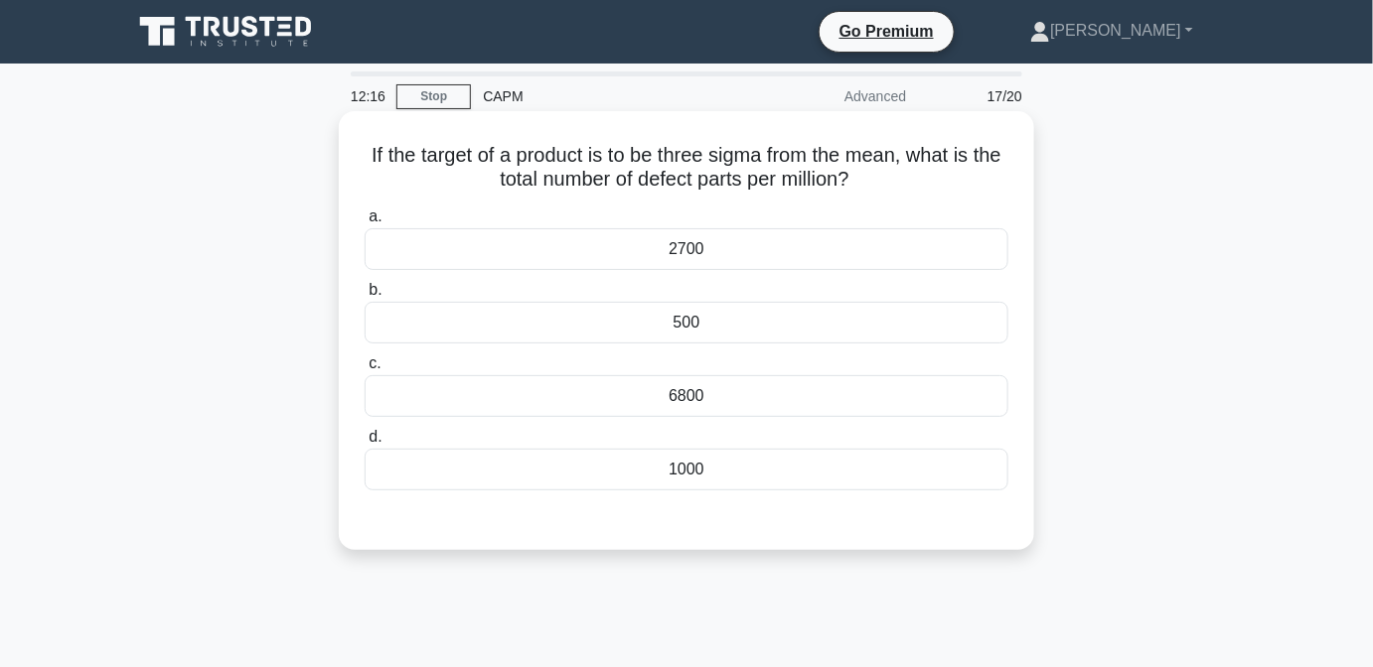
click at [684, 258] on div "2700" at bounding box center [686, 249] width 644 height 42
click at [364, 223] on input "a. 2700" at bounding box center [364, 217] width 0 height 13
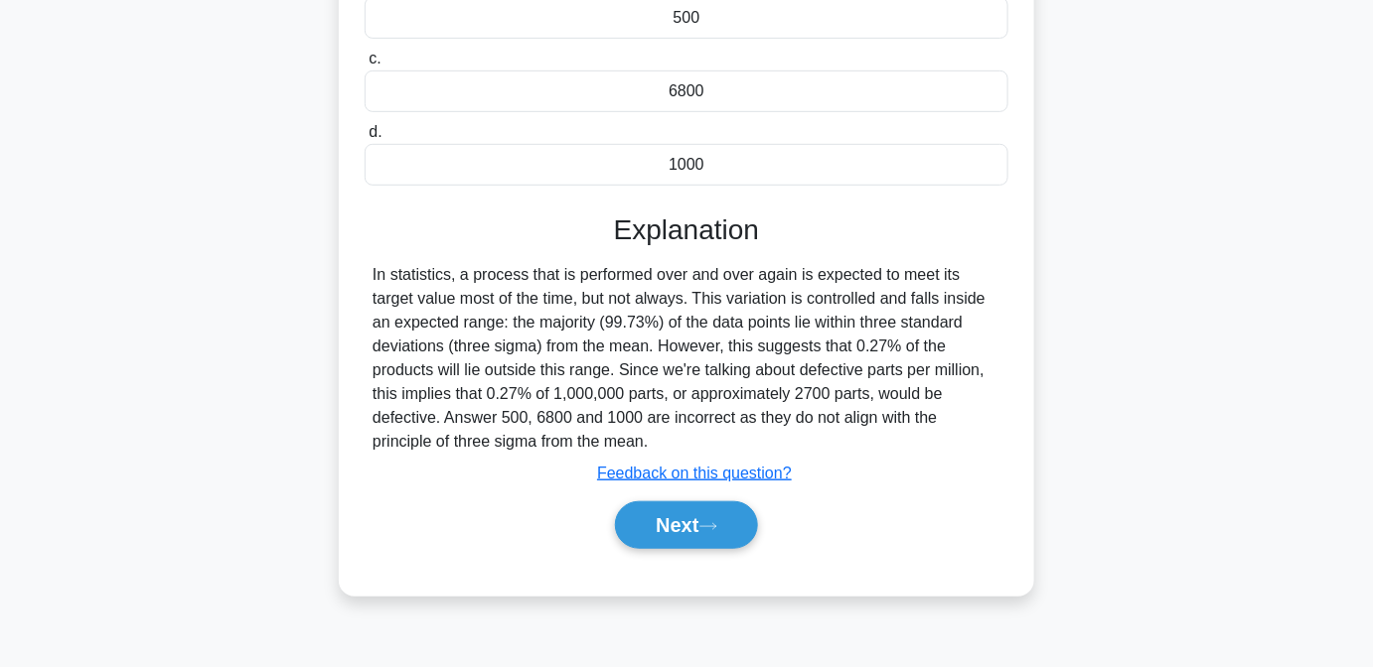
scroll to position [405, 0]
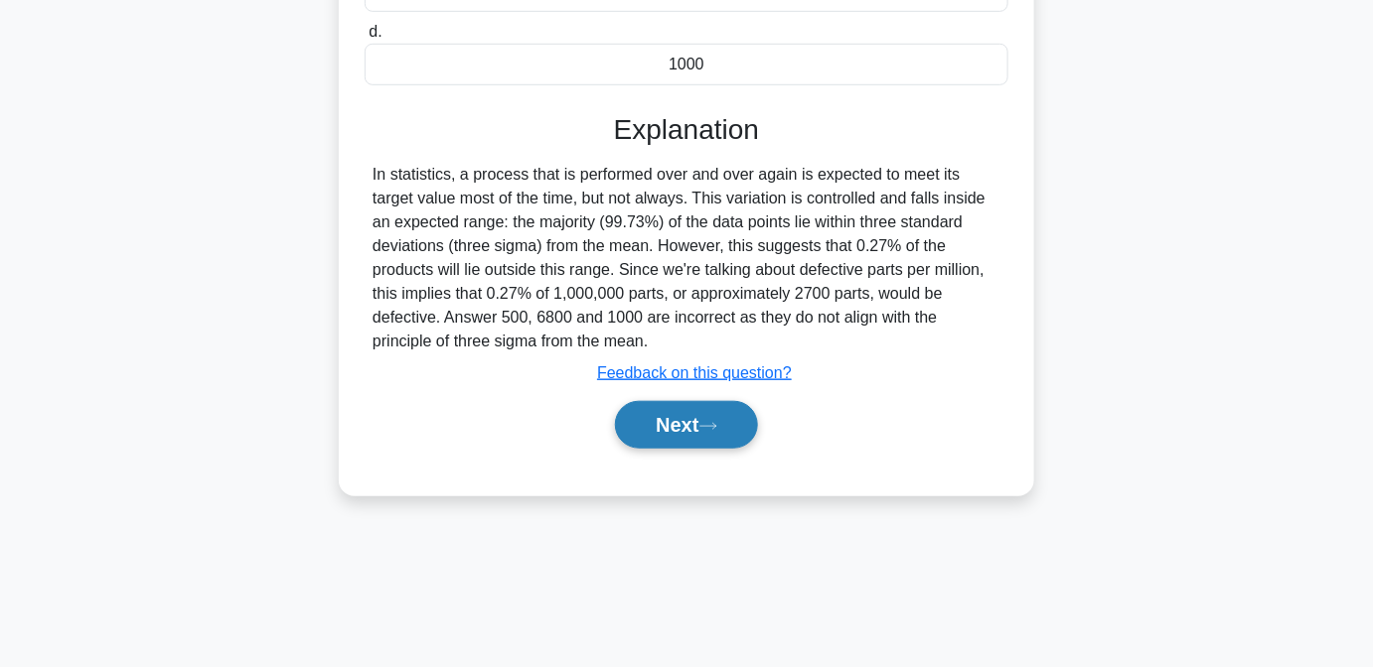
click at [736, 435] on button "Next" at bounding box center [686, 425] width 142 height 48
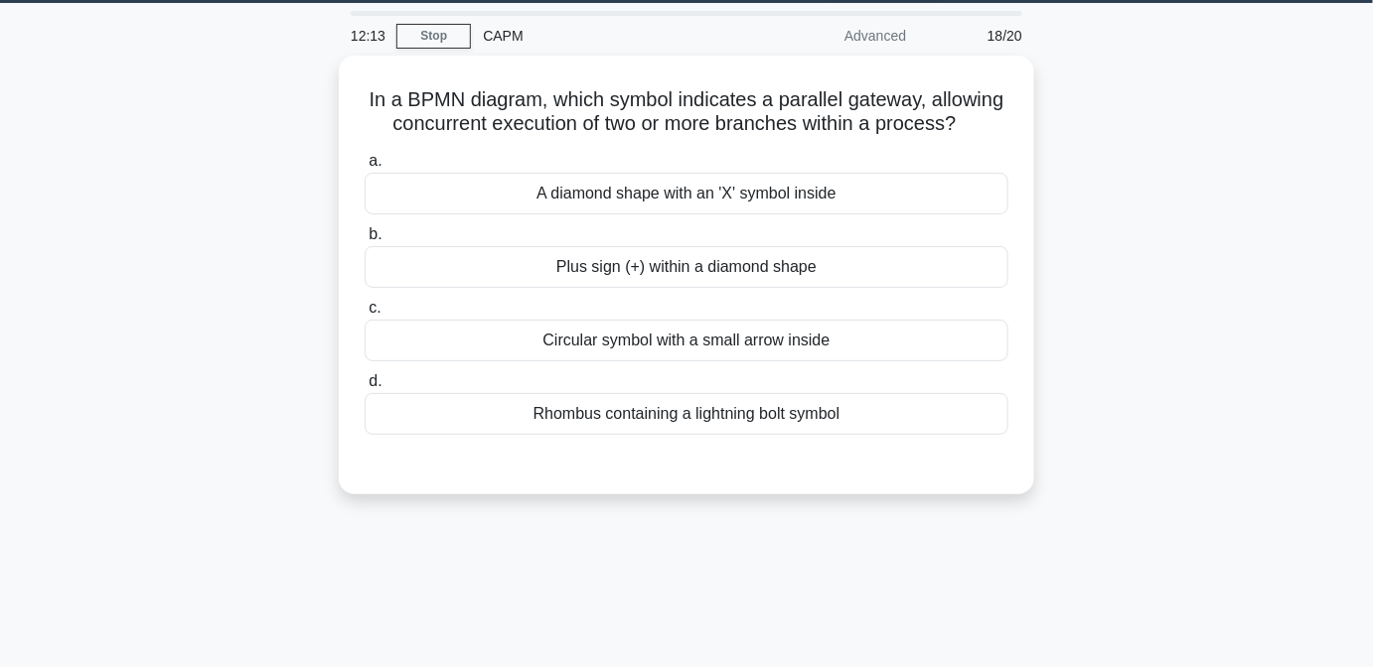
scroll to position [0, 0]
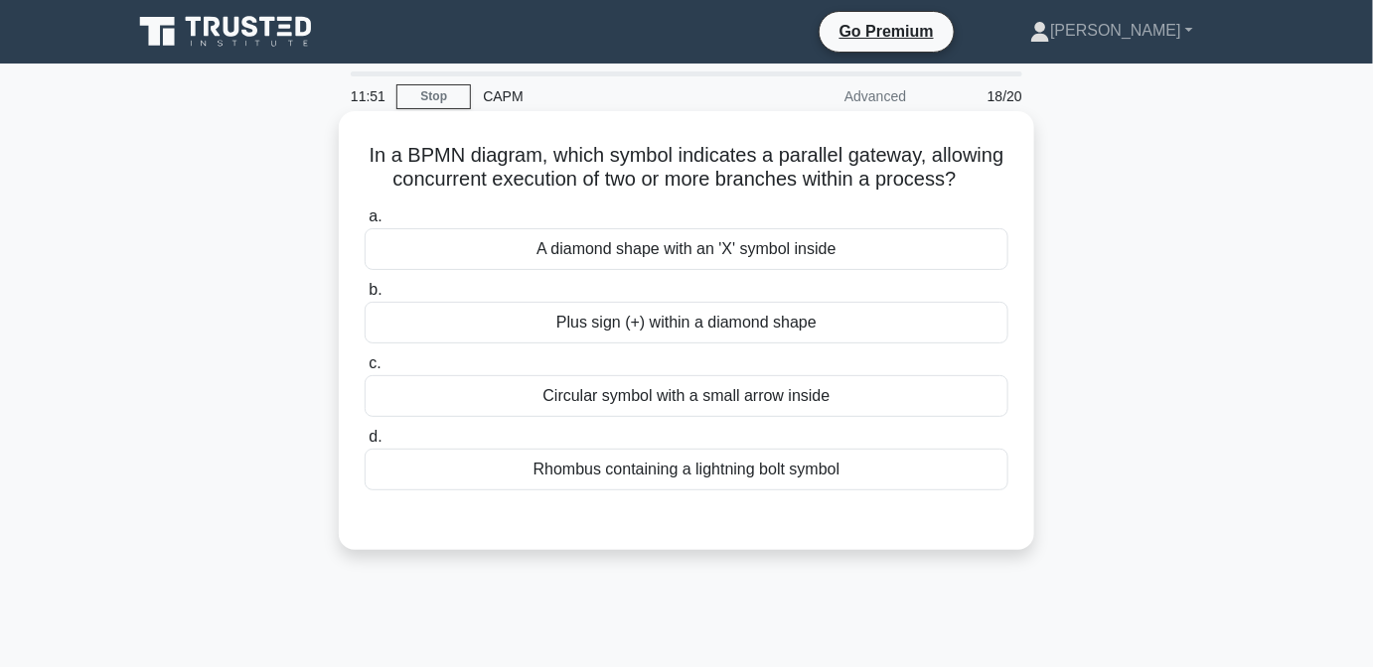
drag, startPoint x: 723, startPoint y: 207, endPoint x: 630, endPoint y: 184, distance: 96.1
drag, startPoint x: 630, startPoint y: 184, endPoint x: 566, endPoint y: 198, distance: 65.1
click at [566, 193] on h5 "In a BPMN diagram, which symbol indicates a parallel gateway, allowing concurre…" at bounding box center [686, 168] width 648 height 50
drag, startPoint x: 719, startPoint y: 206, endPoint x: 367, endPoint y: 145, distance: 356.8
click at [367, 145] on h5 "In a BPMN diagram, which symbol indicates a parallel gateway, allowing concurre…" at bounding box center [686, 168] width 648 height 50
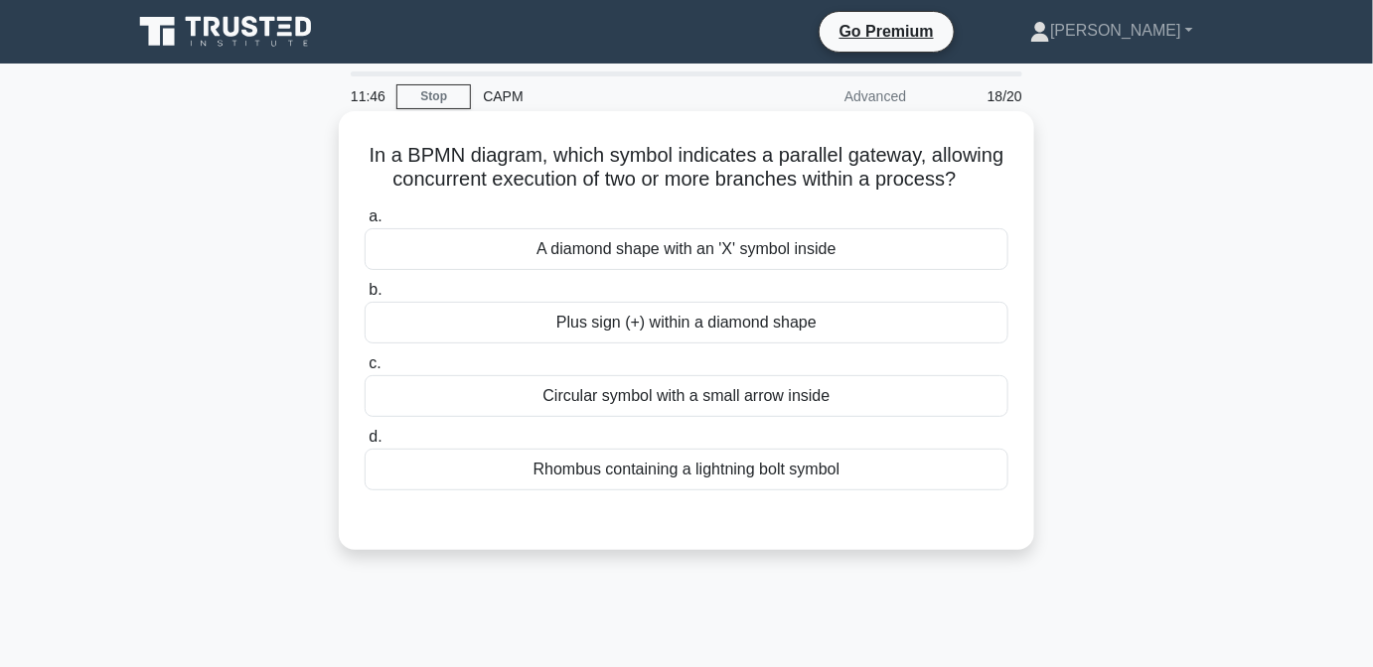
copy h5 "In a BPMN diagram, which symbol indicates a parallel gateway, allowing concurre…"
click at [688, 341] on div "Plus sign (+) within a diamond shape" at bounding box center [686, 323] width 644 height 42
click at [364, 297] on input "b. Plus sign (+) within a diamond shape" at bounding box center [364, 290] width 0 height 13
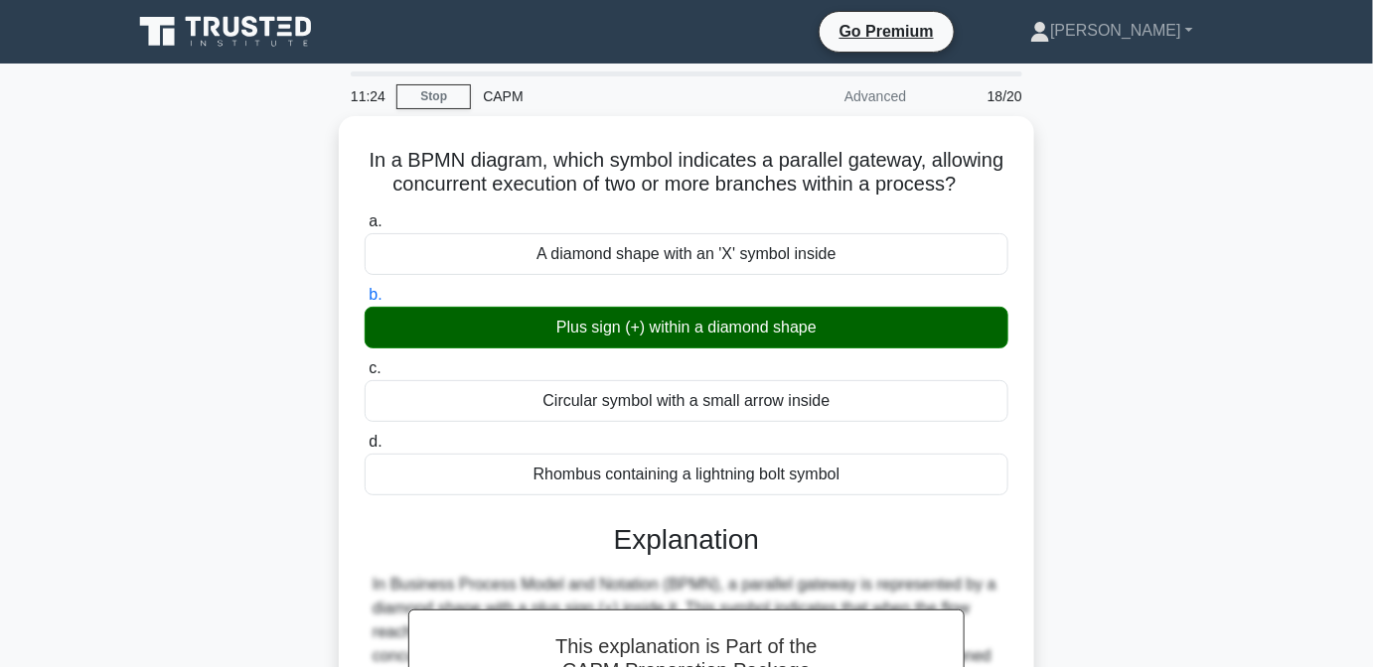
click at [1071, 513] on div "In a BPMN diagram, which symbol indicates a parallel gateway, allowing concurre…" at bounding box center [686, 546] width 1132 height 861
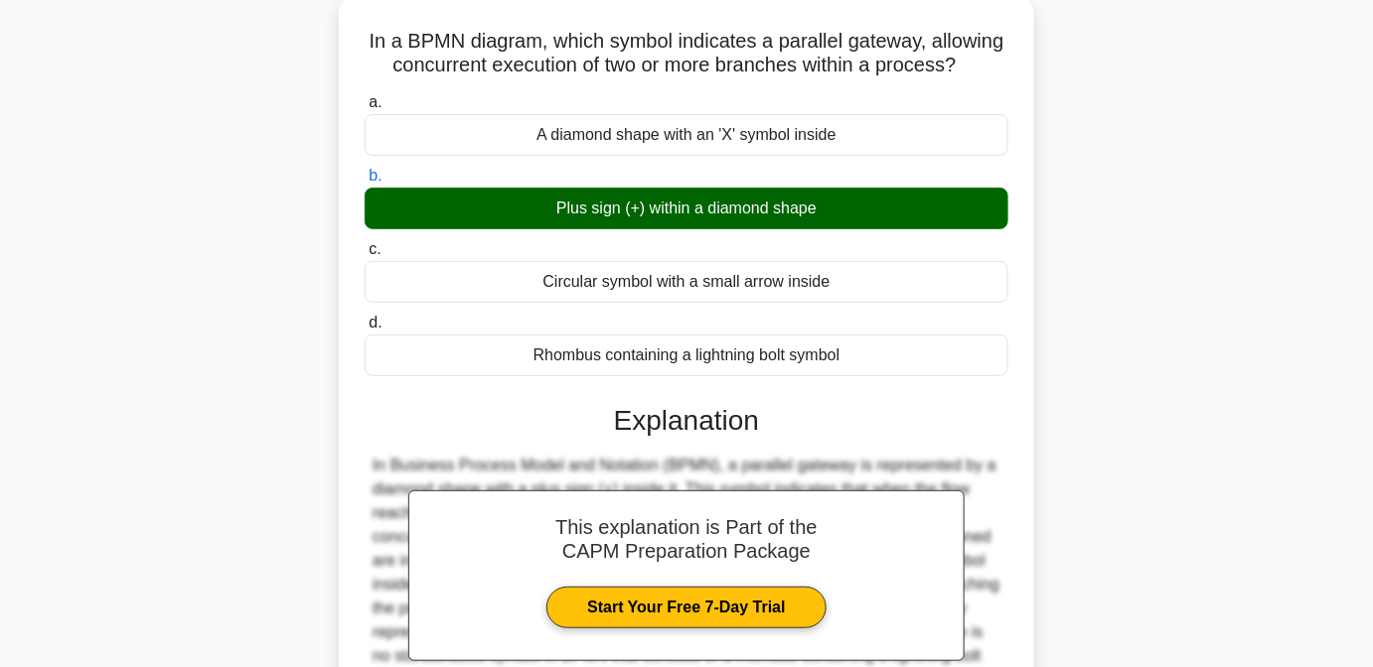
scroll to position [405, 0]
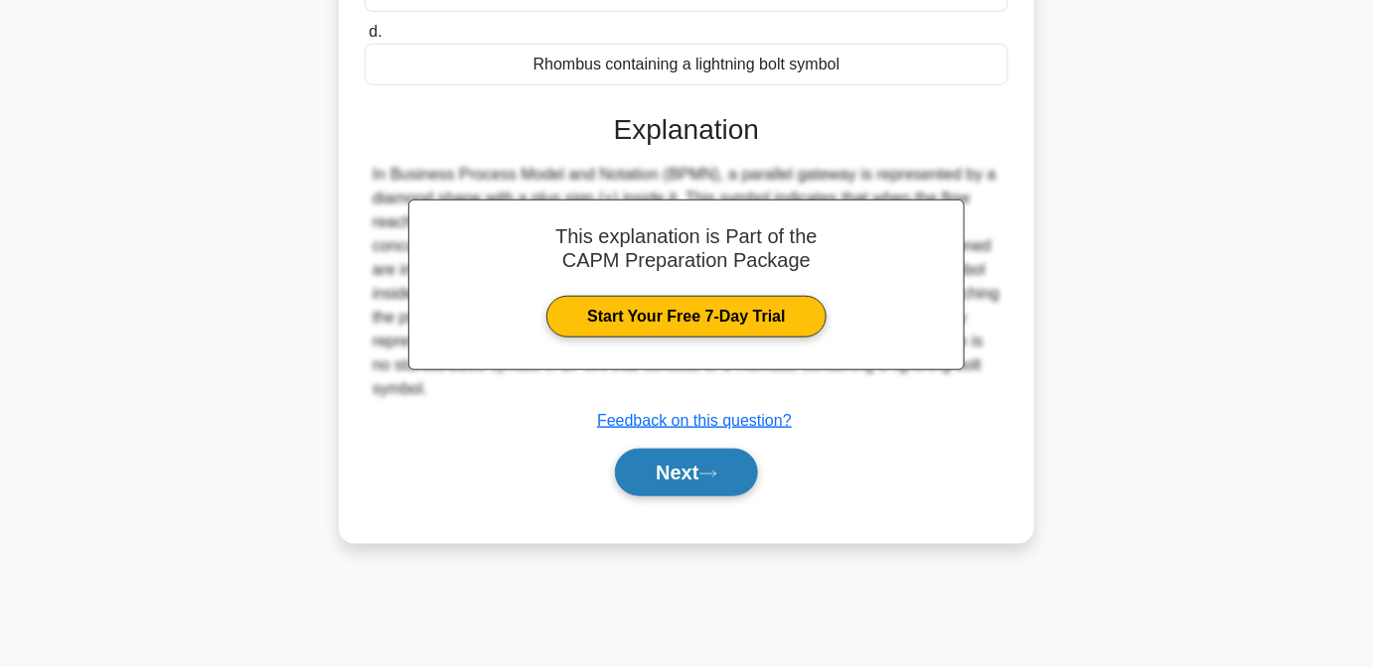
click at [725, 497] on button "Next" at bounding box center [686, 473] width 142 height 48
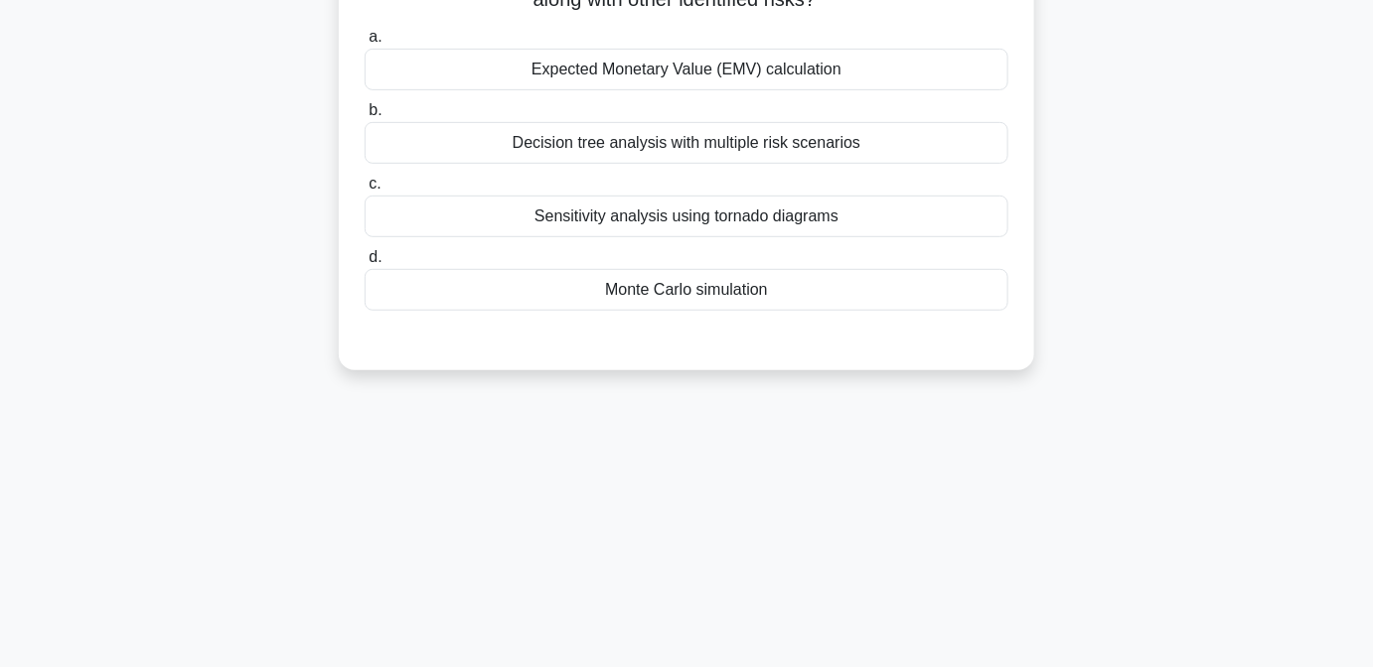
scroll to position [0, 0]
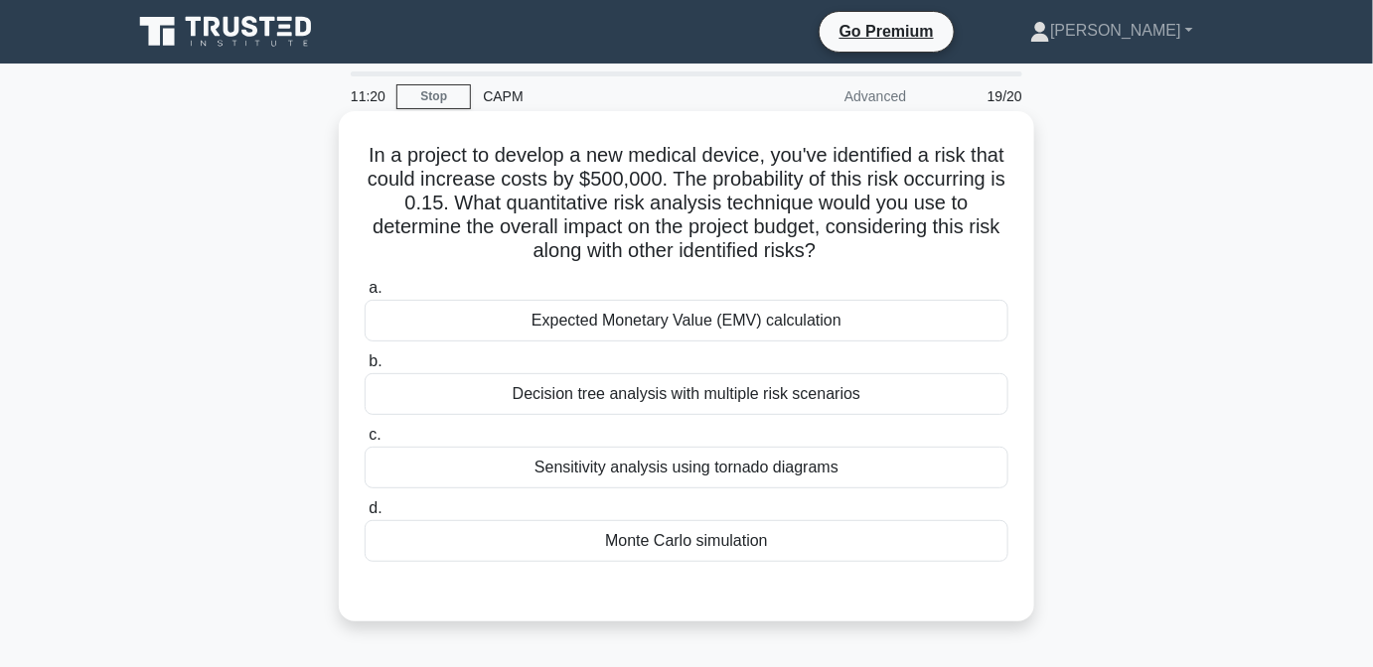
click at [842, 537] on div "Monte Carlo simulation" at bounding box center [686, 541] width 644 height 42
click at [364, 515] on input "d. Monte Carlo simulation" at bounding box center [364, 509] width 0 height 13
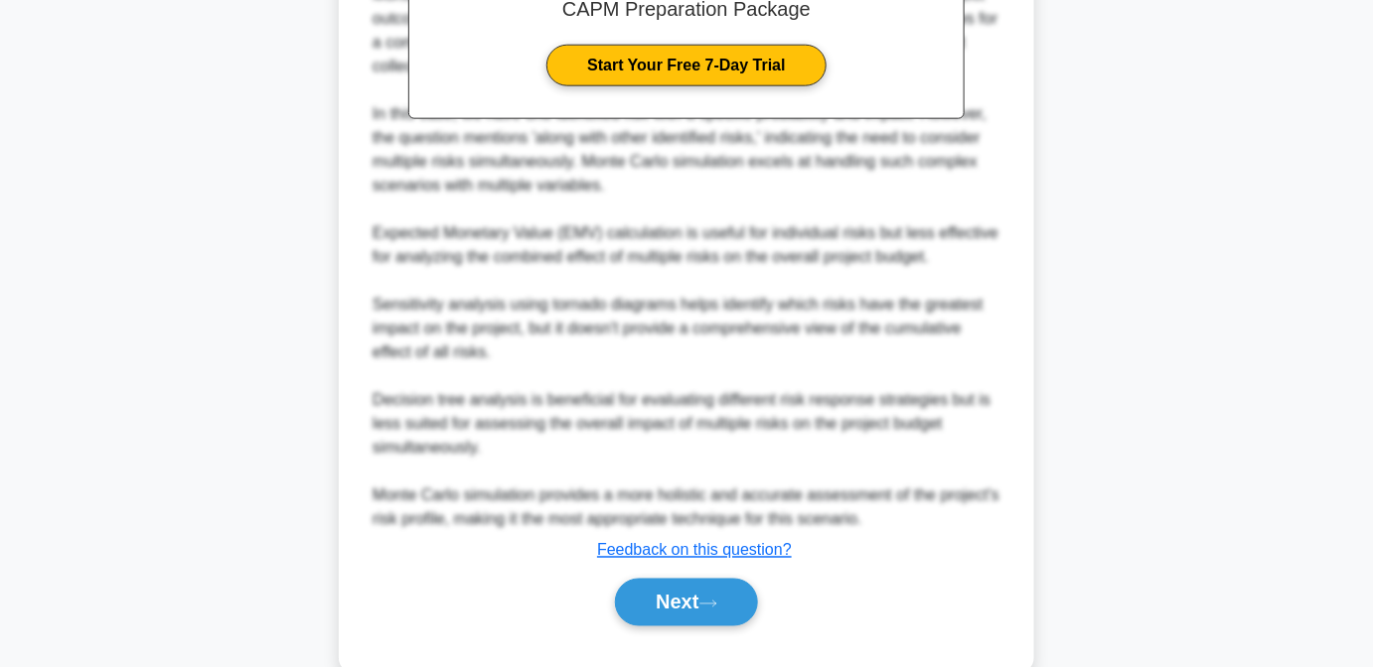
scroll to position [771, 0]
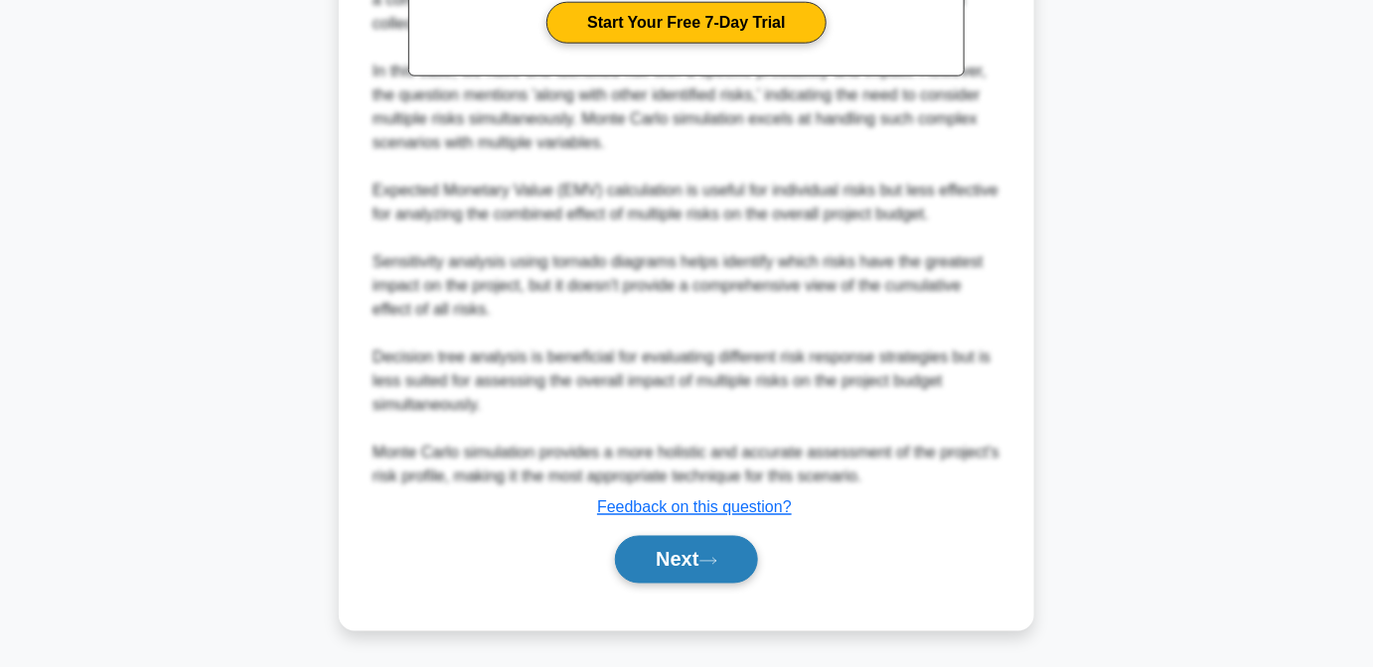
click at [727, 556] on button "Next" at bounding box center [686, 560] width 142 height 48
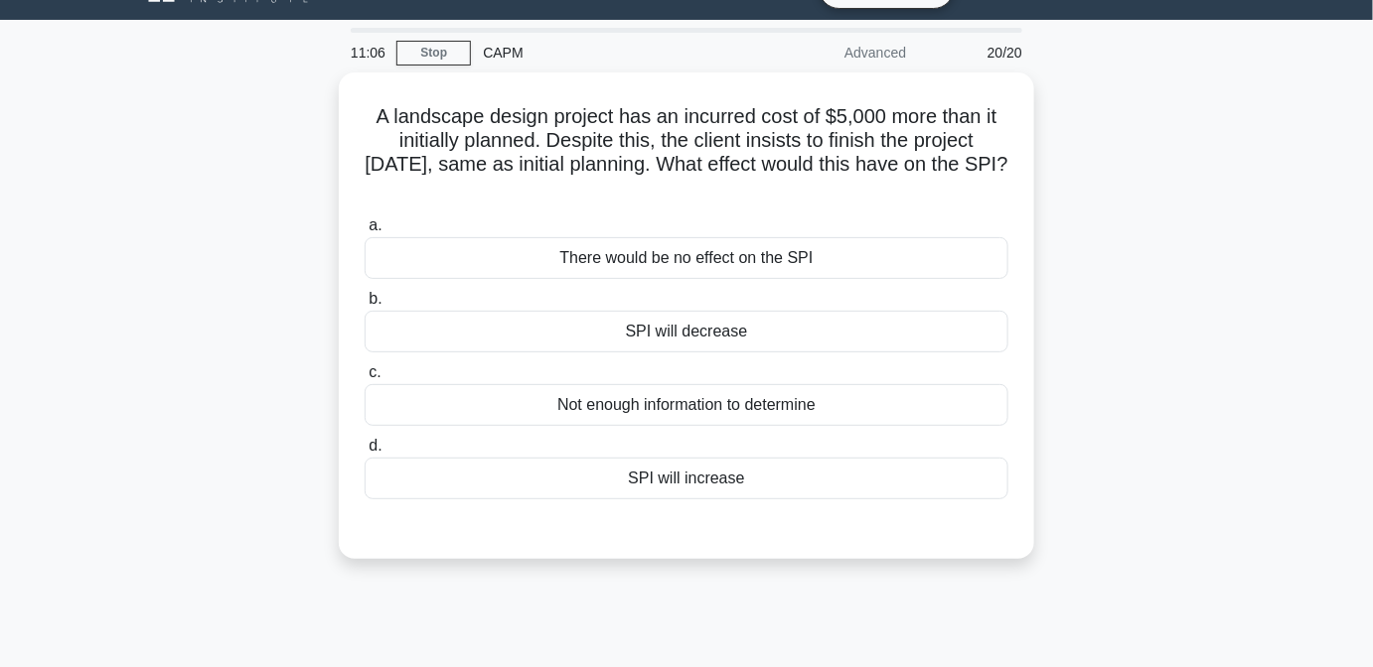
scroll to position [48, 0]
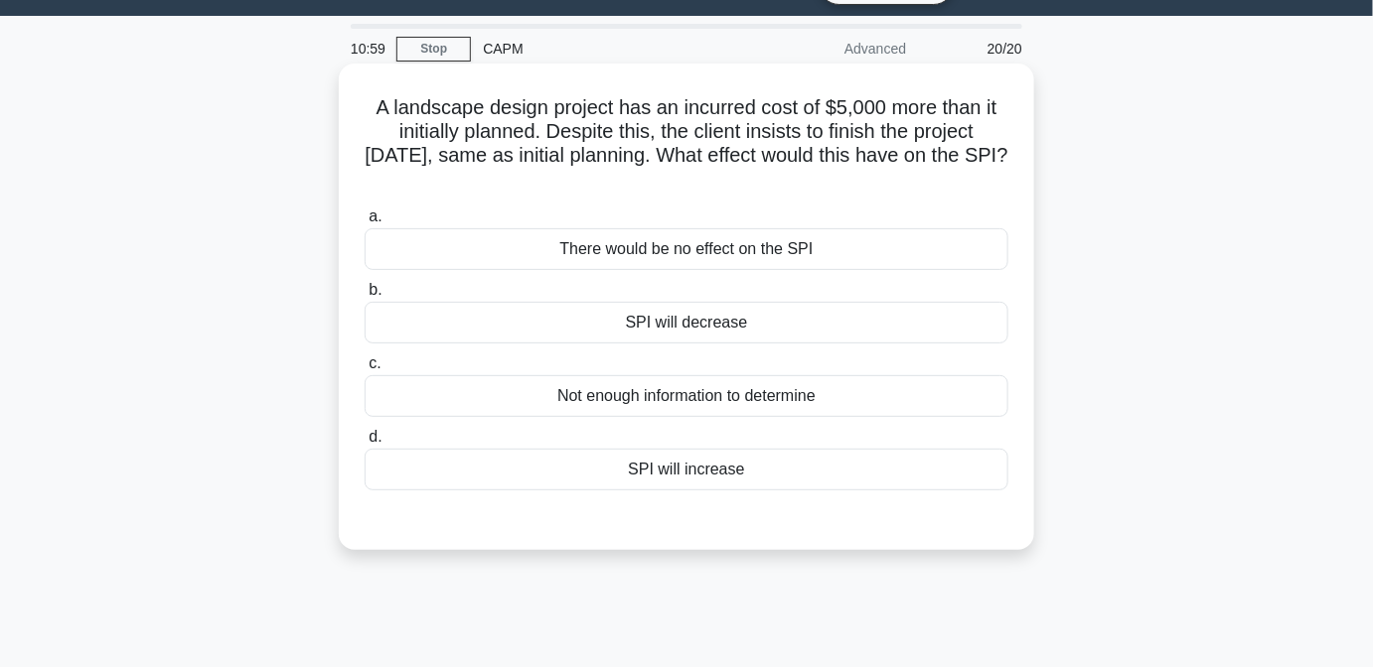
click at [953, 491] on div "SPI will increase" at bounding box center [686, 470] width 644 height 42
click at [364, 444] on input "d. SPI will increase" at bounding box center [364, 437] width 0 height 13
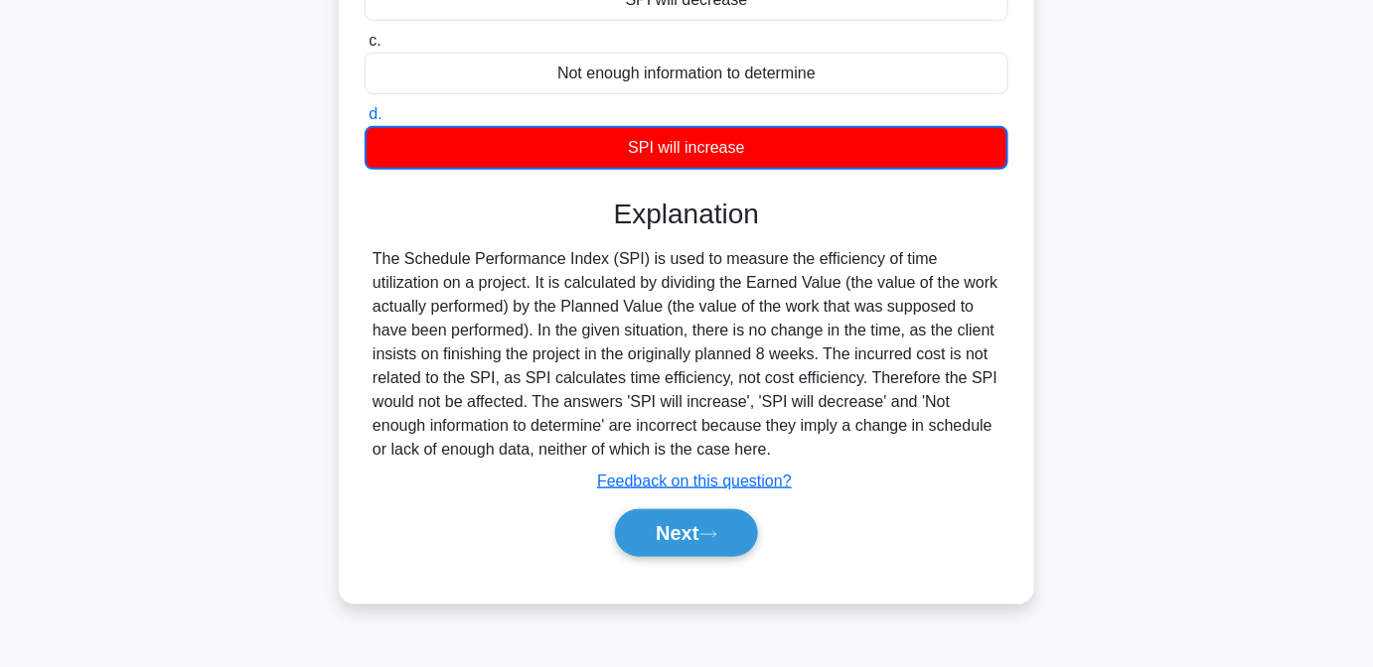
scroll to position [405, 0]
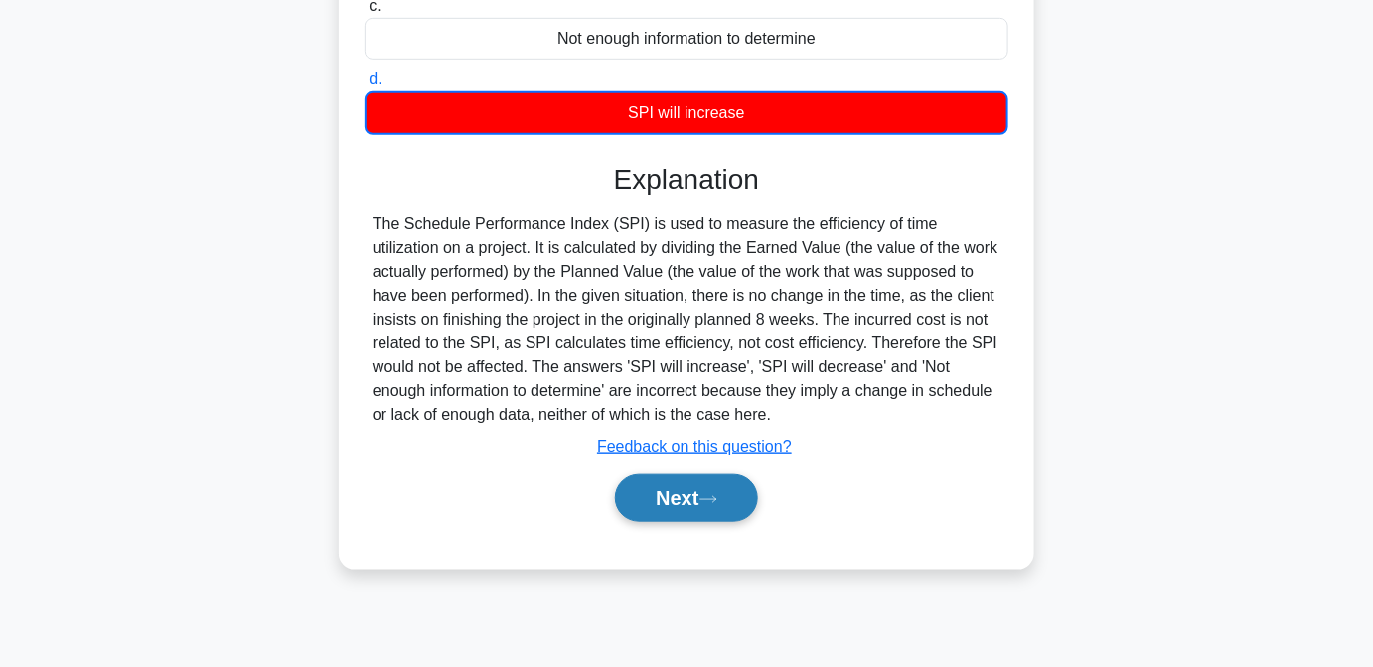
click at [694, 499] on button "Next" at bounding box center [686, 499] width 142 height 48
